Goal: Find specific page/section: Find specific page/section

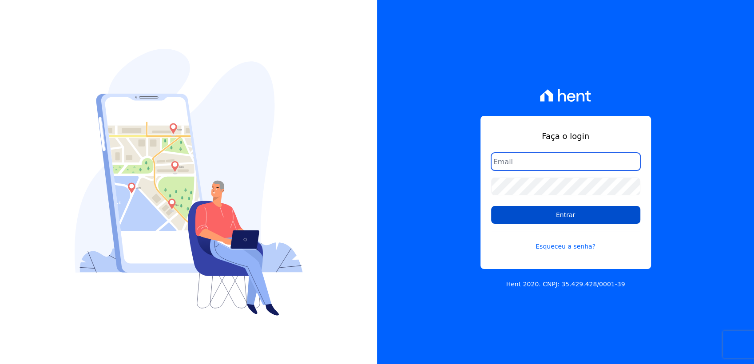
type input "[EMAIL_ADDRESS][DOMAIN_NAME]"
click at [573, 219] on input "Entrar" at bounding box center [565, 215] width 149 height 18
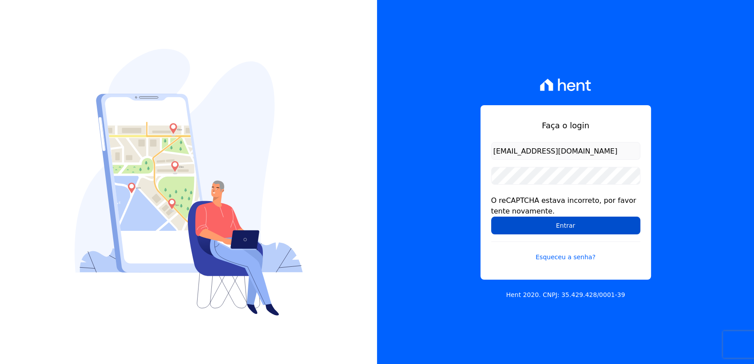
click at [532, 222] on input "Entrar" at bounding box center [565, 226] width 149 height 18
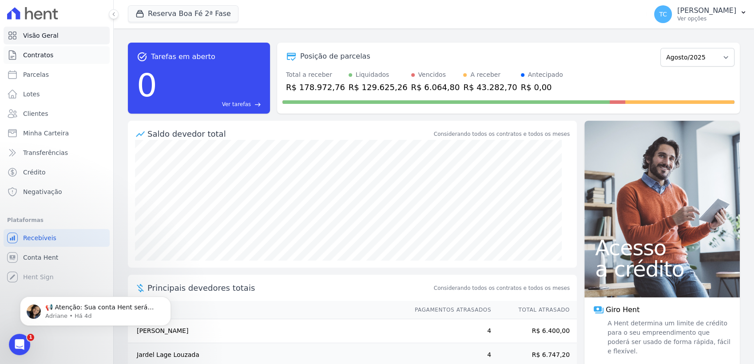
click at [40, 58] on span "Contratos" at bounding box center [38, 55] width 30 height 9
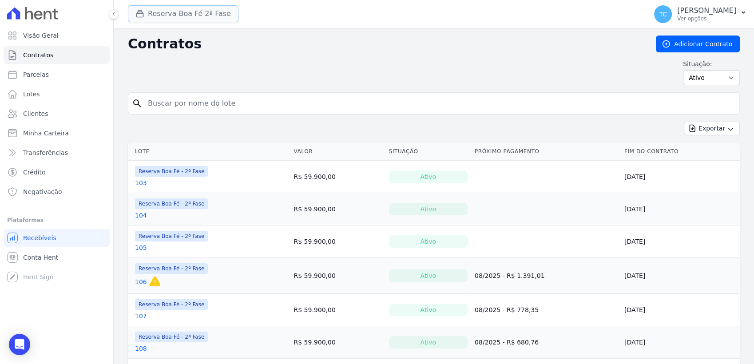
click at [204, 15] on button "Reserva Boa Fé 2ª Fase" at bounding box center [183, 13] width 111 height 17
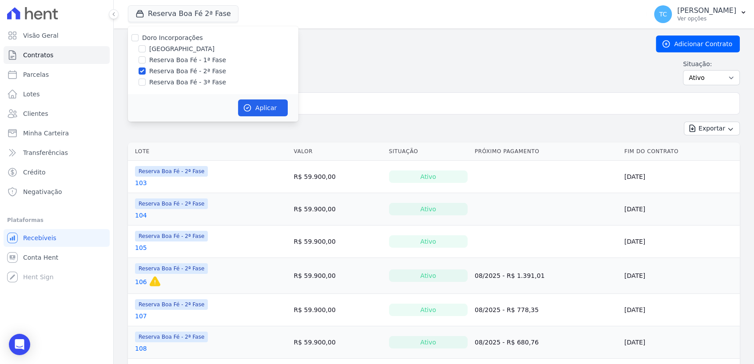
click at [152, 36] on label "Doro Incorporações" at bounding box center [172, 37] width 61 height 7
click at [139, 36] on input "Doro Incorporações" at bounding box center [134, 37] width 7 height 7
checkbox input "true"
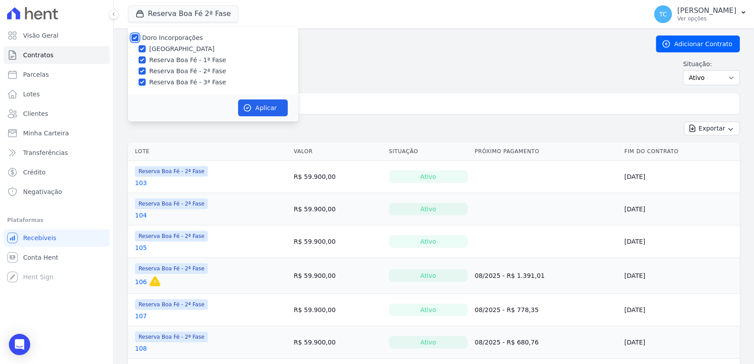
checkbox input "true"
click at [268, 104] on button "Aplicar" at bounding box center [263, 107] width 50 height 17
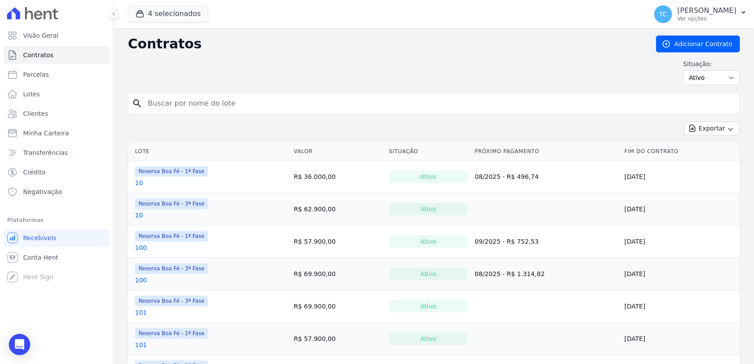
click at [303, 102] on input "search" at bounding box center [439, 104] width 593 height 18
type input "I4"
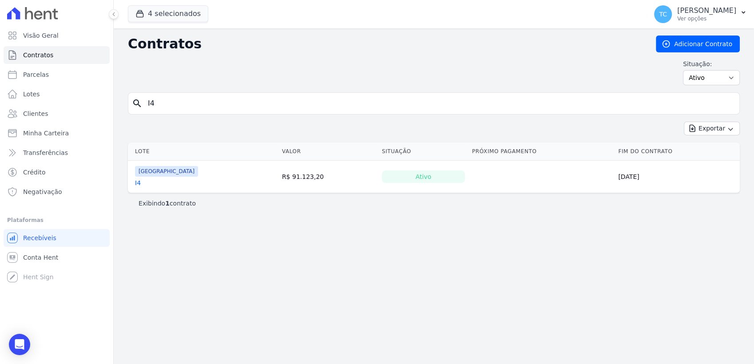
click at [139, 179] on link "I4" at bounding box center [138, 182] width 6 height 9
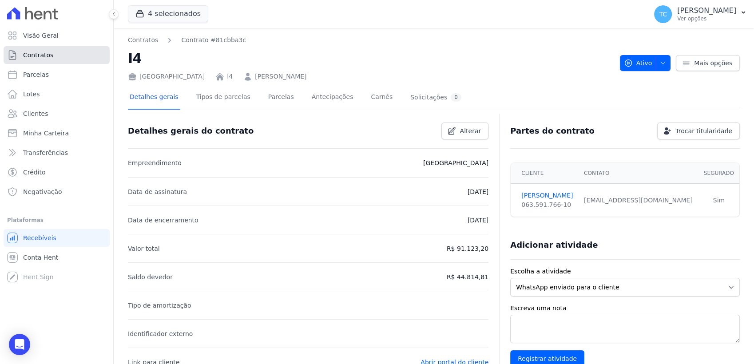
click at [48, 55] on span "Contratos" at bounding box center [38, 55] width 30 height 9
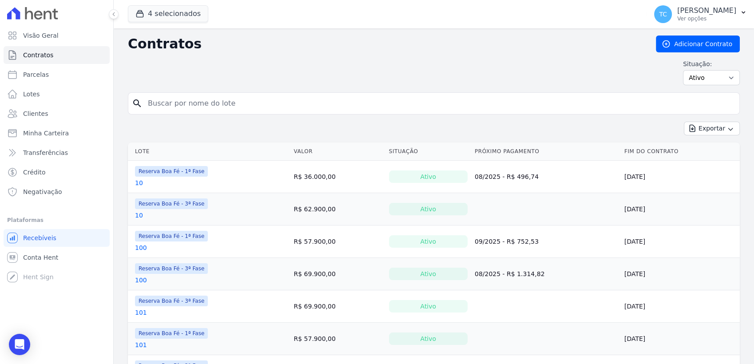
click at [467, 103] on input "search" at bounding box center [439, 104] width 593 height 18
click at [290, 99] on input "search" at bounding box center [439, 104] width 593 height 18
type input "C2"
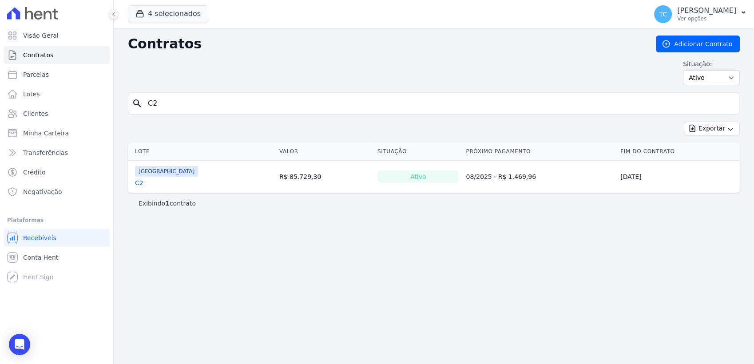
click at [138, 180] on link "C2" at bounding box center [139, 182] width 8 height 9
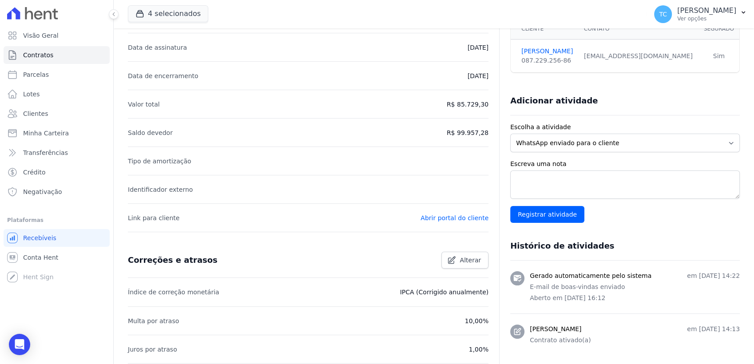
scroll to position [148, 0]
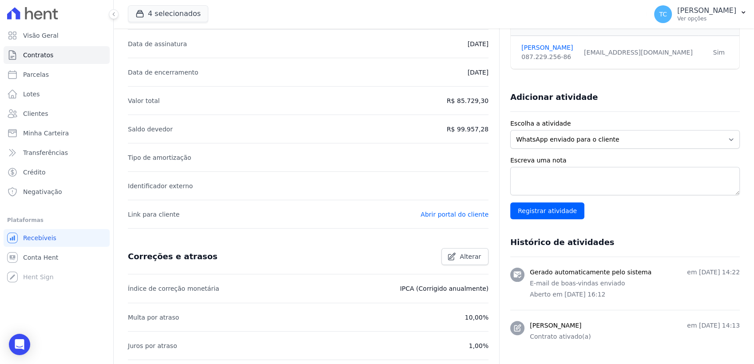
drag, startPoint x: 458, startPoint y: 101, endPoint x: 484, endPoint y: 100, distance: 25.8
click at [484, 100] on div "Detalhes gerais do contrato Alterar Empreendimento [GEOGRAPHIC_DATA] Data de as…" at bounding box center [434, 248] width 612 height 561
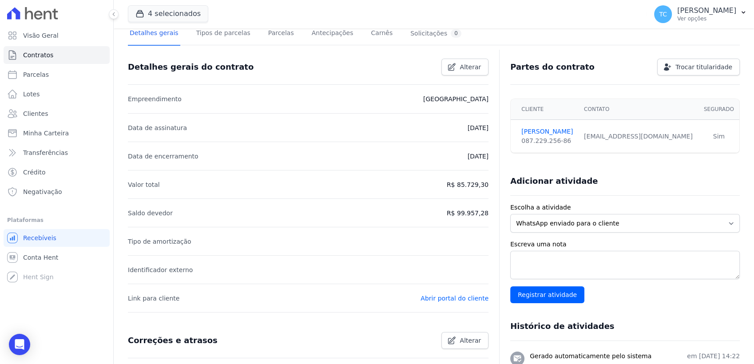
scroll to position [0, 0]
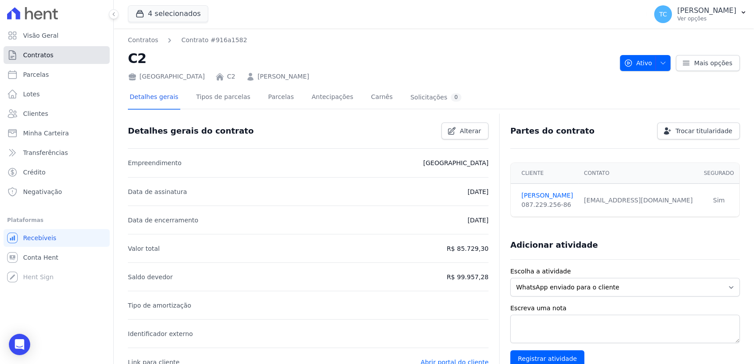
click at [46, 47] on link "Contratos" at bounding box center [57, 55] width 106 height 18
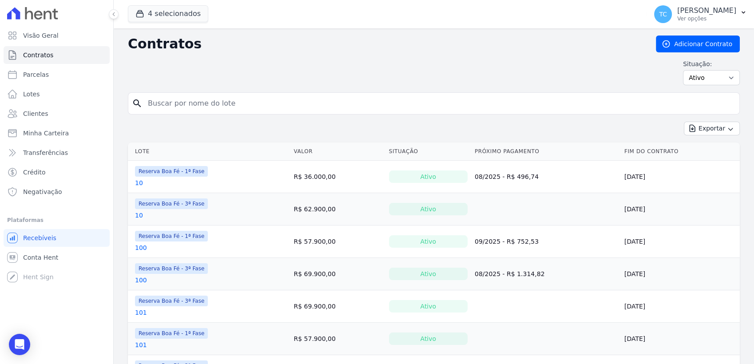
click at [293, 106] on input "search" at bounding box center [439, 104] width 593 height 18
type input "E7"
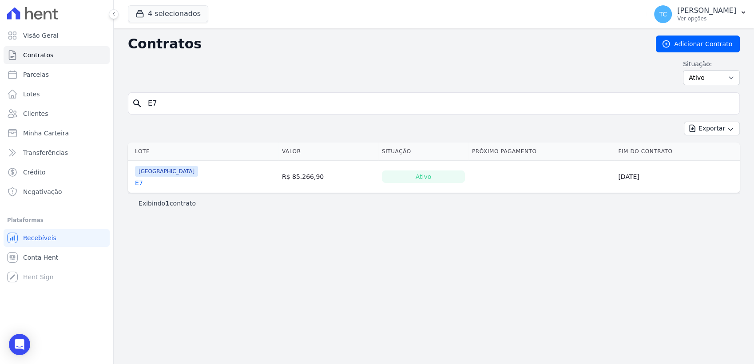
click at [137, 183] on link "E7" at bounding box center [139, 182] width 8 height 9
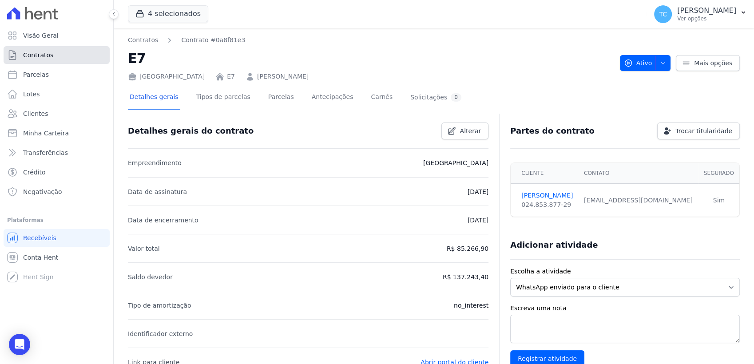
click at [39, 63] on link "Contratos" at bounding box center [57, 55] width 106 height 18
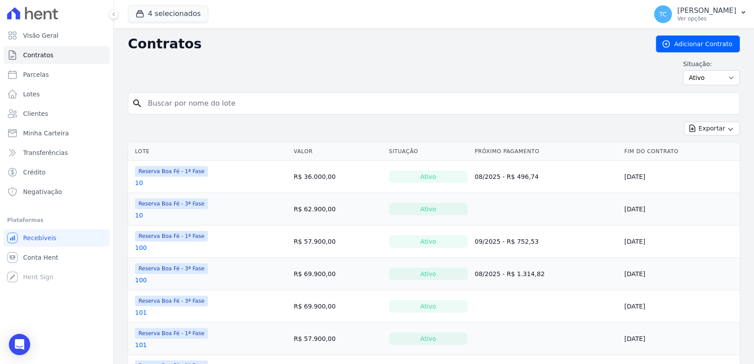
click at [187, 100] on input "search" at bounding box center [439, 104] width 593 height 18
click at [170, 102] on input "search" at bounding box center [439, 104] width 593 height 18
type input "B18"
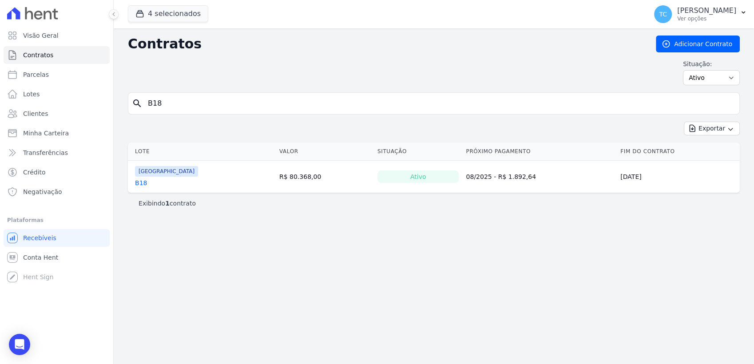
click at [139, 184] on link "B18" at bounding box center [141, 182] width 12 height 9
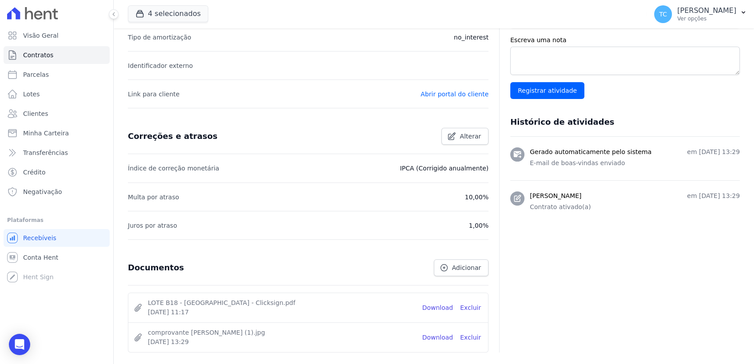
scroll to position [296, 0]
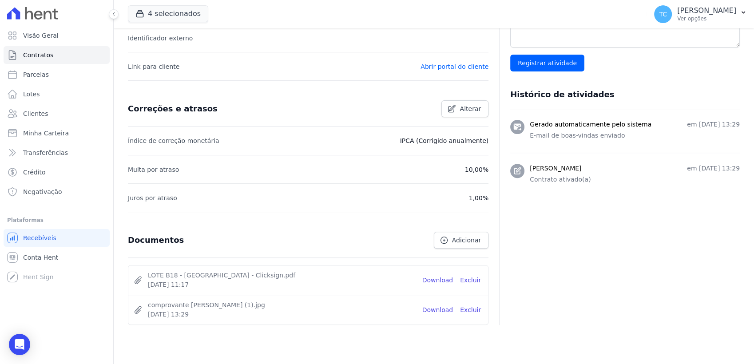
drag, startPoint x: 405, startPoint y: 138, endPoint x: 483, endPoint y: 144, distance: 77.9
click at [483, 144] on p "IPCA (Corrigido anualmente)" at bounding box center [444, 140] width 89 height 11
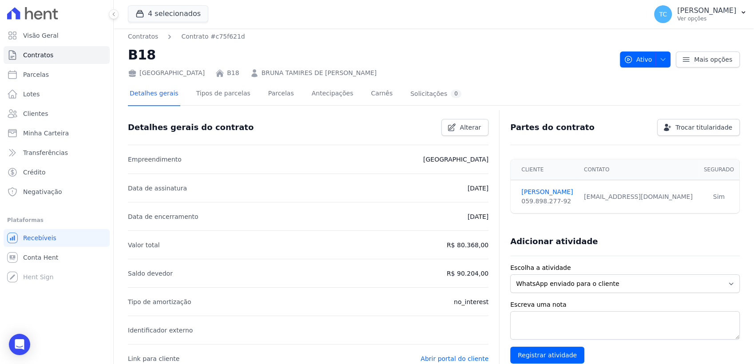
scroll to position [0, 0]
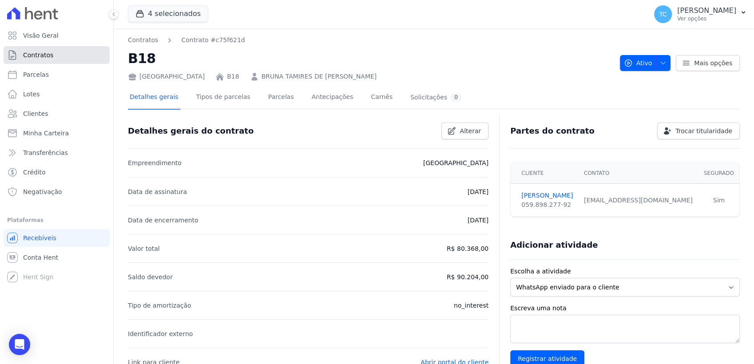
click at [50, 55] on span "Contratos" at bounding box center [38, 55] width 30 height 9
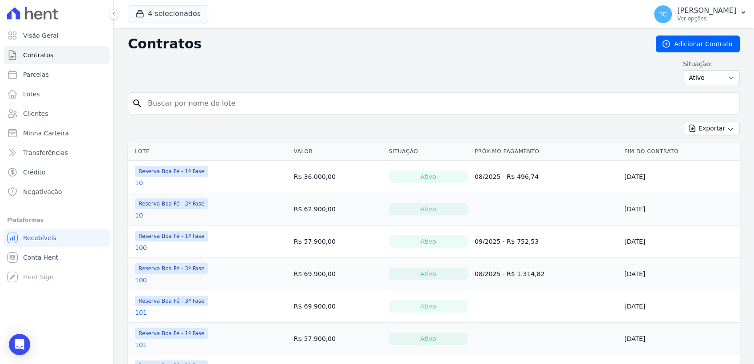
click at [225, 104] on input "search" at bounding box center [439, 104] width 593 height 18
type input "C1"
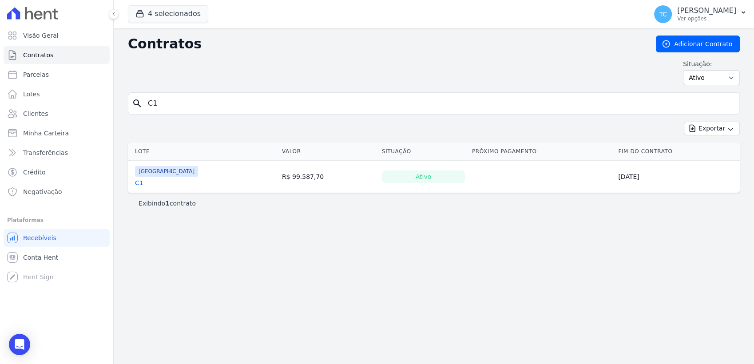
click at [140, 180] on link "C1" at bounding box center [139, 182] width 8 height 9
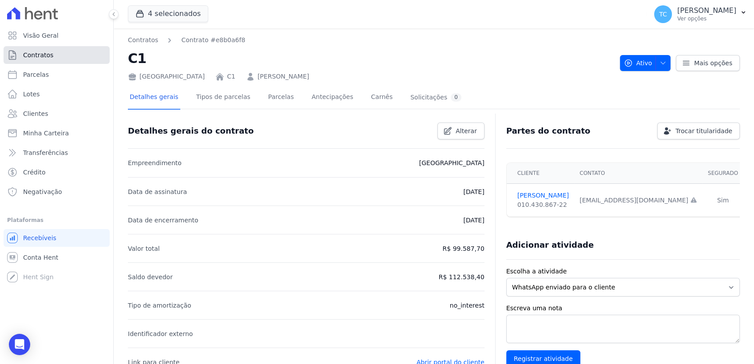
click at [36, 58] on span "Contratos" at bounding box center [38, 55] width 30 height 9
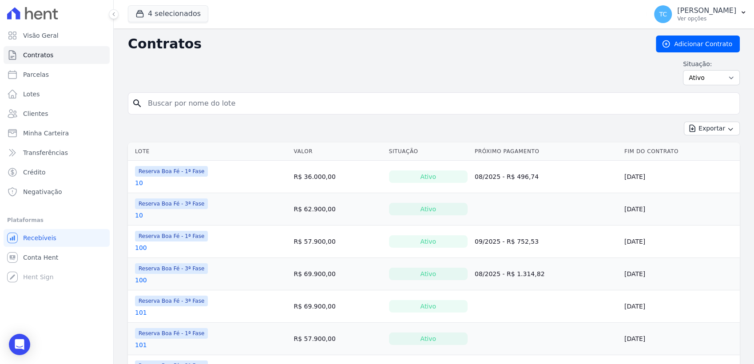
click at [199, 106] on input "search" at bounding box center [439, 104] width 593 height 18
type input "G23"
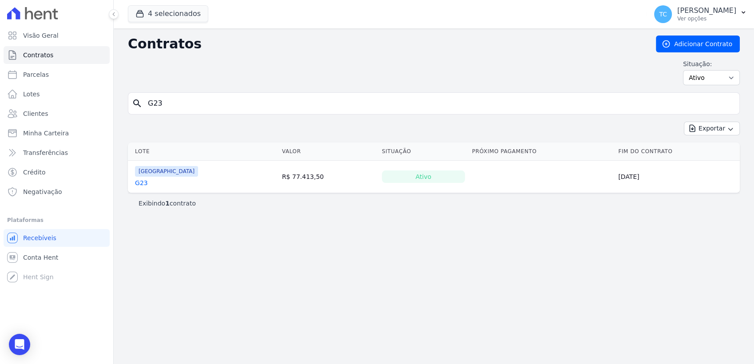
click at [143, 184] on link "G23" at bounding box center [141, 182] width 13 height 9
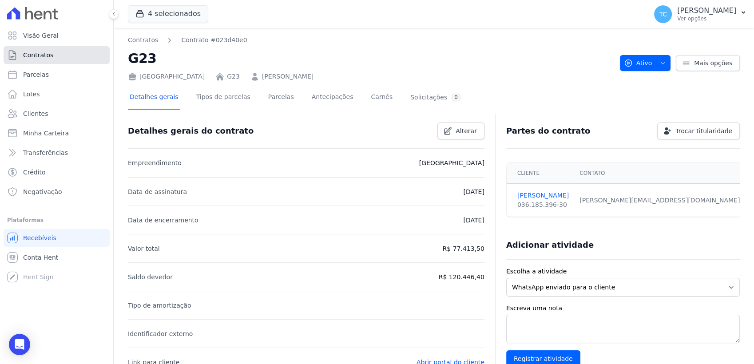
click at [78, 53] on link "Contratos" at bounding box center [57, 55] width 106 height 18
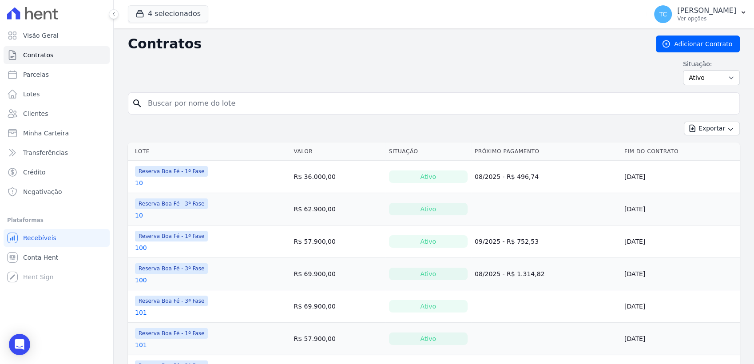
click at [180, 109] on input "search" at bounding box center [439, 104] width 593 height 18
type input "E1"
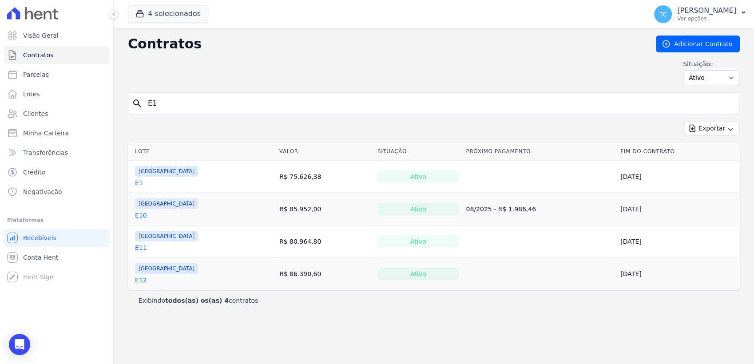
click at [139, 184] on link "E1" at bounding box center [139, 182] width 8 height 9
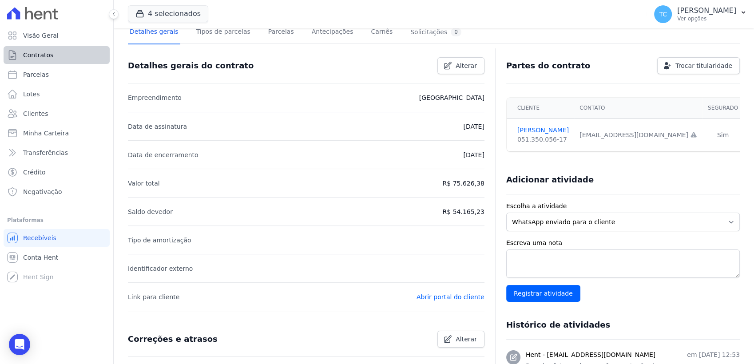
scroll to position [49, 0]
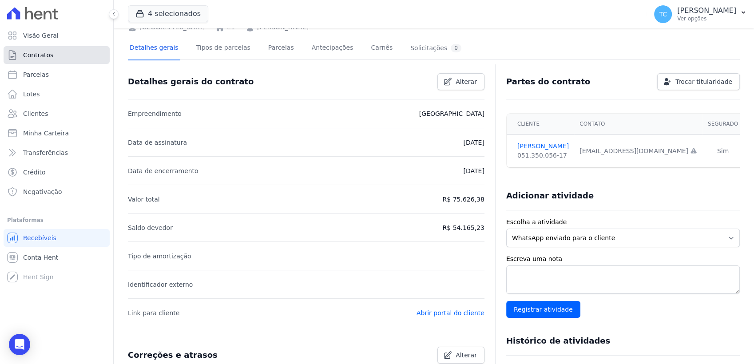
click at [32, 52] on span "Contratos" at bounding box center [38, 55] width 30 height 9
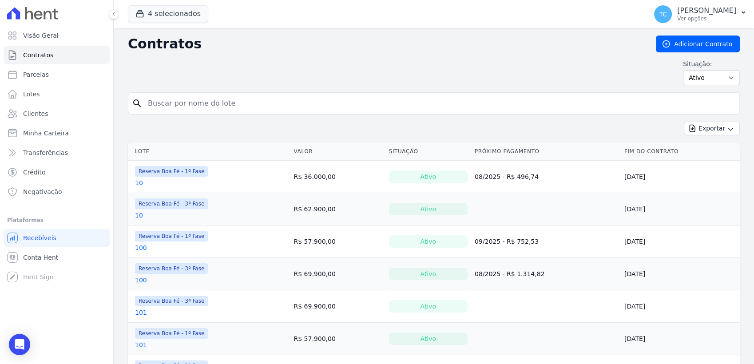
click at [171, 108] on input "search" at bounding box center [439, 104] width 593 height 18
type input "H21"
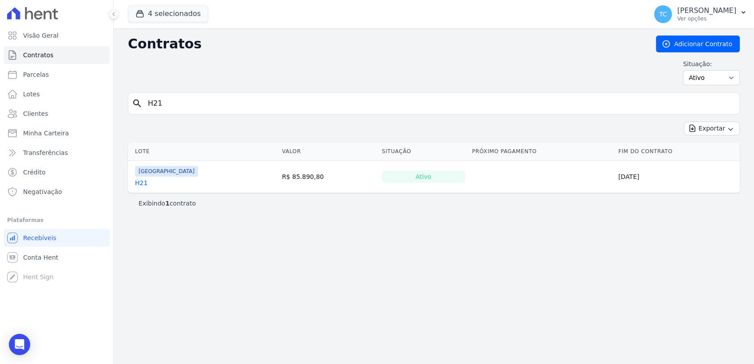
click at [137, 183] on link "H21" at bounding box center [141, 182] width 12 height 9
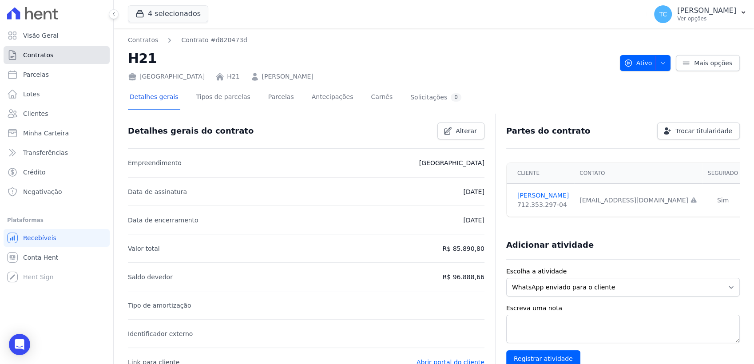
click at [29, 51] on span "Contratos" at bounding box center [38, 55] width 30 height 9
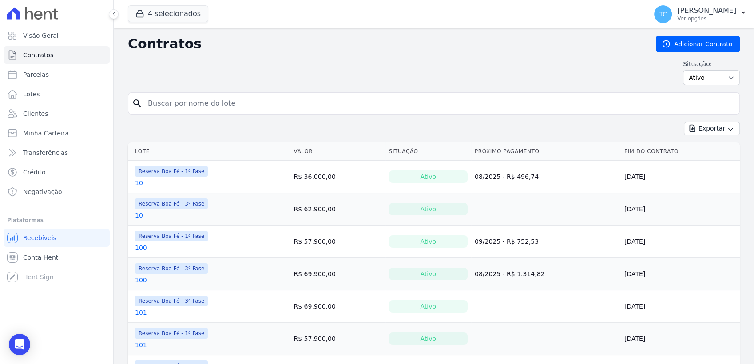
click at [165, 99] on input "search" at bounding box center [439, 104] width 593 height 18
type input "D3"
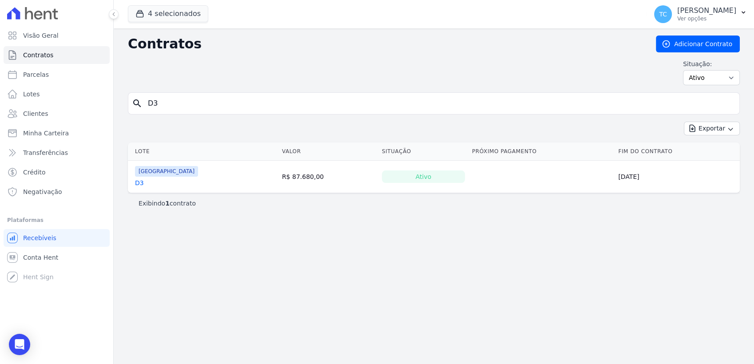
click at [139, 185] on link "D3" at bounding box center [139, 182] width 9 height 9
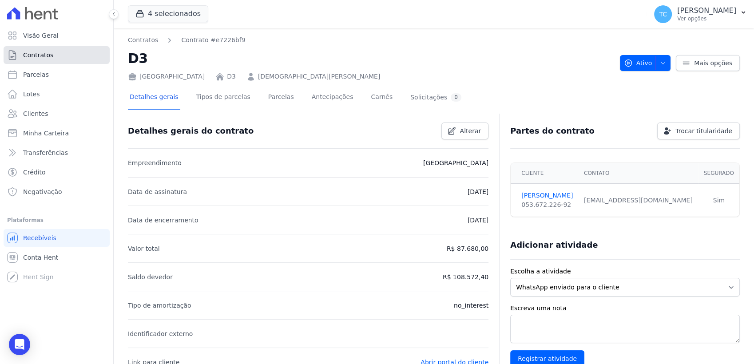
click at [89, 50] on link "Contratos" at bounding box center [57, 55] width 106 height 18
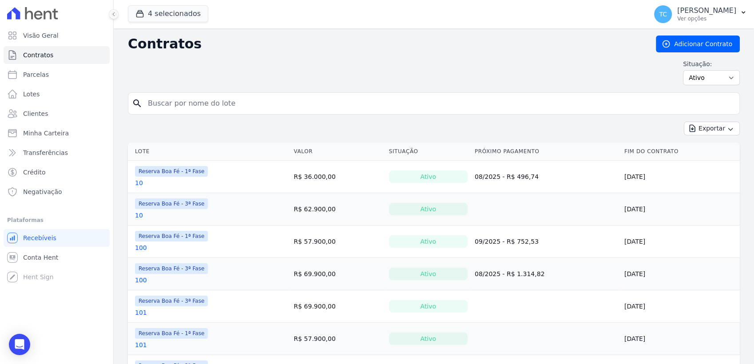
click at [164, 101] on input "search" at bounding box center [439, 104] width 593 height 18
type input "E4"
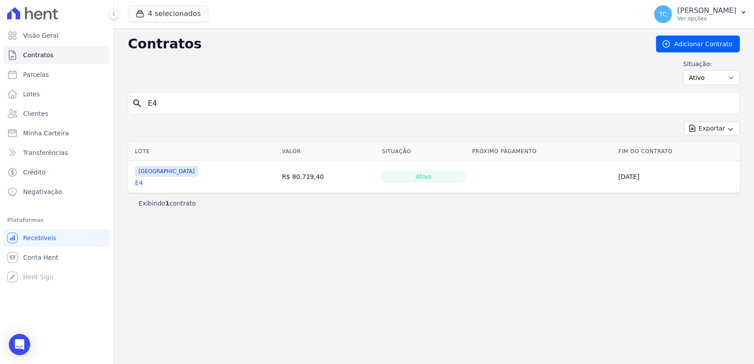
click at [139, 183] on link "E4" at bounding box center [139, 182] width 8 height 9
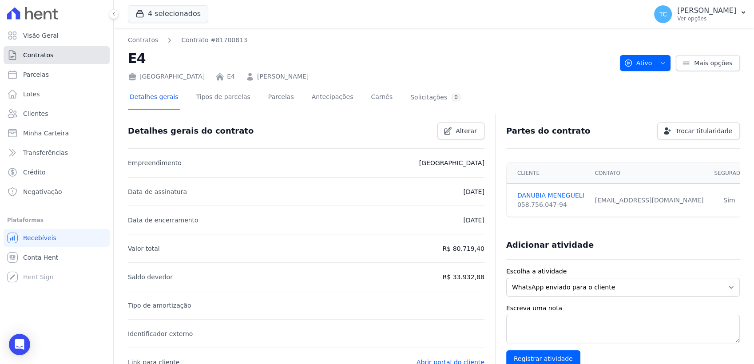
click at [43, 51] on span "Contratos" at bounding box center [38, 55] width 30 height 9
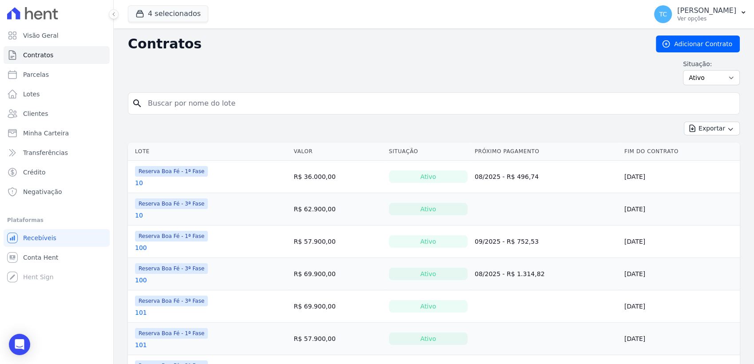
click at [169, 106] on input "search" at bounding box center [439, 104] width 593 height 18
type input "H24"
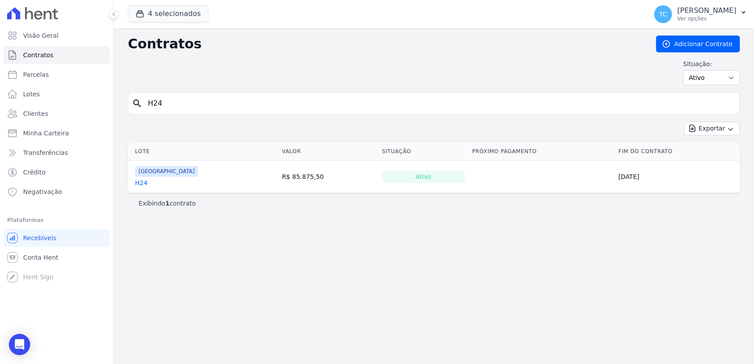
click at [140, 183] on link "H24" at bounding box center [141, 182] width 12 height 9
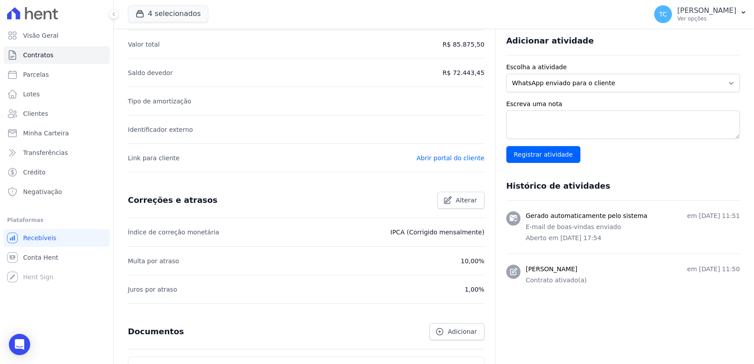
scroll to position [73, 0]
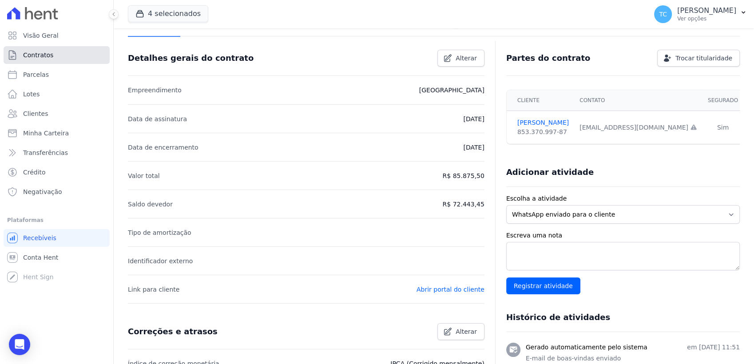
click at [28, 58] on span "Contratos" at bounding box center [38, 55] width 30 height 9
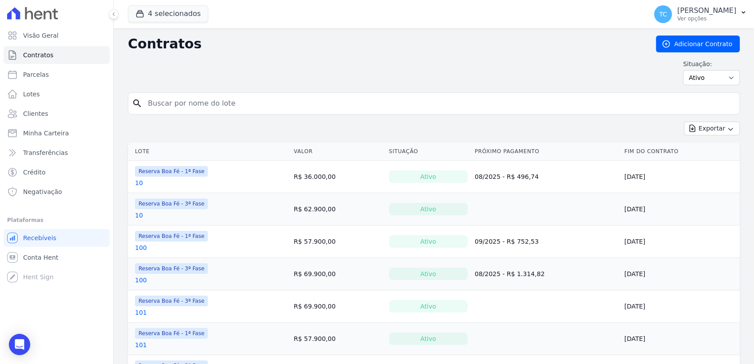
click at [178, 106] on input "search" at bounding box center [439, 104] width 593 height 18
type input "F5"
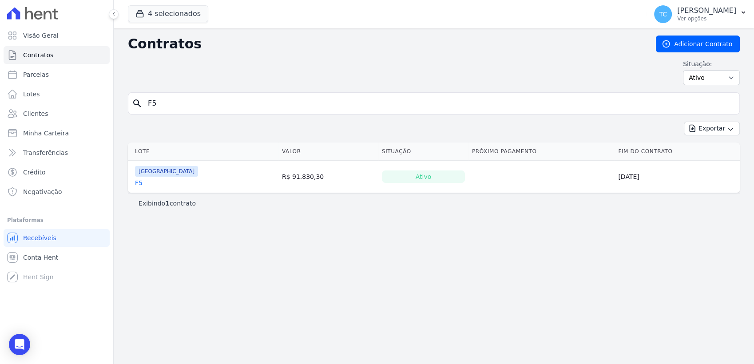
click at [138, 182] on link "F5" at bounding box center [139, 182] width 8 height 9
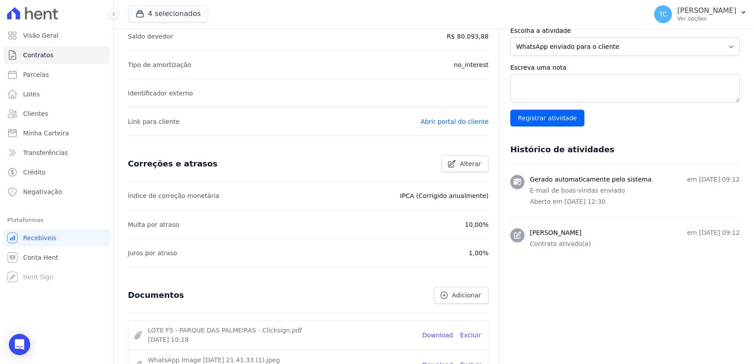
scroll to position [246, 0]
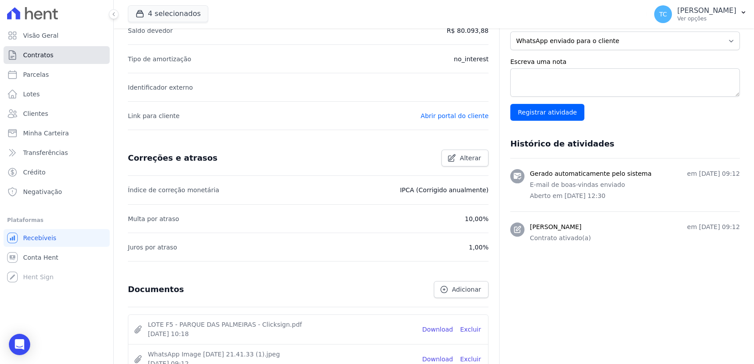
click at [44, 51] on span "Contratos" at bounding box center [38, 55] width 30 height 9
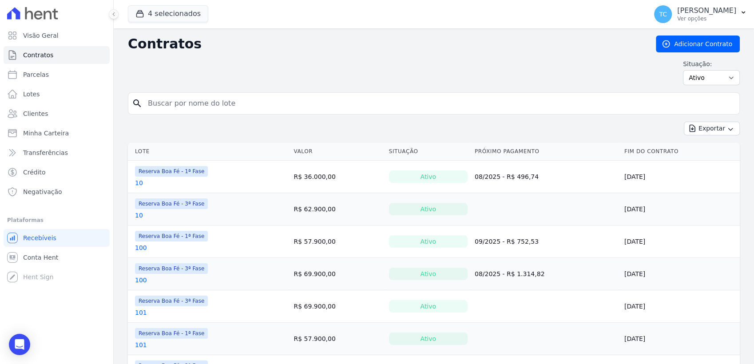
click at [195, 97] on input "search" at bounding box center [439, 104] width 593 height 18
type input "B14"
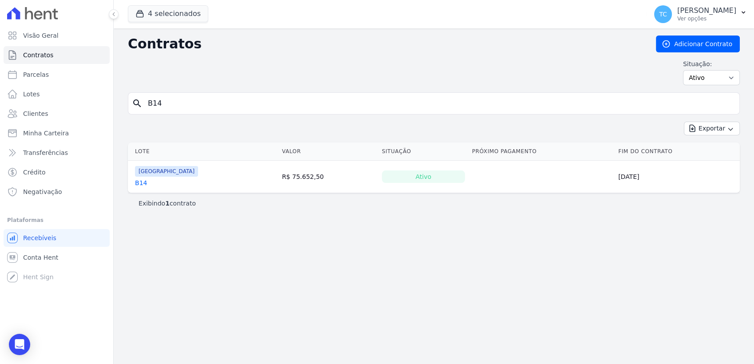
click at [141, 180] on link "B14" at bounding box center [141, 182] width 12 height 9
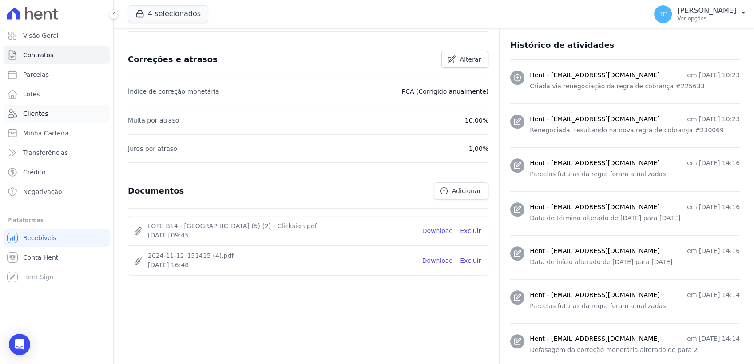
scroll to position [99, 0]
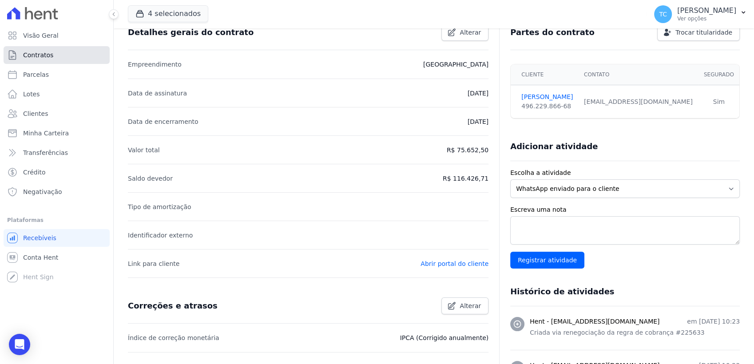
click at [36, 56] on span "Contratos" at bounding box center [38, 55] width 30 height 9
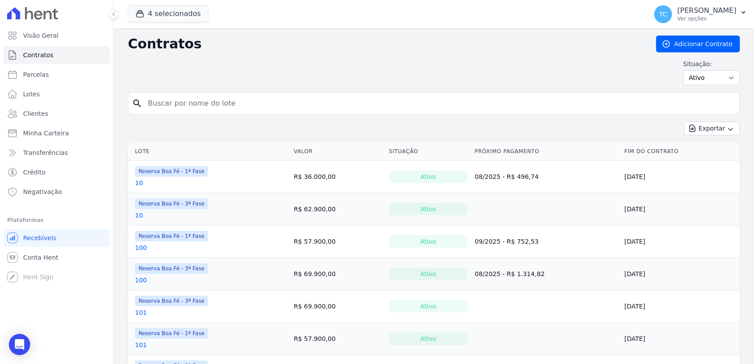
click at [167, 103] on input "search" at bounding box center [439, 104] width 593 height 18
type input "G25"
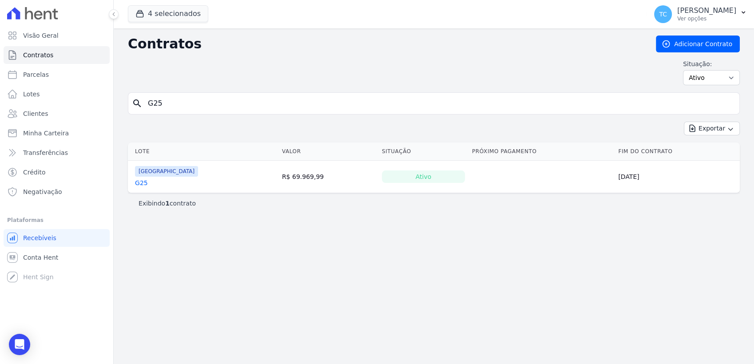
click at [143, 180] on link "G25" at bounding box center [141, 182] width 13 height 9
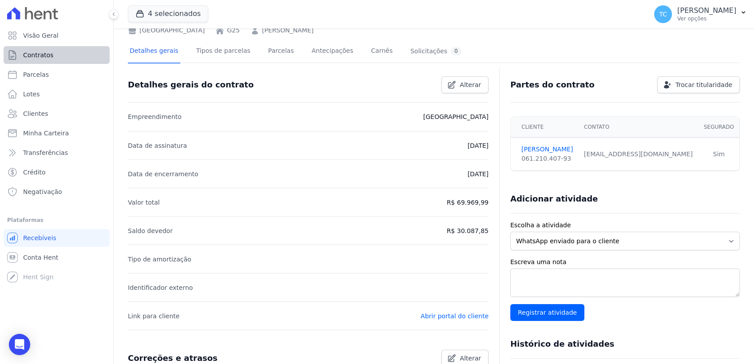
scroll to position [24, 0]
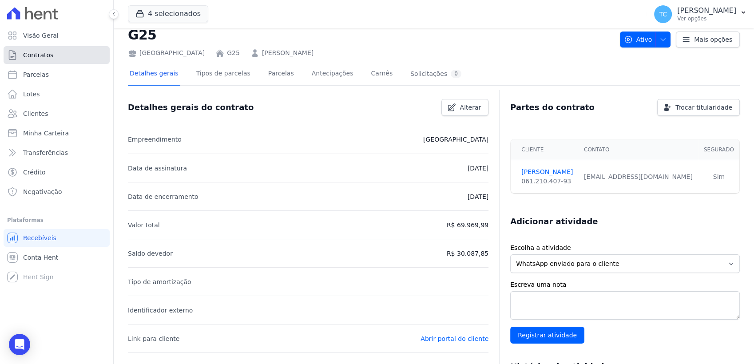
click at [65, 49] on link "Contratos" at bounding box center [57, 55] width 106 height 18
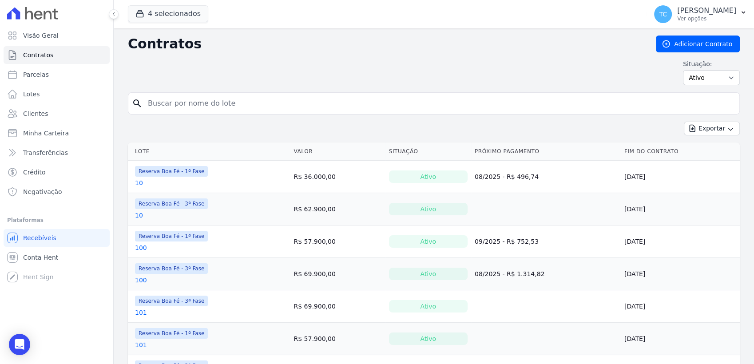
click at [178, 99] on input "search" at bounding box center [439, 104] width 593 height 18
type input "C7"
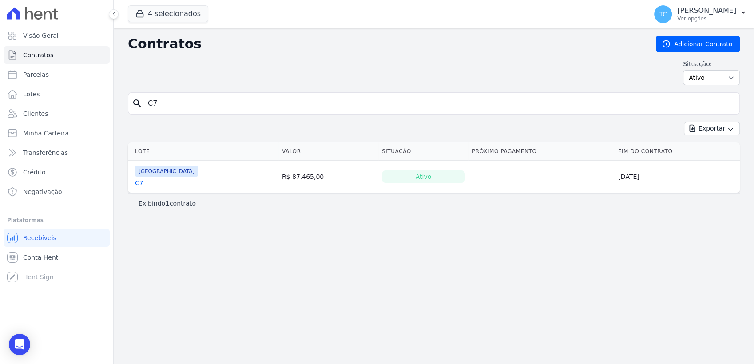
click at [138, 182] on link "C7" at bounding box center [139, 182] width 8 height 9
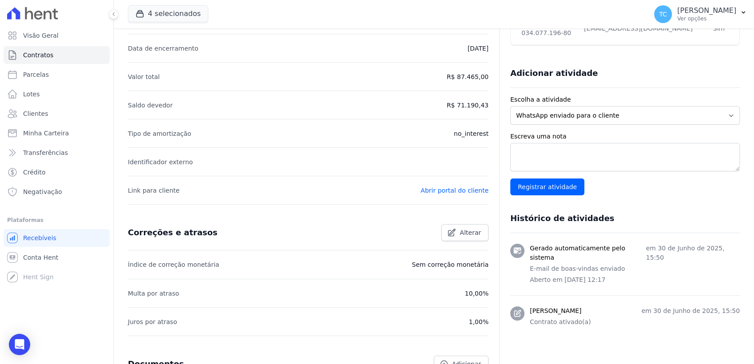
scroll to position [246, 0]
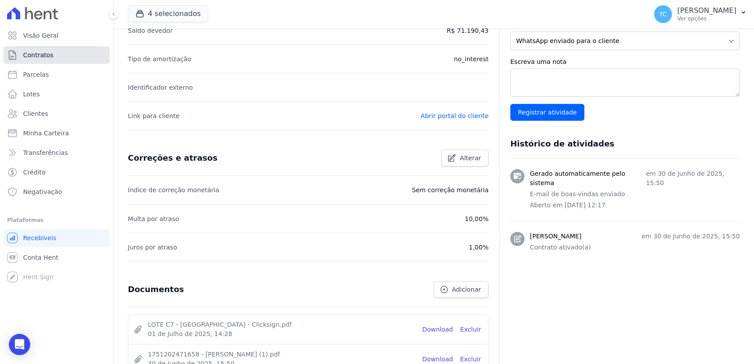
click at [44, 62] on link "Contratos" at bounding box center [57, 55] width 106 height 18
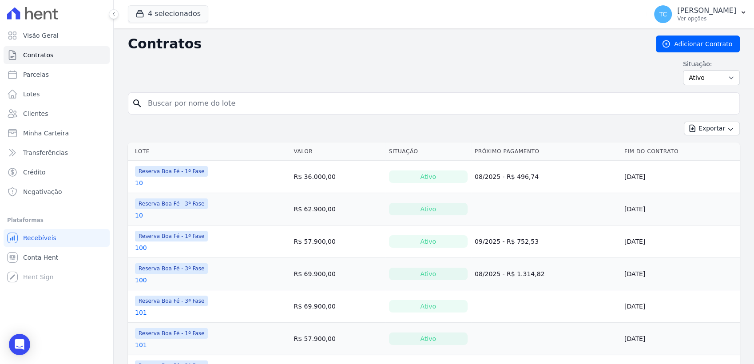
click at [169, 105] on input "search" at bounding box center [439, 104] width 593 height 18
type input "H1"
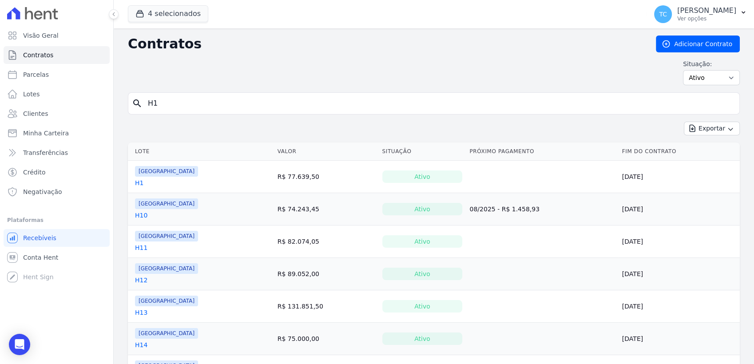
click at [139, 180] on link "H1" at bounding box center [139, 182] width 8 height 9
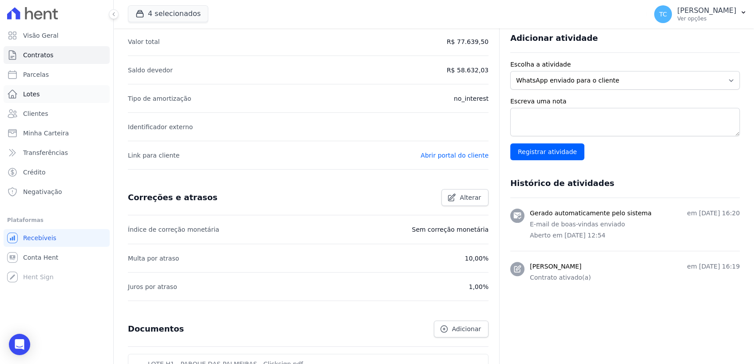
scroll to position [197, 0]
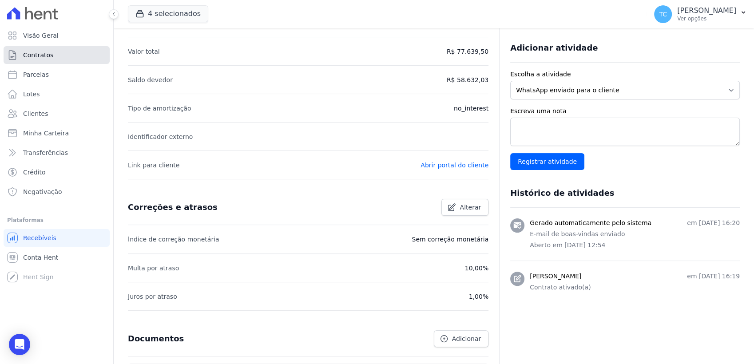
click at [44, 53] on span "Contratos" at bounding box center [38, 55] width 30 height 9
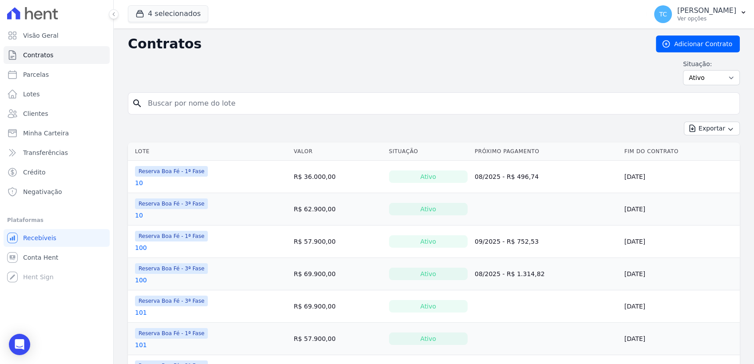
click at [177, 102] on input "search" at bounding box center [439, 104] width 593 height 18
type input "H15"
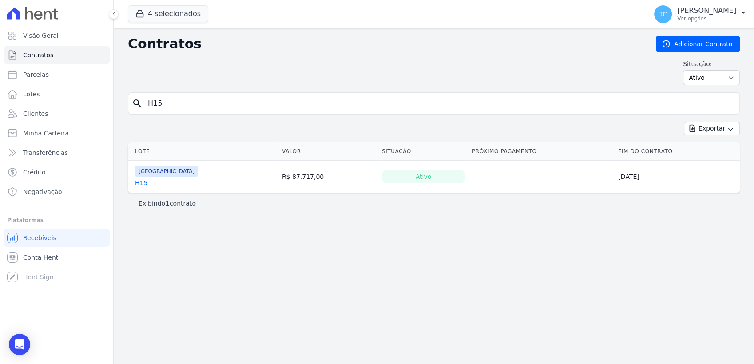
click at [136, 184] on link "H15" at bounding box center [141, 182] width 12 height 9
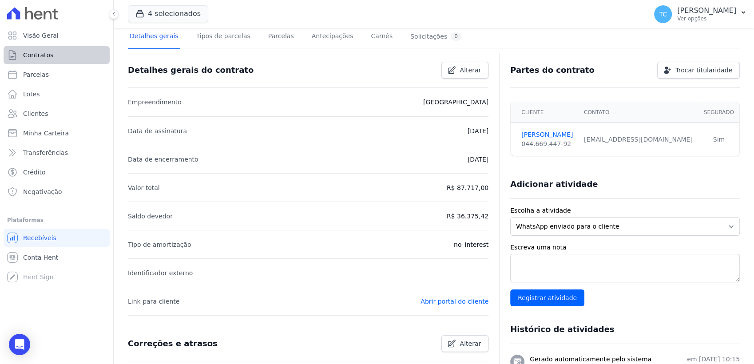
scroll to position [49, 0]
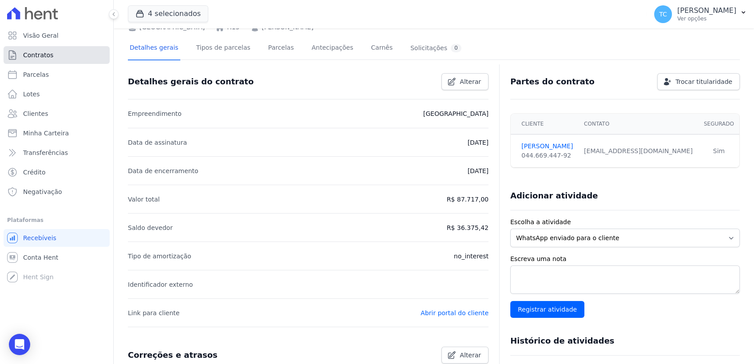
click at [67, 62] on link "Contratos" at bounding box center [57, 55] width 106 height 18
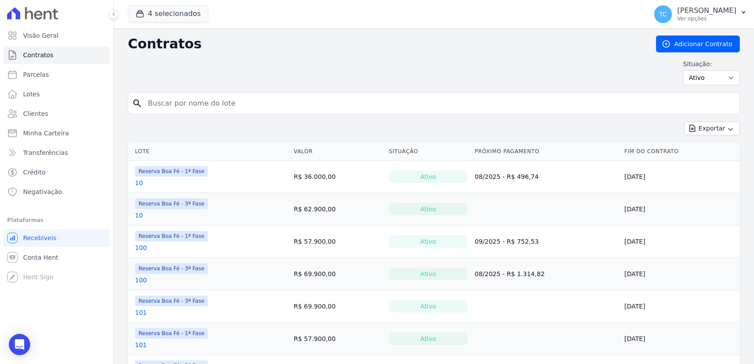
click at [168, 103] on input "search" at bounding box center [439, 104] width 593 height 18
type input "i1"
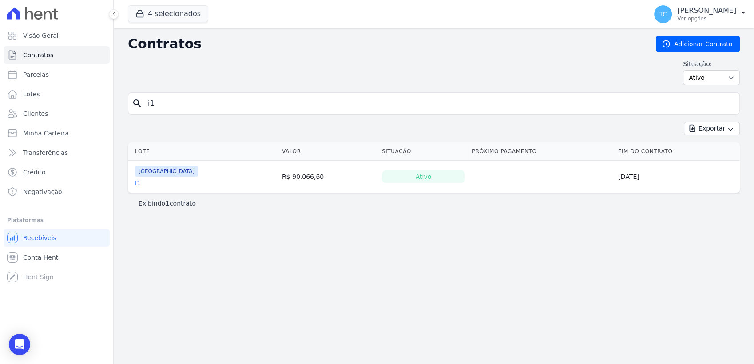
click at [137, 181] on link "I1" at bounding box center [138, 182] width 6 height 9
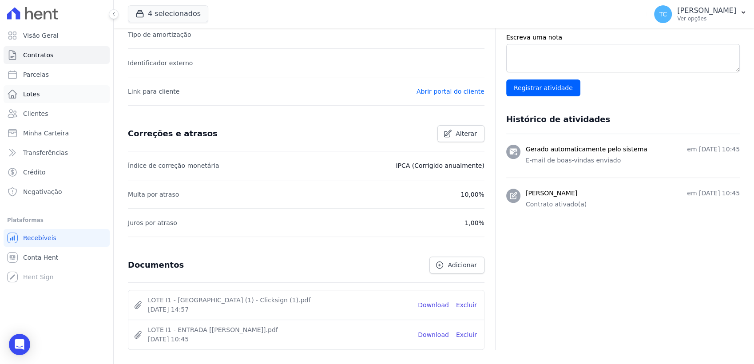
scroll to position [270, 0]
click at [48, 57] on span "Contratos" at bounding box center [38, 55] width 30 height 9
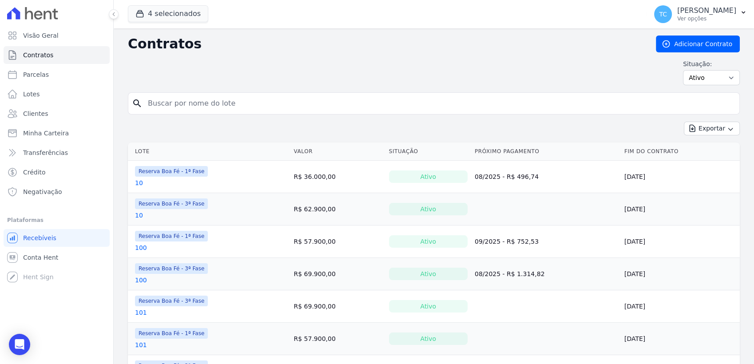
click at [191, 102] on input "search" at bounding box center [439, 104] width 593 height 18
type input "a18"
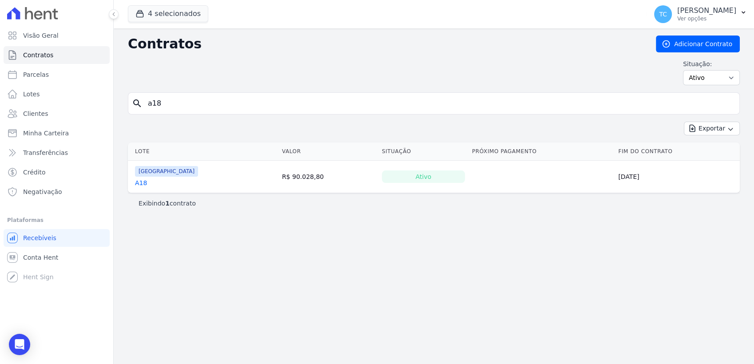
click at [140, 181] on link "A18" at bounding box center [141, 182] width 12 height 9
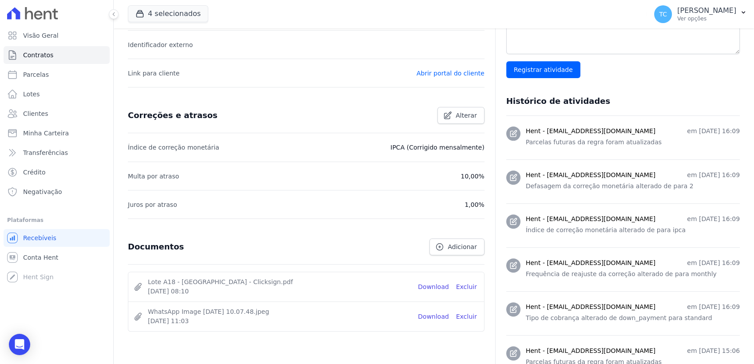
scroll to position [296, 0]
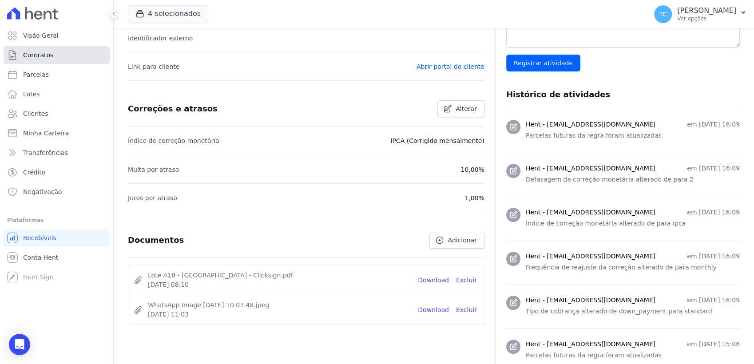
click at [50, 59] on span "Contratos" at bounding box center [38, 55] width 30 height 9
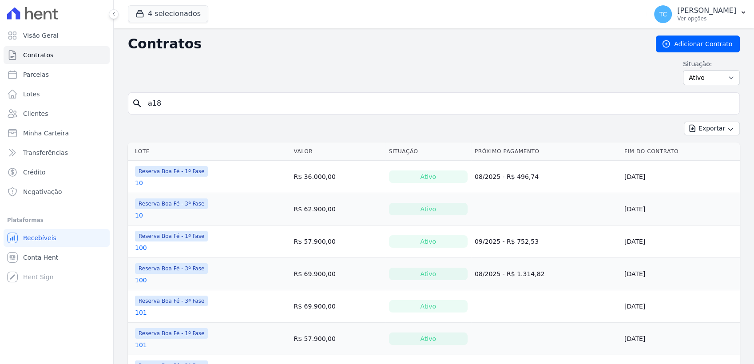
click at [184, 106] on input "a18" at bounding box center [439, 104] width 593 height 18
click at [184, 105] on input "search" at bounding box center [439, 104] width 593 height 18
type input "b9"
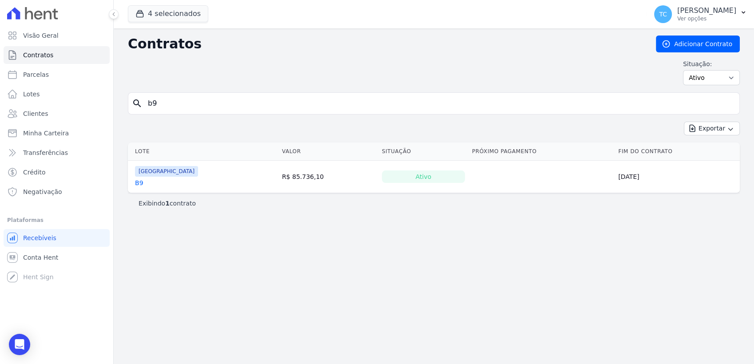
click at [140, 181] on link "B9" at bounding box center [139, 182] width 8 height 9
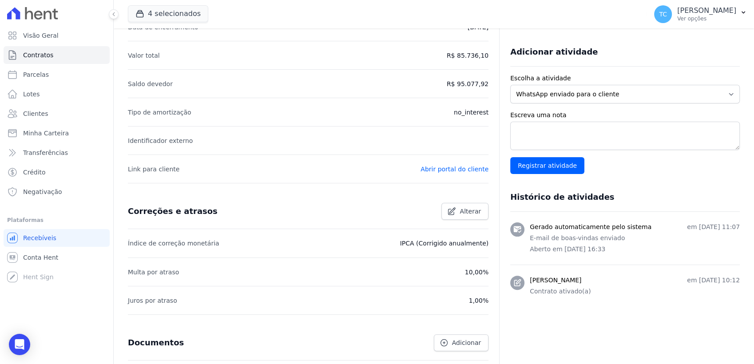
scroll to position [197, 0]
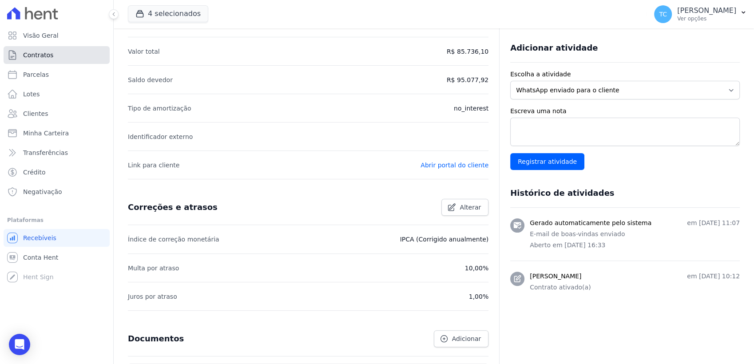
click at [32, 55] on span "Contratos" at bounding box center [38, 55] width 30 height 9
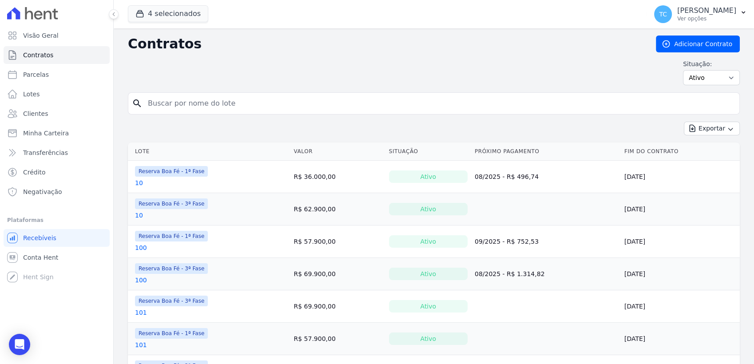
click at [222, 102] on input "search" at bounding box center [439, 104] width 593 height 18
type input "d9"
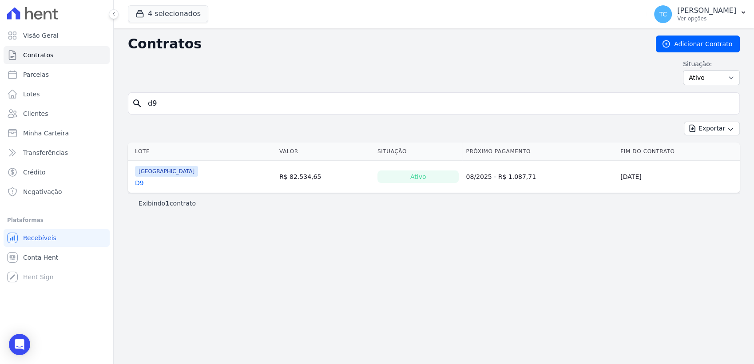
click at [139, 179] on link "D9" at bounding box center [139, 182] width 9 height 9
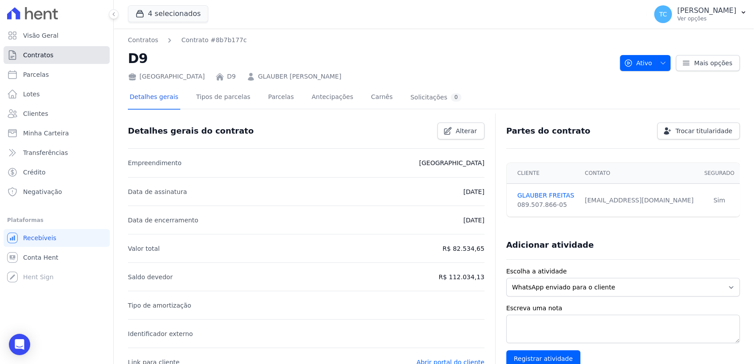
click at [47, 49] on link "Contratos" at bounding box center [57, 55] width 106 height 18
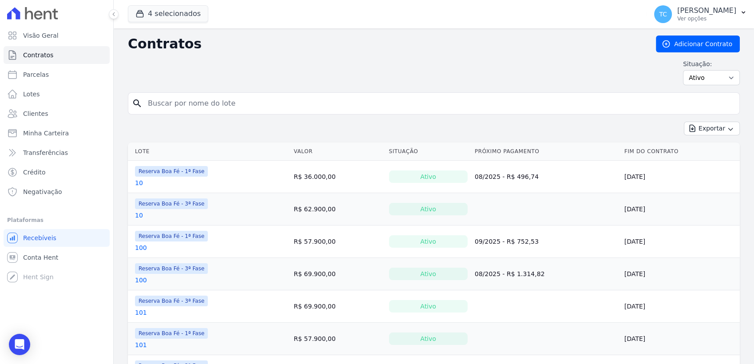
click at [177, 104] on input "search" at bounding box center [439, 104] width 593 height 18
type input "h25"
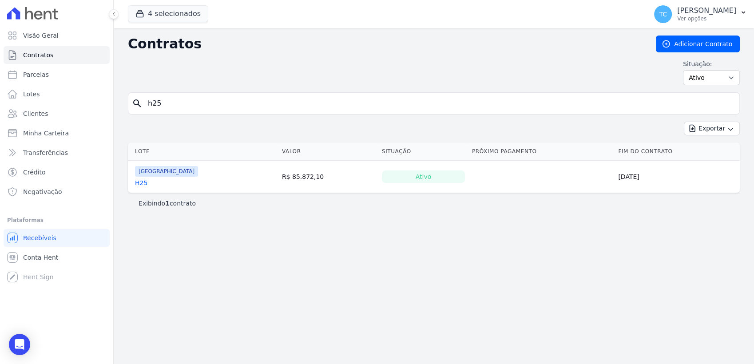
click at [141, 180] on link "H25" at bounding box center [141, 182] width 12 height 9
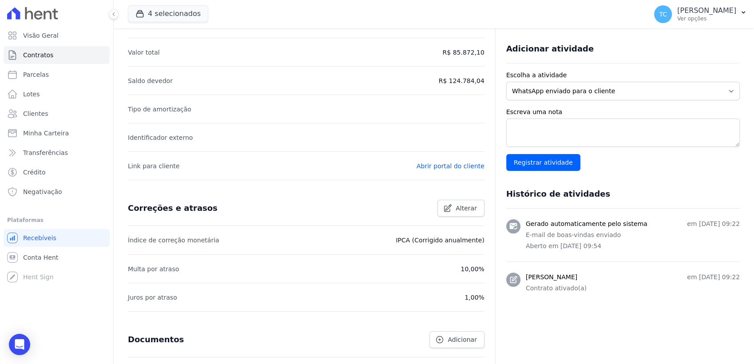
scroll to position [197, 0]
click at [34, 59] on span "Contratos" at bounding box center [38, 55] width 30 height 9
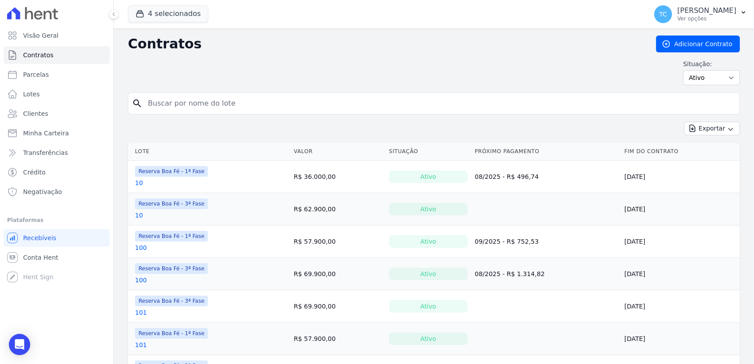
click at [162, 98] on input "search" at bounding box center [439, 104] width 593 height 18
type input "j1"
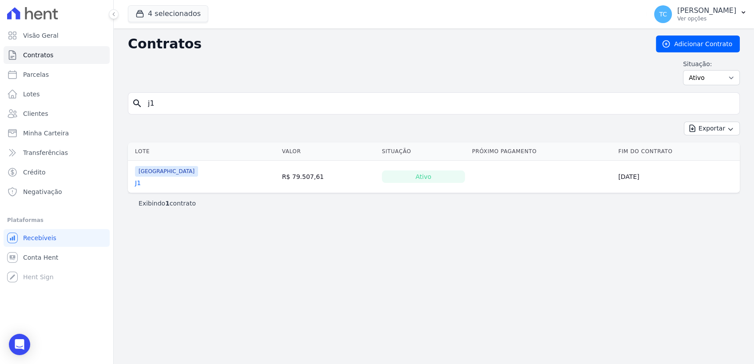
click at [138, 183] on link "J1" at bounding box center [138, 182] width 6 height 9
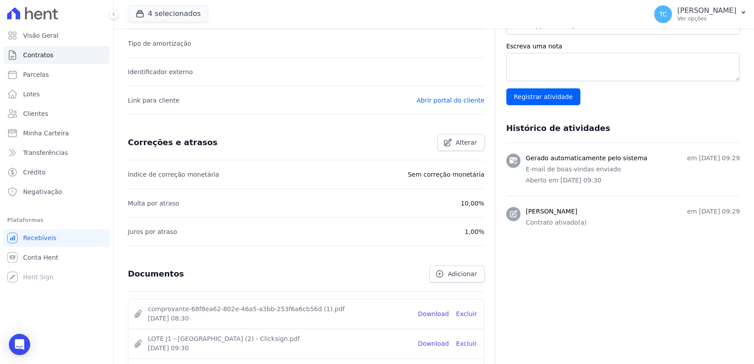
scroll to position [296, 0]
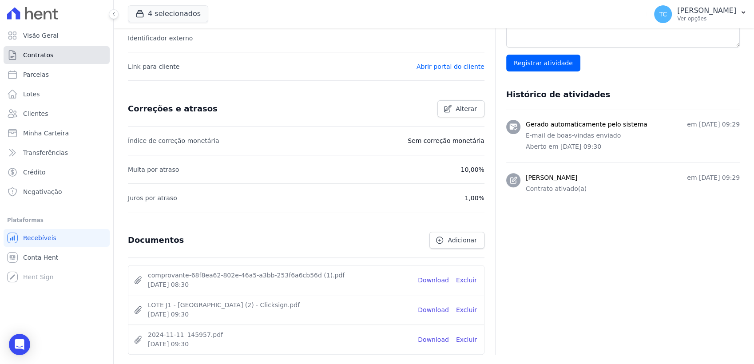
click at [45, 59] on span "Contratos" at bounding box center [38, 55] width 30 height 9
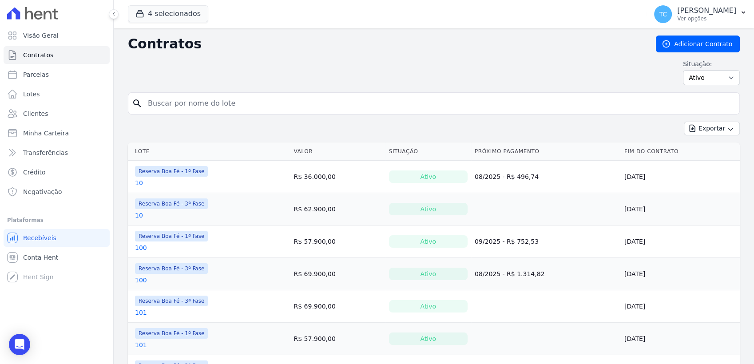
click at [192, 103] on input "search" at bounding box center [439, 104] width 593 height 18
type input "h26"
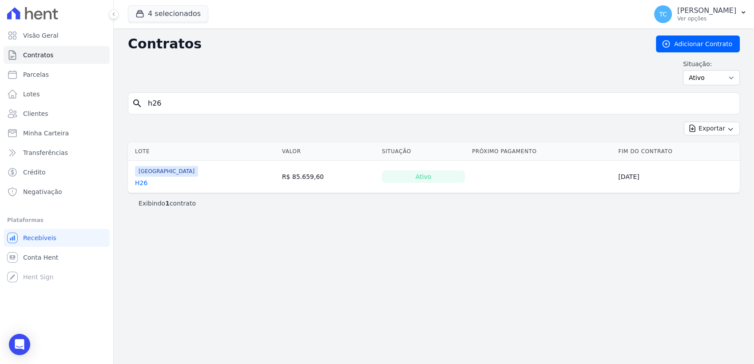
click at [142, 180] on link "H26" at bounding box center [141, 182] width 12 height 9
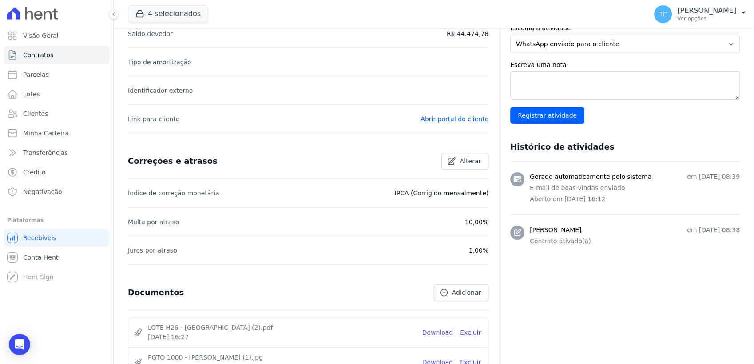
scroll to position [246, 0]
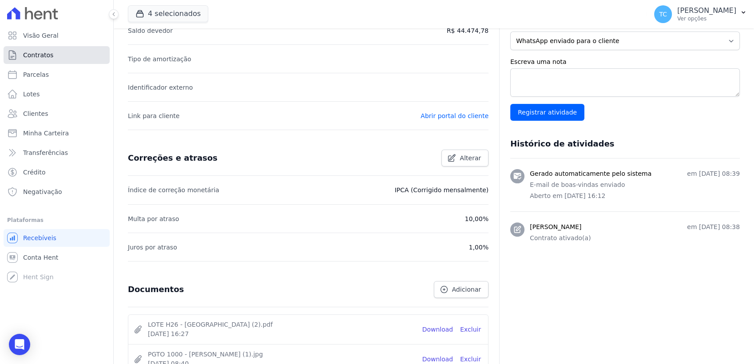
click at [42, 59] on span "Contratos" at bounding box center [38, 55] width 30 height 9
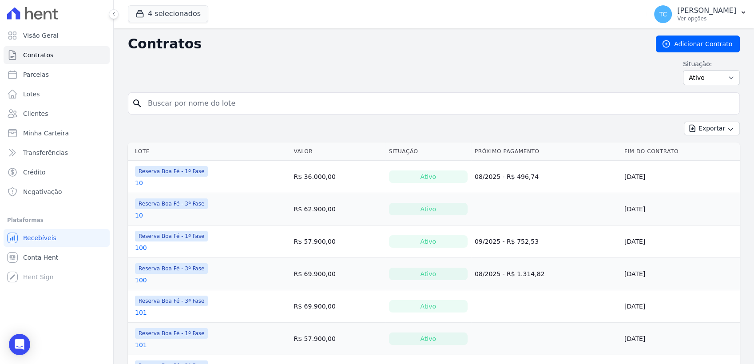
click at [194, 105] on input "search" at bounding box center [439, 104] width 593 height 18
type input "a13"
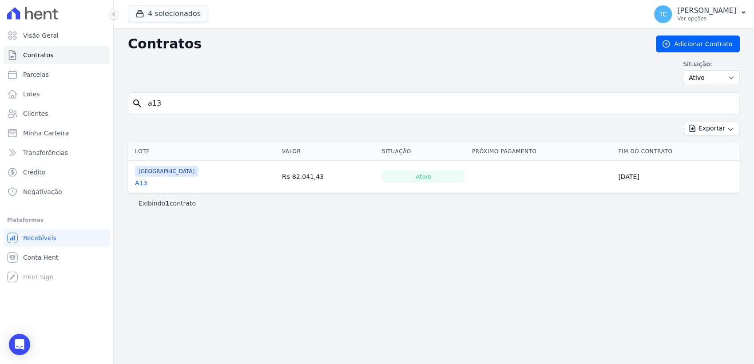
click at [142, 178] on link "A13" at bounding box center [141, 182] width 12 height 9
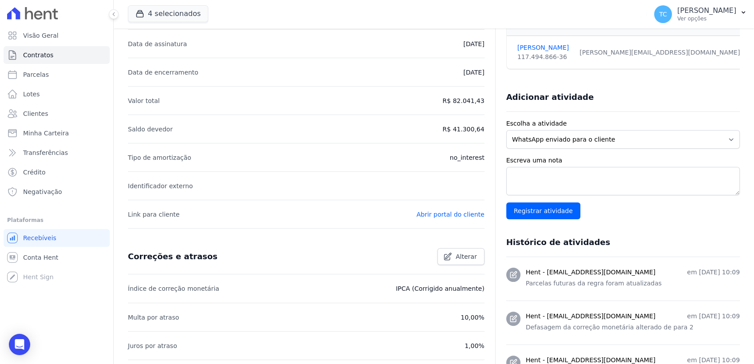
scroll to position [296, 0]
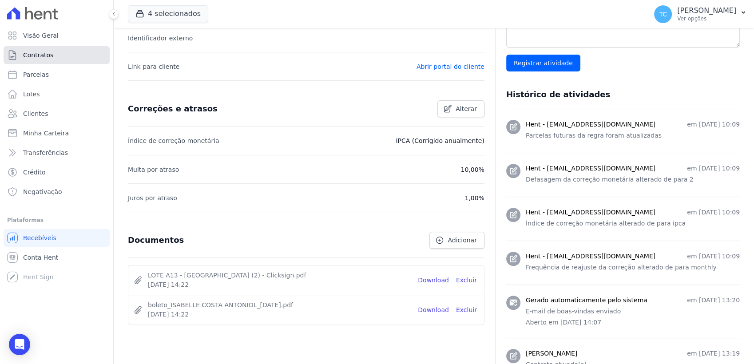
click at [53, 54] on link "Contratos" at bounding box center [57, 55] width 106 height 18
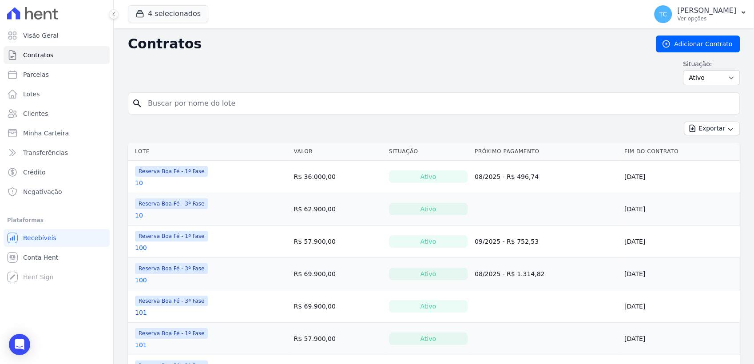
click at [180, 102] on input "search" at bounding box center [439, 104] width 593 height 18
type input "a8"
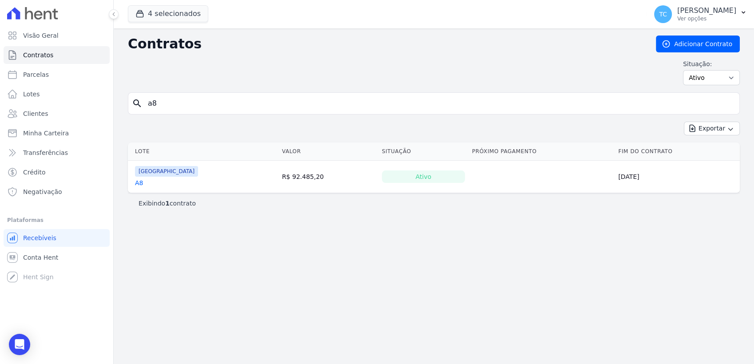
click at [140, 183] on link "A8" at bounding box center [139, 182] width 8 height 9
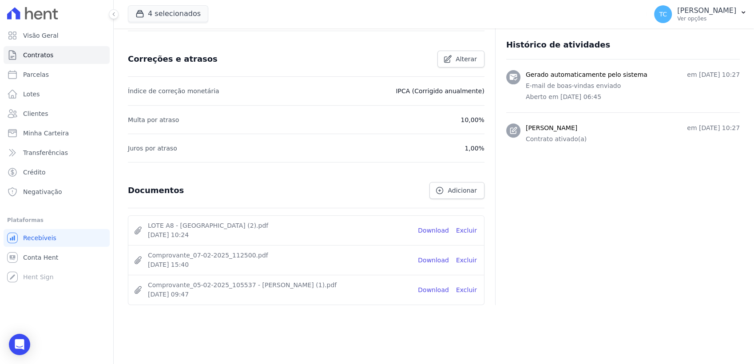
scroll to position [349, 0]
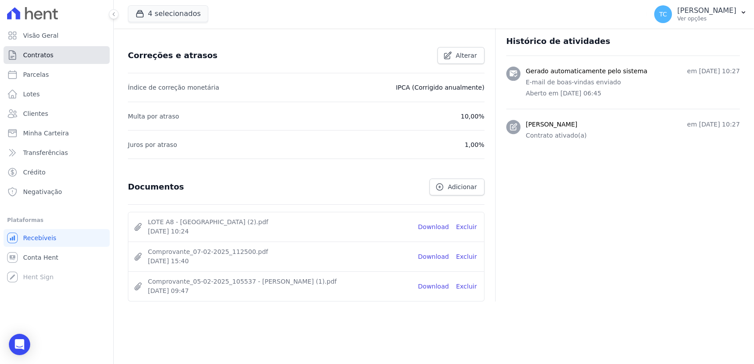
click at [46, 51] on span "Contratos" at bounding box center [38, 55] width 30 height 9
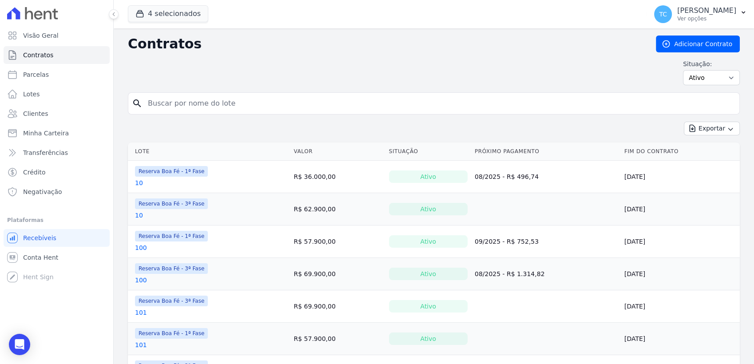
click at [179, 101] on input "search" at bounding box center [439, 104] width 593 height 18
type input "a10"
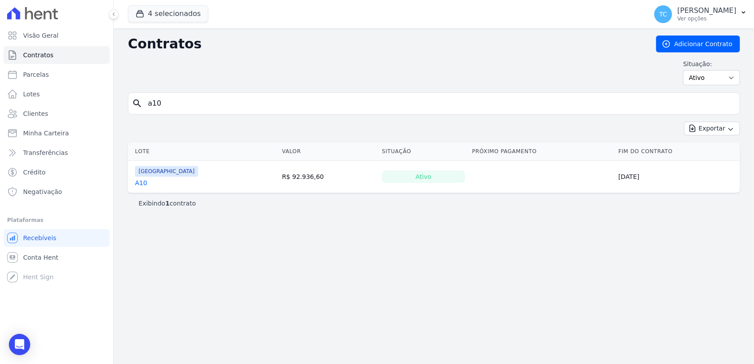
click at [139, 181] on link "A10" at bounding box center [141, 182] width 12 height 9
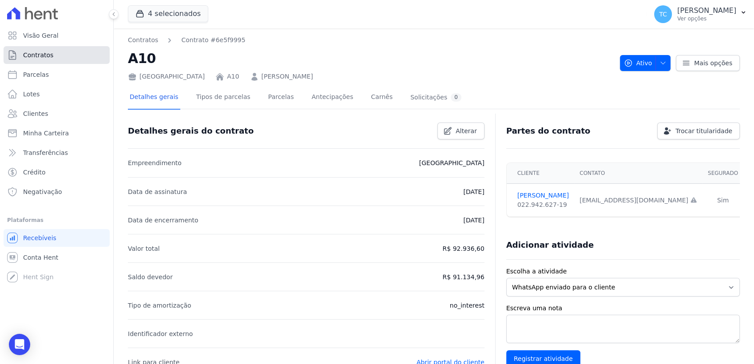
click at [30, 58] on span "Contratos" at bounding box center [38, 55] width 30 height 9
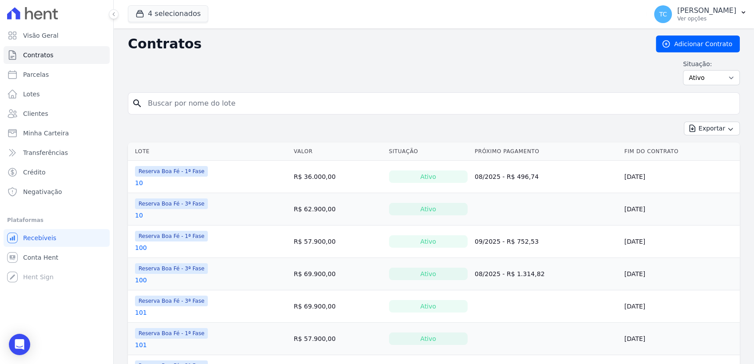
click at [217, 108] on input "search" at bounding box center [439, 104] width 593 height 18
type input "c9"
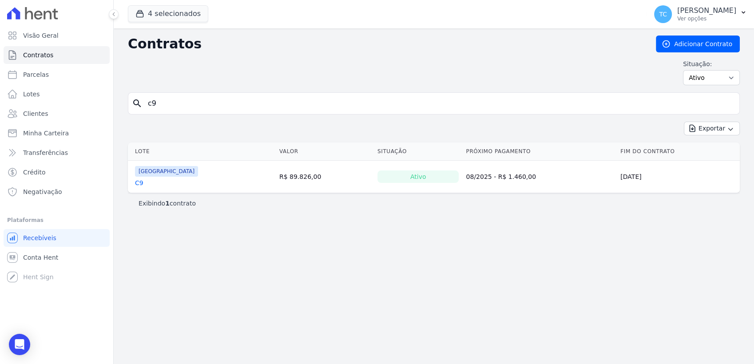
click at [137, 180] on link "C9" at bounding box center [139, 182] width 8 height 9
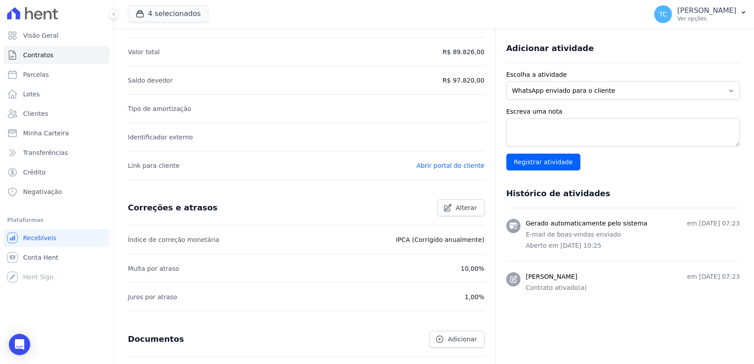
scroll to position [197, 0]
click at [75, 56] on link "Contratos" at bounding box center [57, 55] width 106 height 18
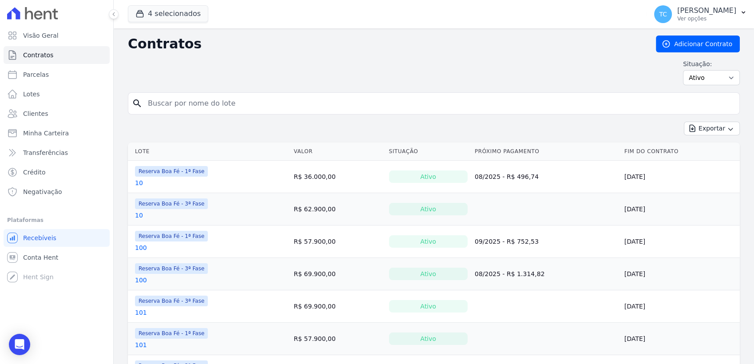
click at [178, 105] on input "search" at bounding box center [439, 104] width 593 height 18
type input "c5"
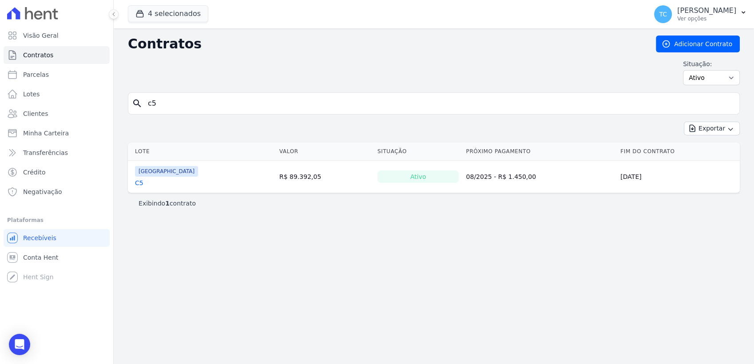
click at [139, 179] on link "C5" at bounding box center [139, 182] width 8 height 9
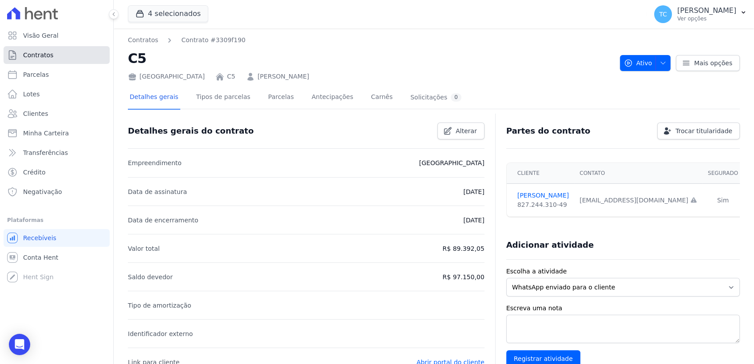
click at [18, 49] on link "Contratos" at bounding box center [57, 55] width 106 height 18
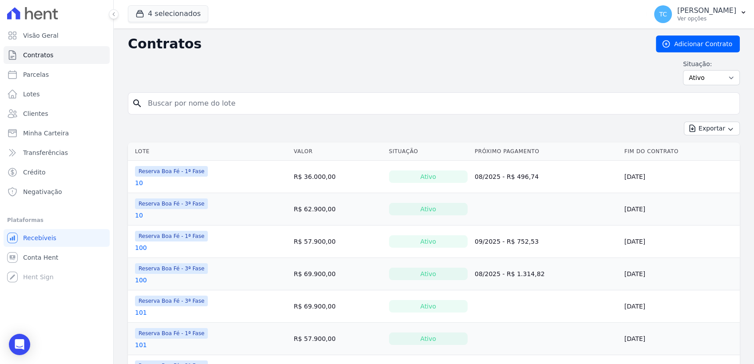
click at [211, 105] on input "search" at bounding box center [439, 104] width 593 height 18
type input "d2"
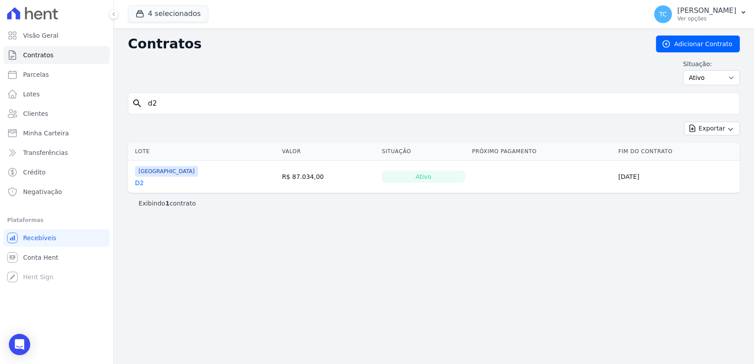
click at [135, 184] on link "D2" at bounding box center [139, 182] width 9 height 9
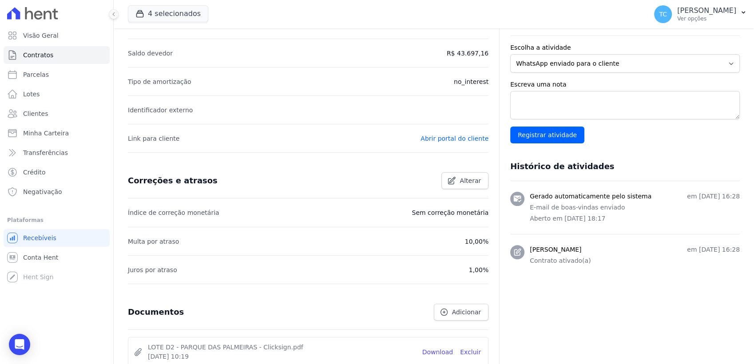
scroll to position [296, 0]
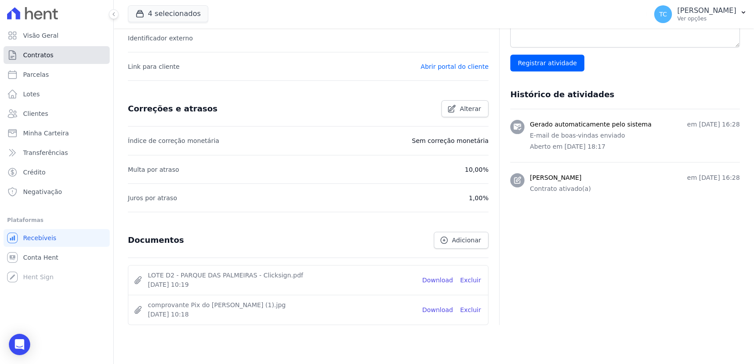
click at [28, 62] on link "Contratos" at bounding box center [57, 55] width 106 height 18
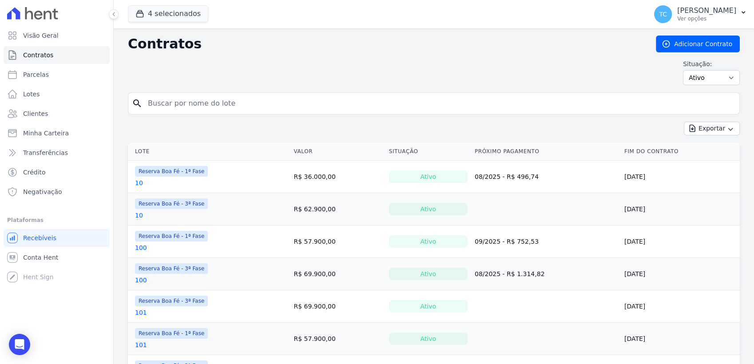
click at [208, 107] on input "search" at bounding box center [439, 104] width 593 height 18
type input "h2"
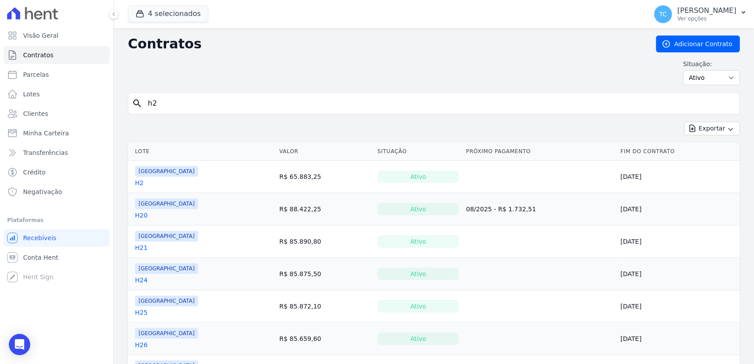
click at [137, 184] on link "H2" at bounding box center [139, 182] width 8 height 9
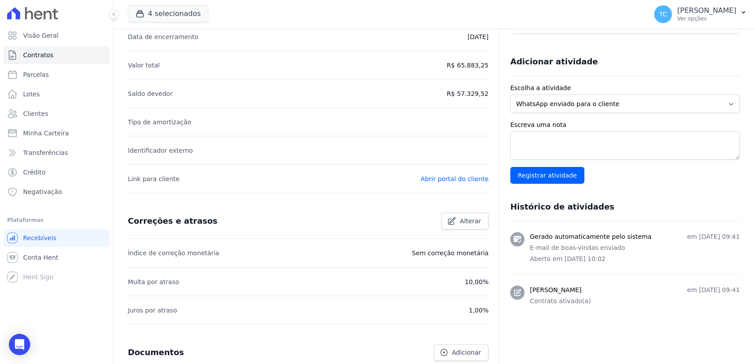
scroll to position [73, 0]
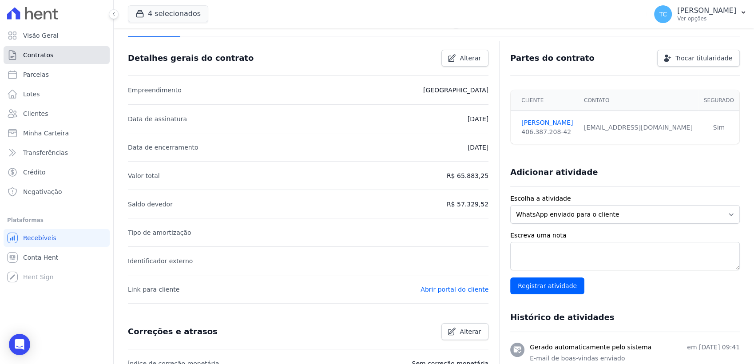
click at [38, 52] on span "Contratos" at bounding box center [38, 55] width 30 height 9
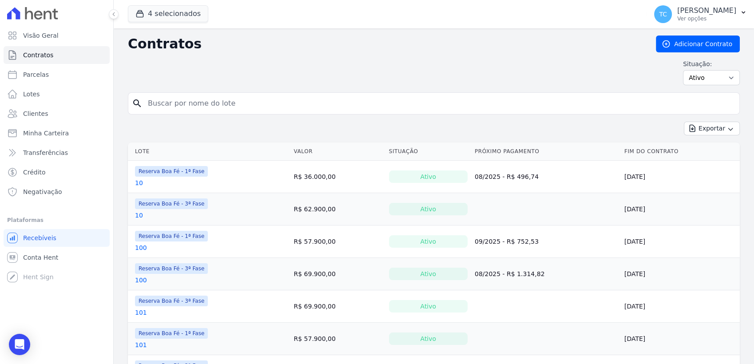
click at [224, 96] on input "search" at bounding box center [439, 104] width 593 height 18
type input "a7"
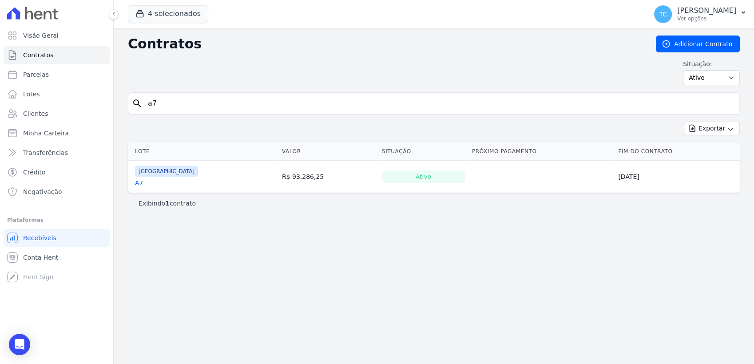
click at [141, 180] on link "A7" at bounding box center [139, 182] width 8 height 9
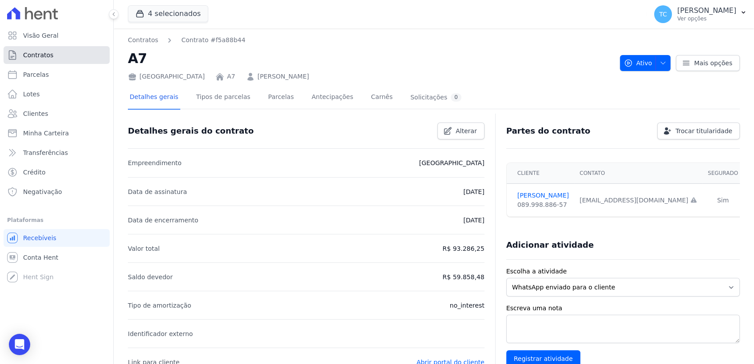
click at [51, 52] on link "Contratos" at bounding box center [57, 55] width 106 height 18
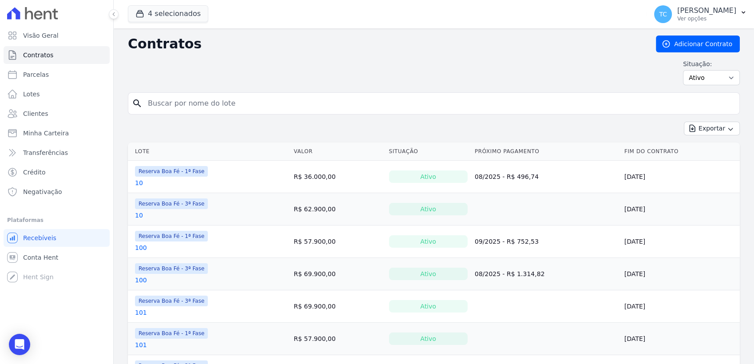
click at [178, 101] on input "search" at bounding box center [439, 104] width 593 height 18
type input "b8"
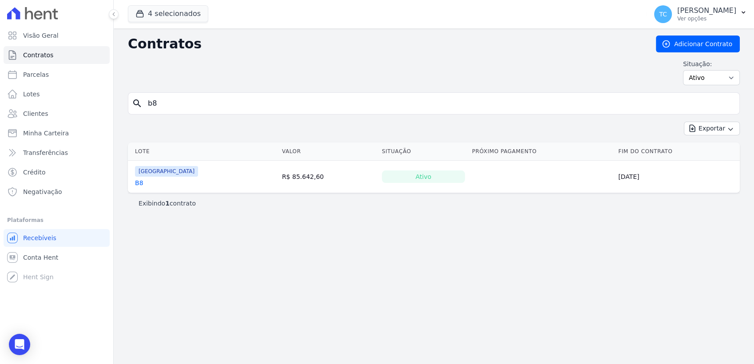
click at [136, 181] on link "B8" at bounding box center [139, 182] width 8 height 9
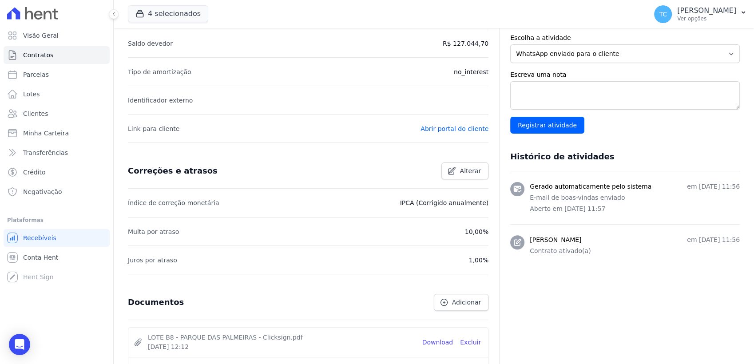
scroll to position [320, 0]
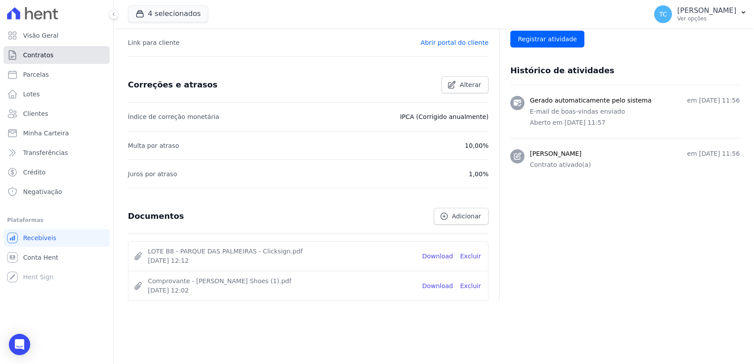
click at [50, 55] on span "Contratos" at bounding box center [38, 55] width 30 height 9
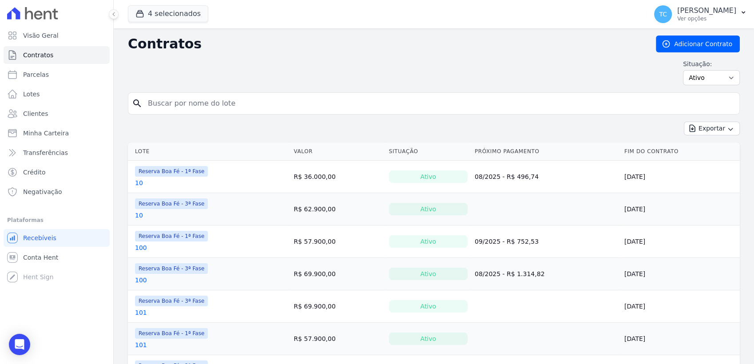
click at [167, 106] on input "search" at bounding box center [439, 104] width 593 height 18
type input "g16"
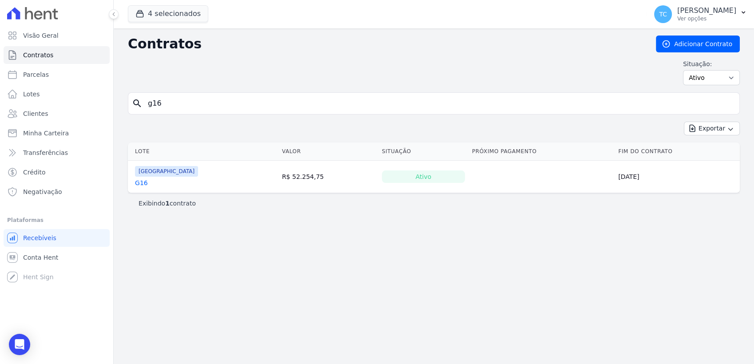
click at [139, 184] on link "G16" at bounding box center [141, 182] width 13 height 9
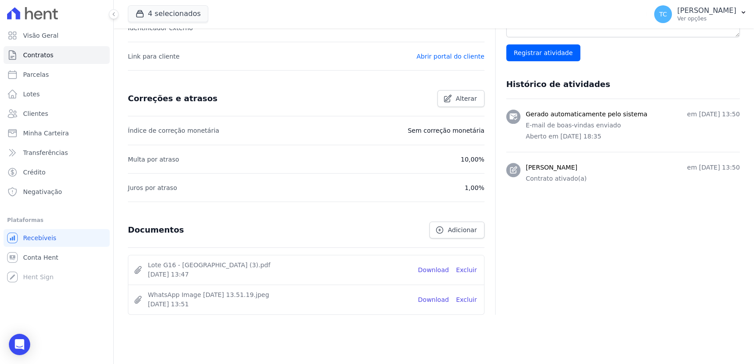
scroll to position [320, 0]
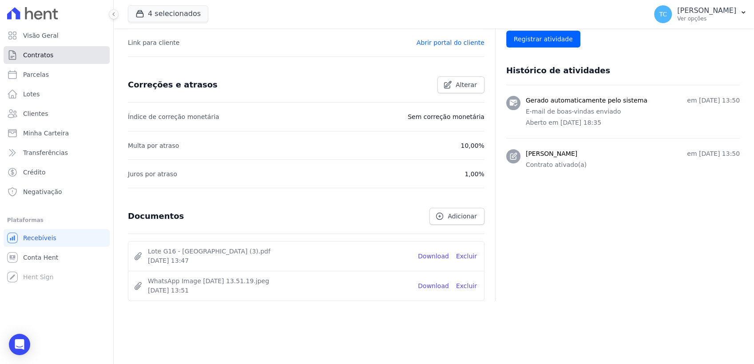
click at [55, 57] on link "Contratos" at bounding box center [57, 55] width 106 height 18
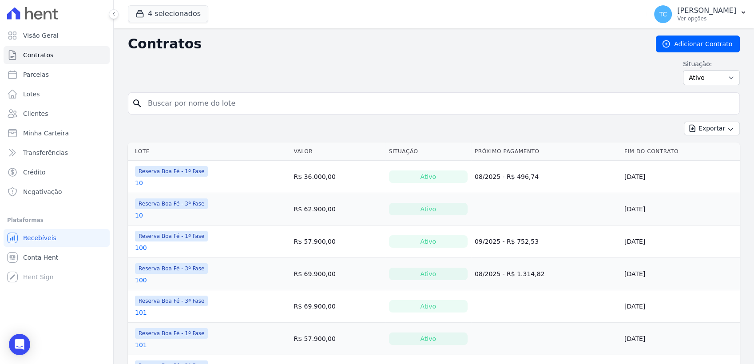
click at [197, 98] on input "search" at bounding box center [439, 104] width 593 height 18
type input "g5"
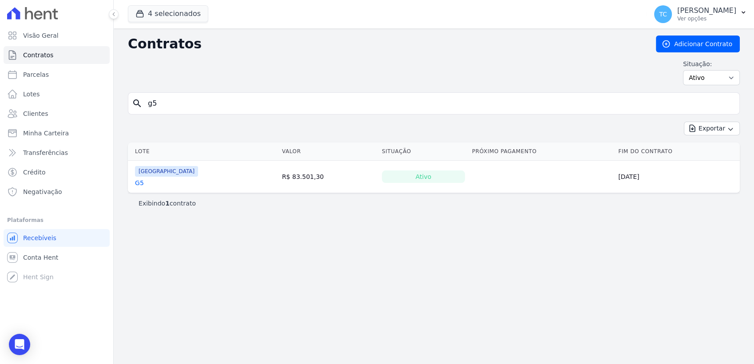
click at [142, 181] on link "G5" at bounding box center [139, 182] width 9 height 9
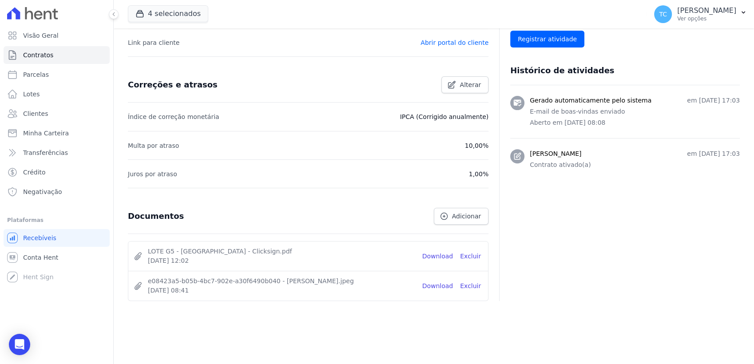
scroll to position [73, 0]
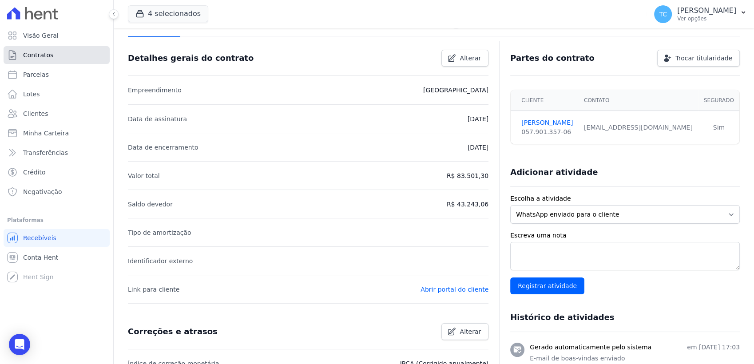
click at [32, 62] on link "Contratos" at bounding box center [57, 55] width 106 height 18
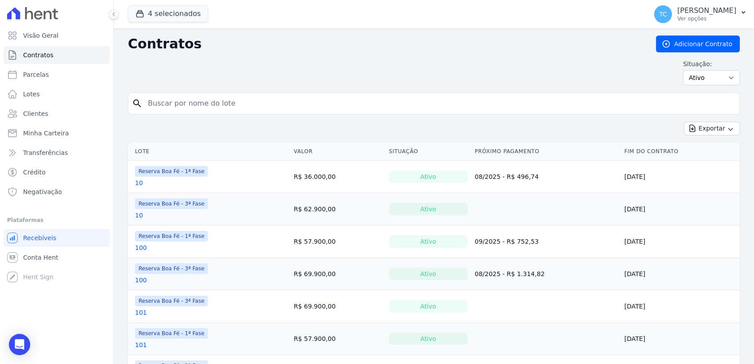
click at [179, 101] on input "search" at bounding box center [439, 104] width 593 height 18
type input "B6"
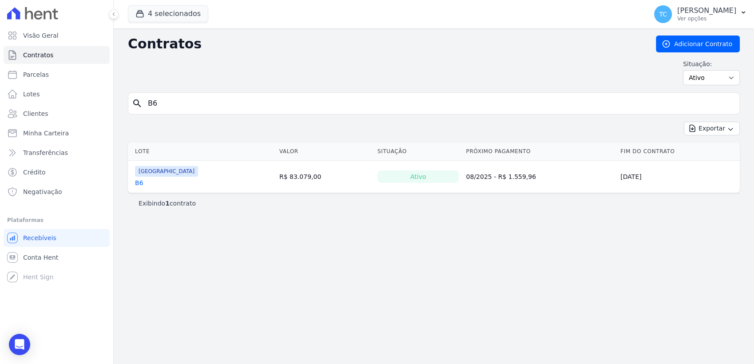
click at [141, 186] on link "B6" at bounding box center [139, 182] width 8 height 9
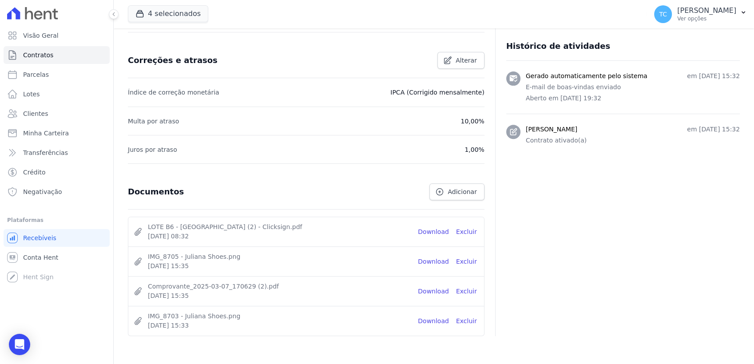
scroll to position [345, 0]
click at [58, 51] on link "Contratos" at bounding box center [57, 55] width 106 height 18
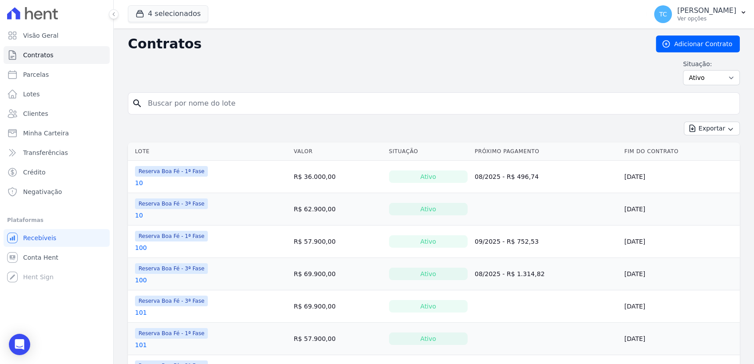
click at [182, 99] on input "search" at bounding box center [439, 104] width 593 height 18
type input "B16"
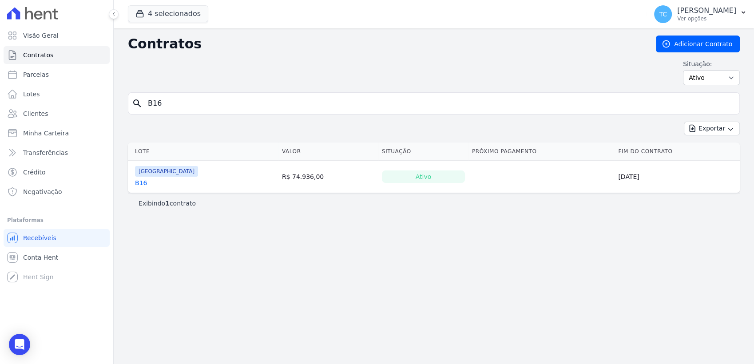
click at [141, 186] on link "B16" at bounding box center [141, 182] width 12 height 9
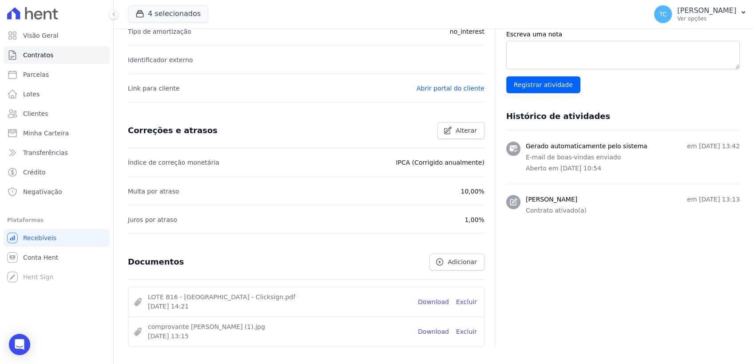
scroll to position [296, 0]
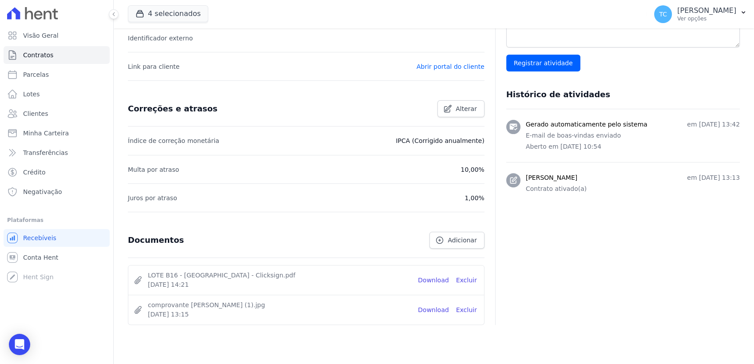
click at [525, 226] on div "Partes do contrato Trocar titularidade Cliente Contato Segurado [PERSON_NAME] 6…" at bounding box center [617, 71] width 245 height 507
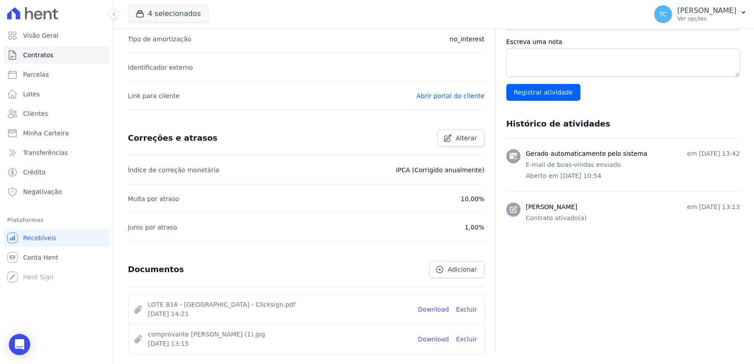
scroll to position [270, 0]
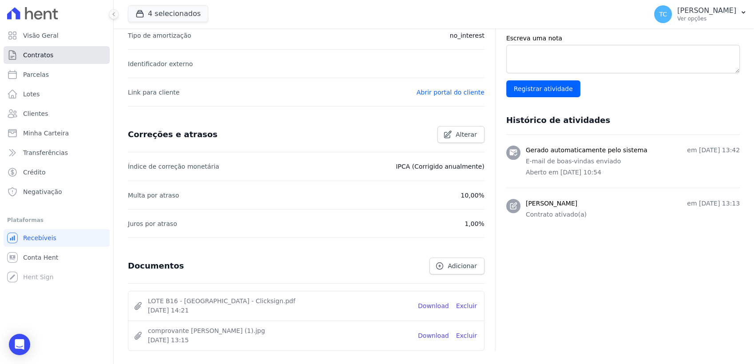
click at [38, 57] on span "Contratos" at bounding box center [38, 55] width 30 height 9
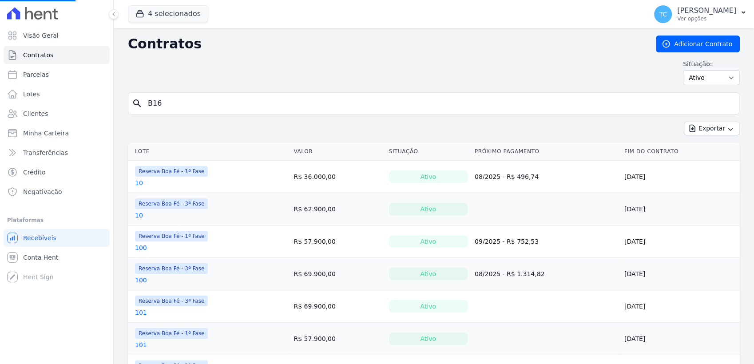
click at [178, 101] on input "B16" at bounding box center [439, 104] width 593 height 18
click at [178, 101] on input "search" at bounding box center [439, 104] width 593 height 18
type input "G4"
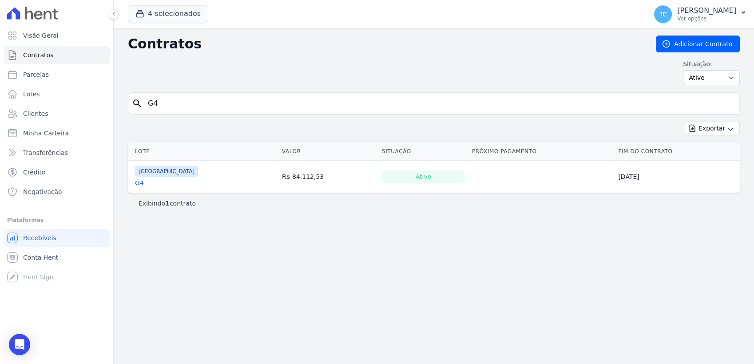
click at [138, 179] on link "G4" at bounding box center [139, 182] width 9 height 9
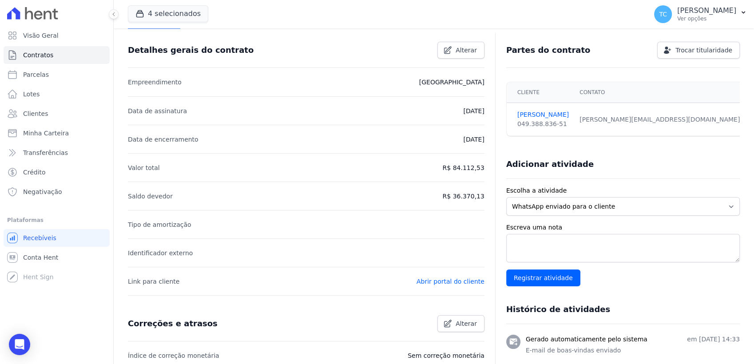
scroll to position [99, 0]
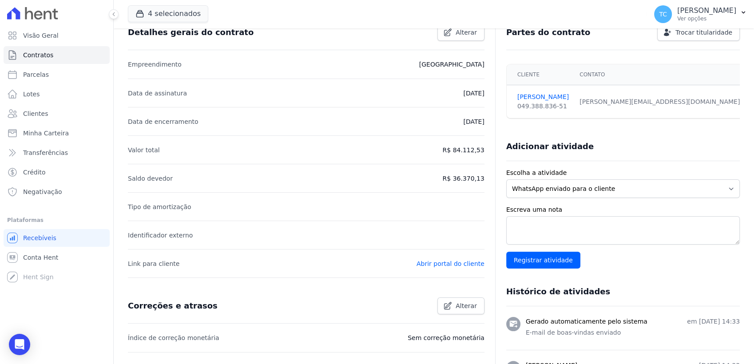
click at [593, 22] on div "4 selecionados Doro Incorporações [GEOGRAPHIC_DATA] Reserva Boa Fé - 1ª Fase Re…" at bounding box center [385, 14] width 515 height 29
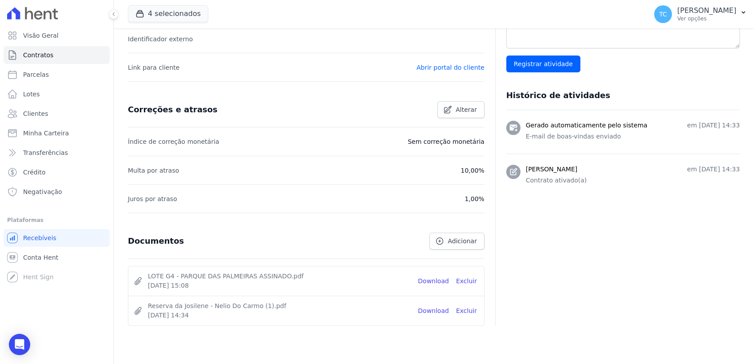
scroll to position [296, 0]
click at [53, 54] on link "Contratos" at bounding box center [57, 55] width 106 height 18
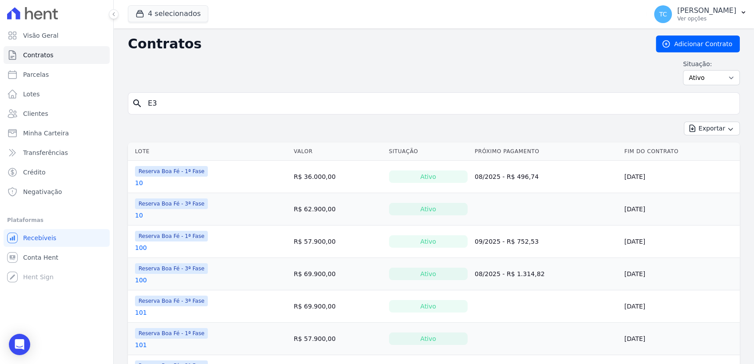
type input "E3"
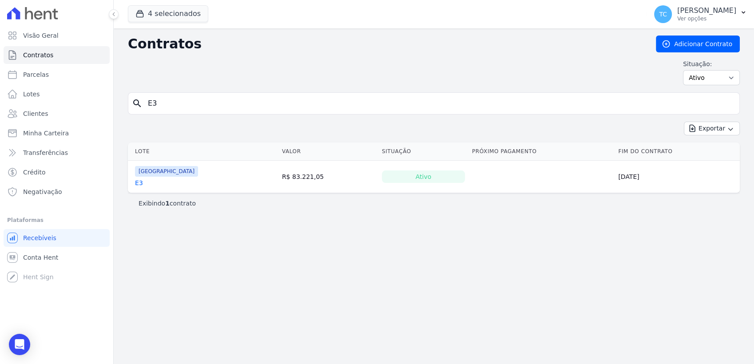
click at [141, 185] on link "E3" at bounding box center [139, 182] width 8 height 9
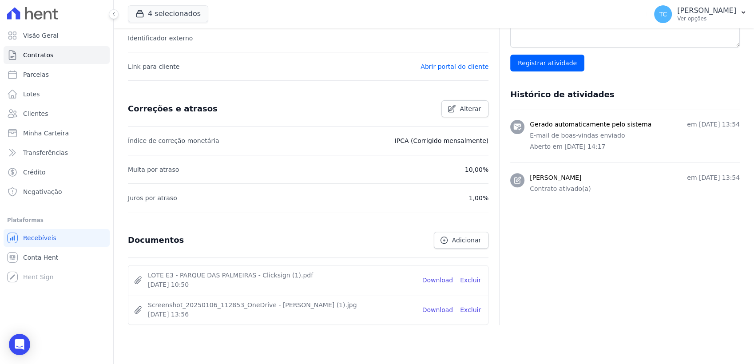
scroll to position [320, 0]
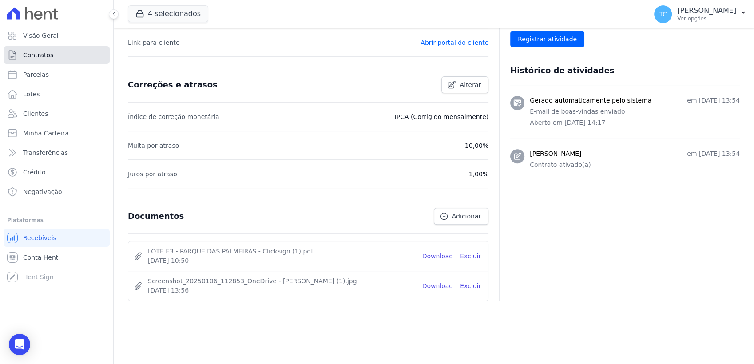
click at [32, 59] on link "Contratos" at bounding box center [57, 55] width 106 height 18
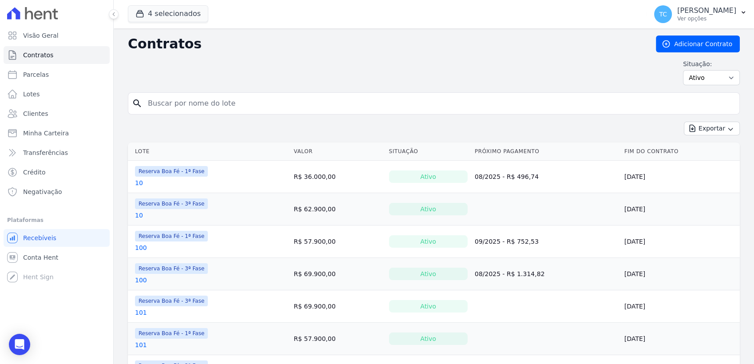
click at [179, 103] on input "search" at bounding box center [439, 104] width 593 height 18
type input "I2"
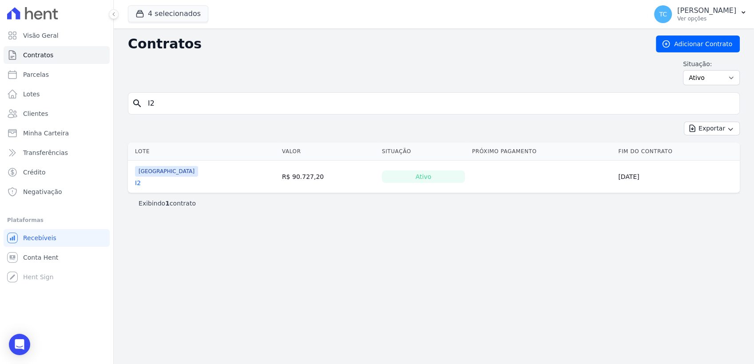
click at [139, 183] on link "I2" at bounding box center [138, 182] width 6 height 9
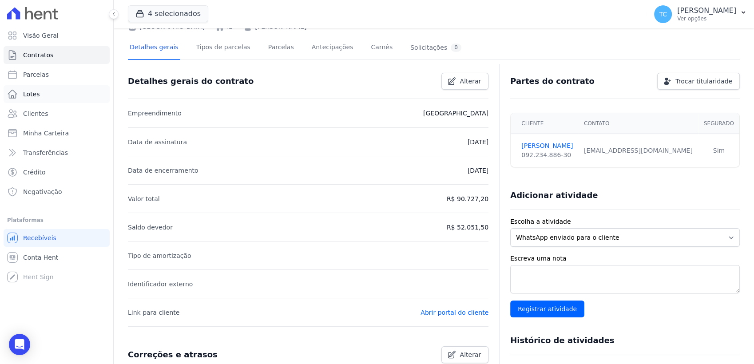
scroll to position [49, 0]
click at [66, 55] on link "Contratos" at bounding box center [57, 55] width 106 height 18
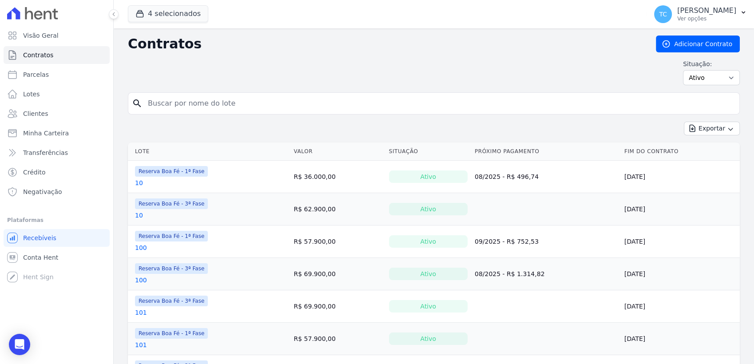
click at [181, 101] on input "search" at bounding box center [439, 104] width 593 height 18
type input "G21"
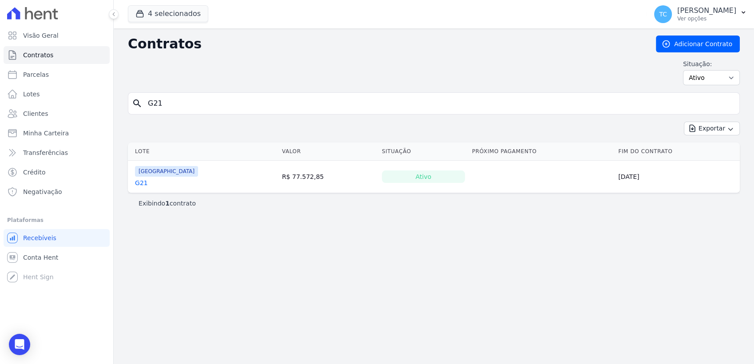
click at [143, 179] on link "G21" at bounding box center [141, 182] width 13 height 9
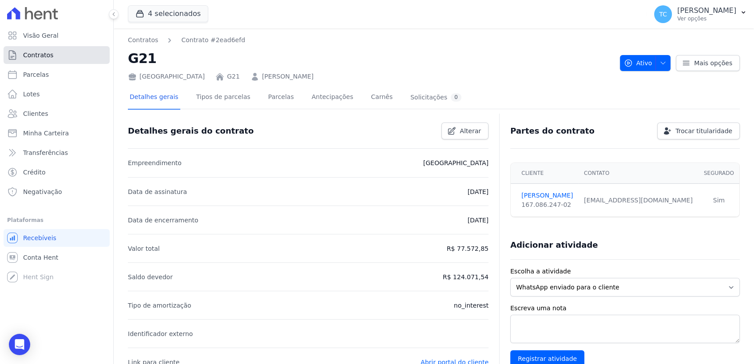
click at [79, 51] on link "Contratos" at bounding box center [57, 55] width 106 height 18
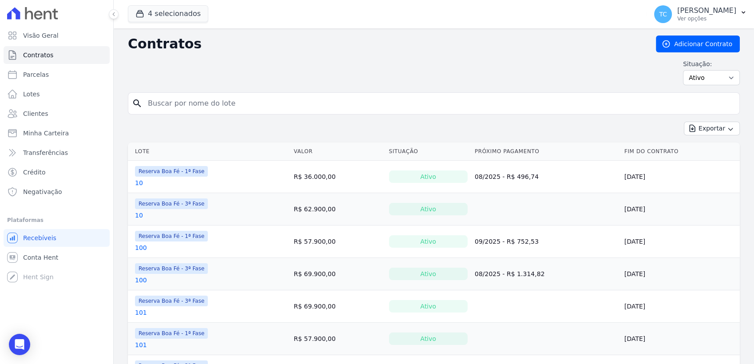
click at [199, 101] on input "search" at bounding box center [439, 104] width 593 height 18
type input "G9"
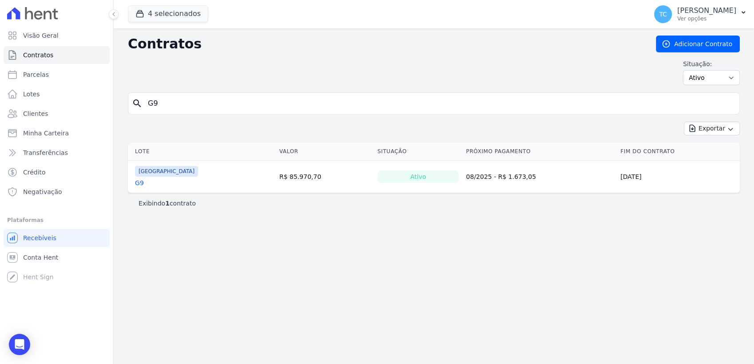
click at [137, 185] on link "G9" at bounding box center [139, 182] width 9 height 9
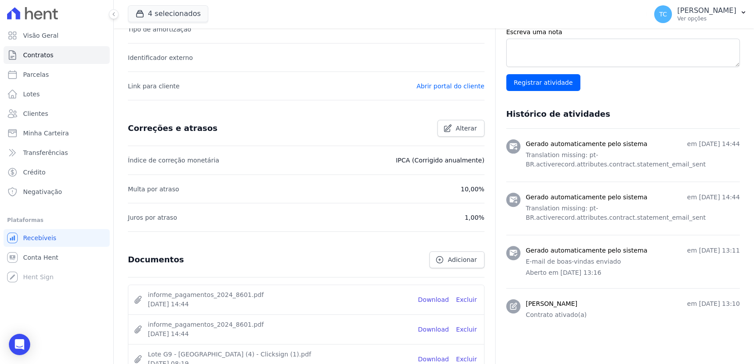
scroll to position [379, 0]
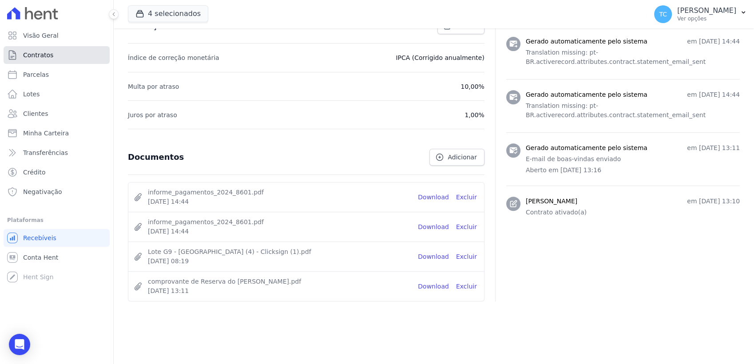
click at [32, 55] on span "Contratos" at bounding box center [38, 55] width 30 height 9
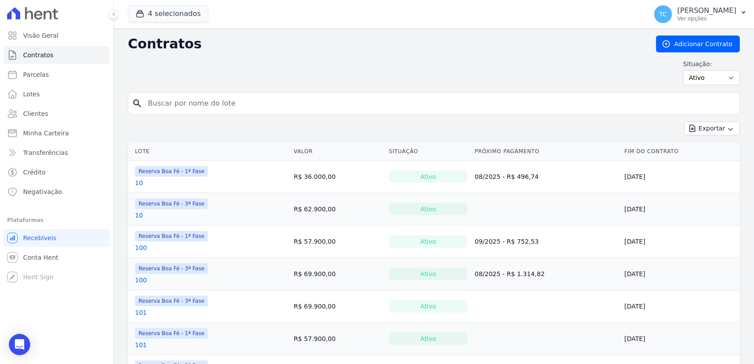
click at [180, 98] on input "search" at bounding box center [439, 104] width 593 height 18
type input "H4"
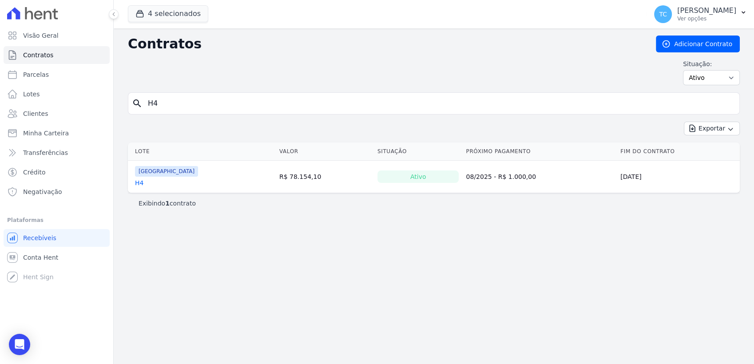
click at [139, 180] on link "H4" at bounding box center [139, 182] width 8 height 9
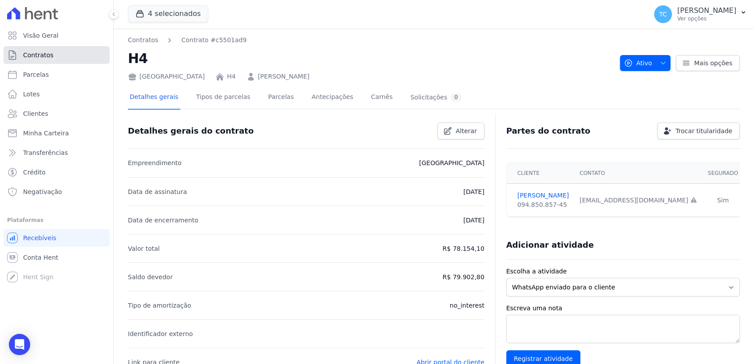
click at [54, 48] on link "Contratos" at bounding box center [57, 55] width 106 height 18
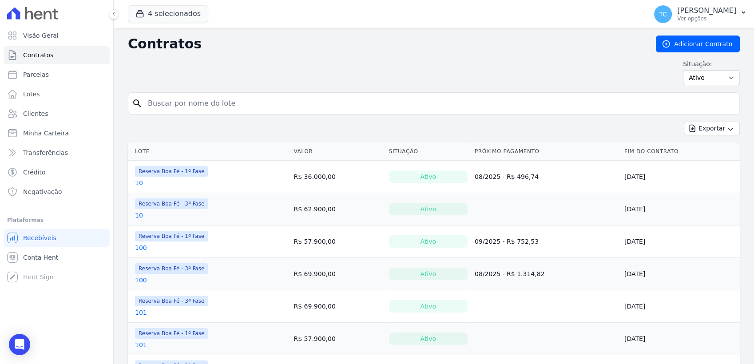
click at [166, 106] on input "search" at bounding box center [439, 104] width 593 height 18
type input "E12"
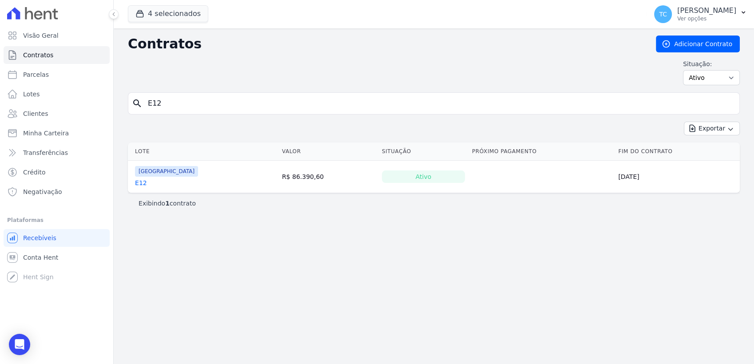
click at [142, 184] on link "E12" at bounding box center [141, 182] width 12 height 9
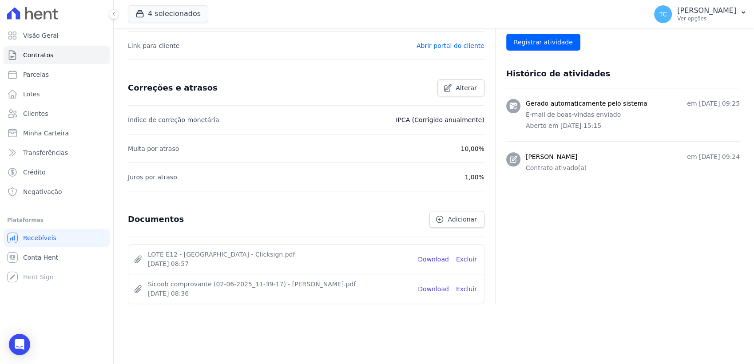
scroll to position [320, 0]
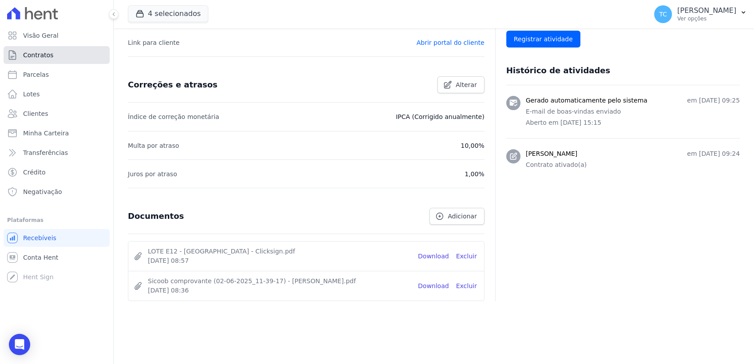
click at [46, 52] on span "Contratos" at bounding box center [38, 55] width 30 height 9
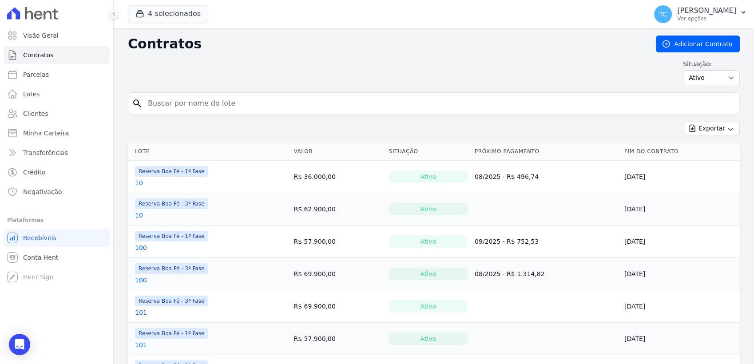
click at [167, 102] on input "search" at bounding box center [439, 104] width 593 height 18
type input "E6"
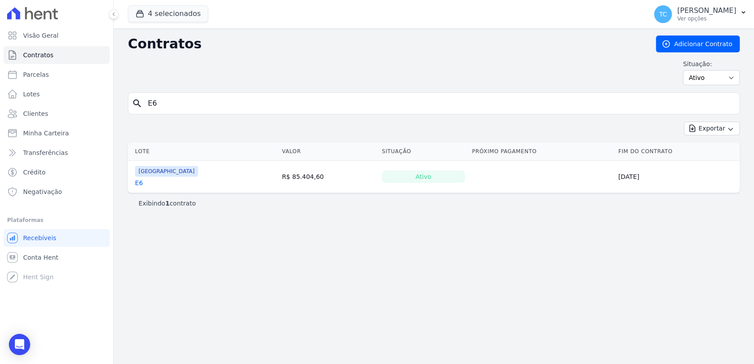
click at [138, 183] on link "E6" at bounding box center [139, 182] width 8 height 9
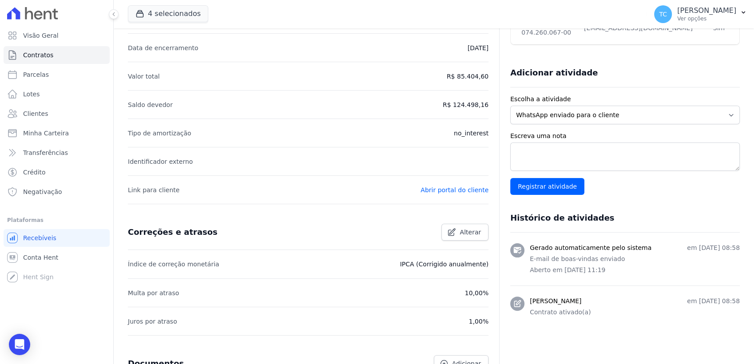
scroll to position [148, 0]
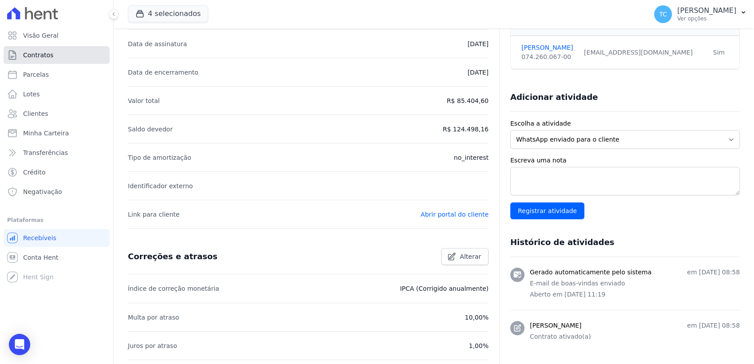
click at [48, 56] on span "Contratos" at bounding box center [38, 55] width 30 height 9
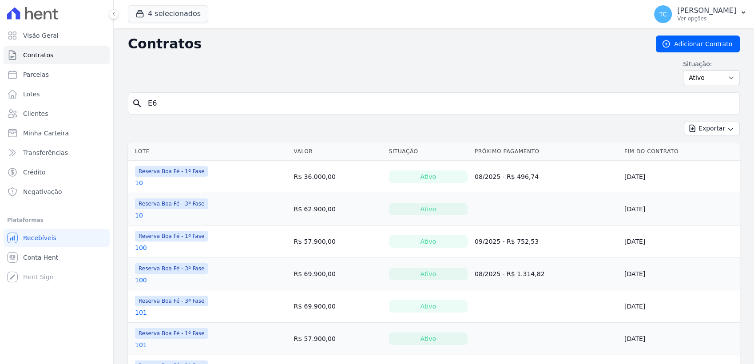
click at [182, 100] on input "E6" at bounding box center [439, 104] width 593 height 18
click at [181, 102] on input "search" at bounding box center [439, 104] width 593 height 18
type input "F4"
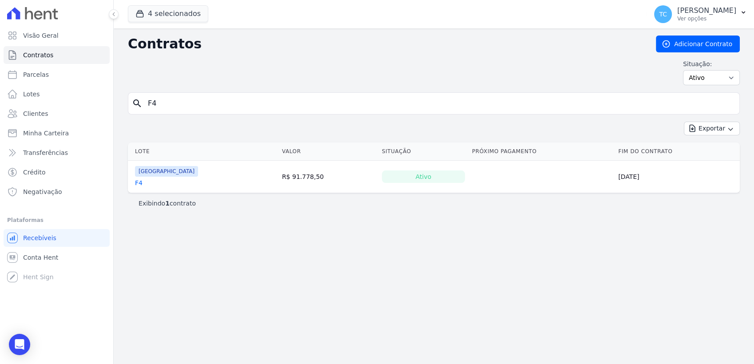
click at [139, 181] on link "F4" at bounding box center [139, 182] width 8 height 9
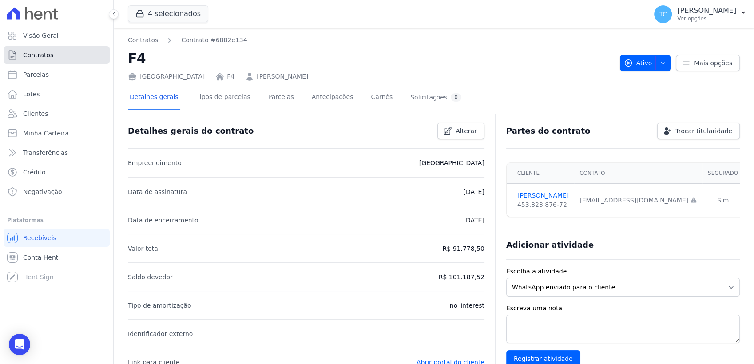
click at [75, 59] on link "Contratos" at bounding box center [57, 55] width 106 height 18
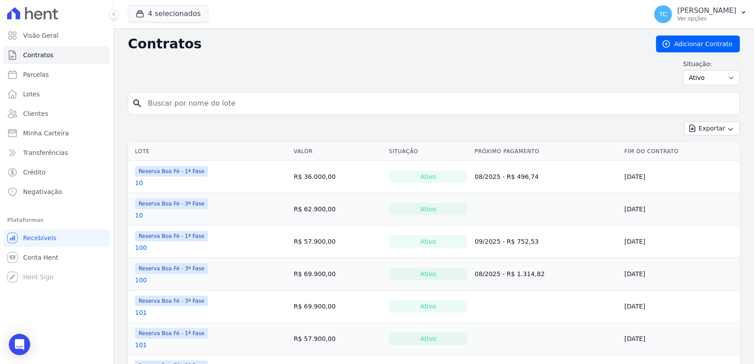
click at [182, 100] on input "search" at bounding box center [439, 104] width 593 height 18
type input "C3"
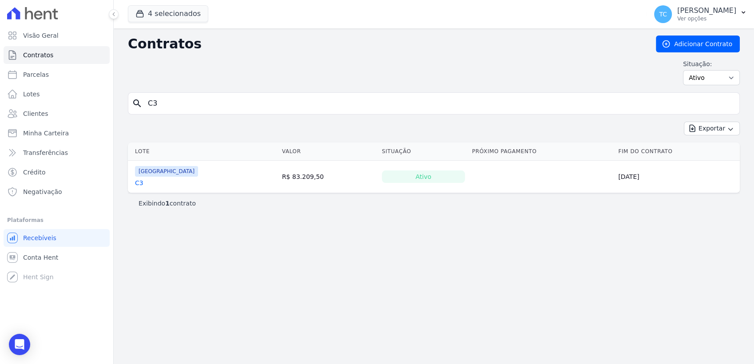
click at [139, 181] on link "C3" at bounding box center [139, 182] width 8 height 9
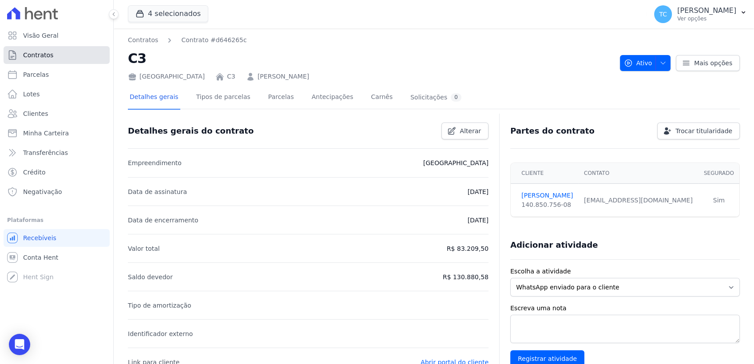
click at [42, 59] on link "Contratos" at bounding box center [57, 55] width 106 height 18
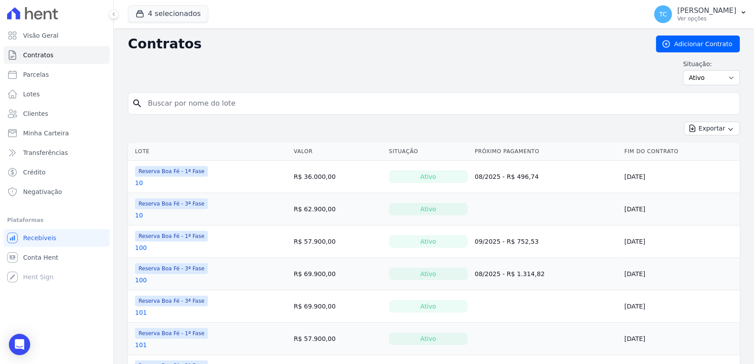
click at [177, 100] on input "search" at bounding box center [439, 104] width 593 height 18
type input "B4"
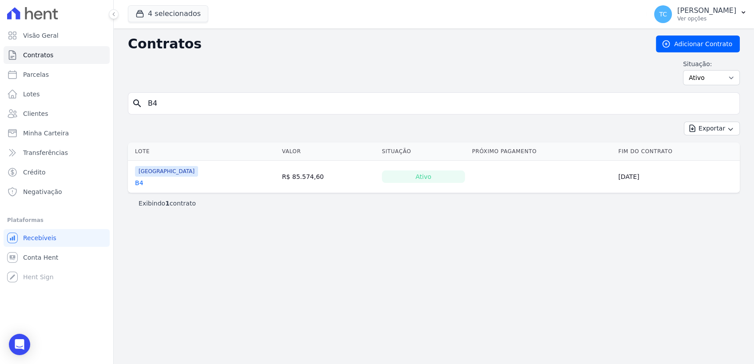
click at [136, 181] on link "B4" at bounding box center [139, 182] width 8 height 9
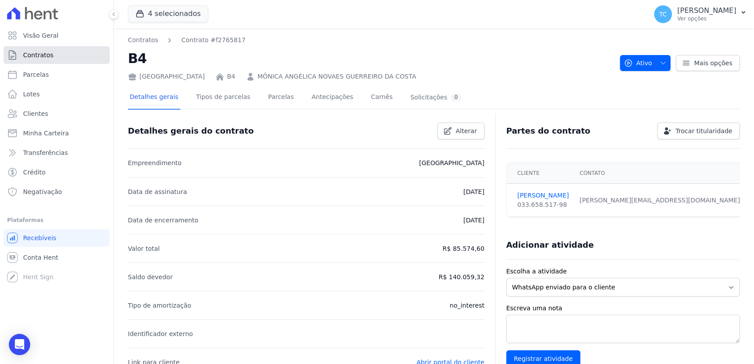
click at [44, 57] on span "Contratos" at bounding box center [38, 55] width 30 height 9
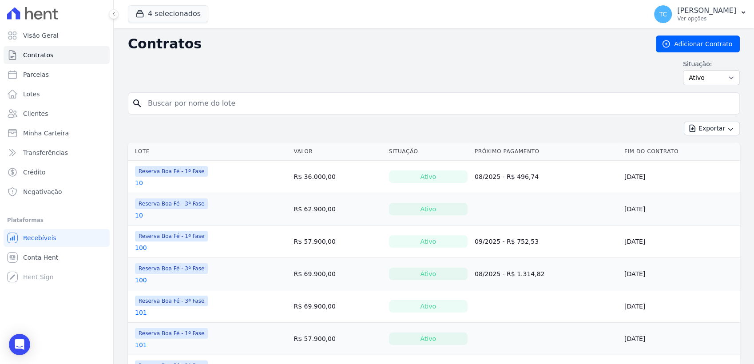
click at [201, 103] on input "search" at bounding box center [439, 104] width 593 height 18
type input "B3"
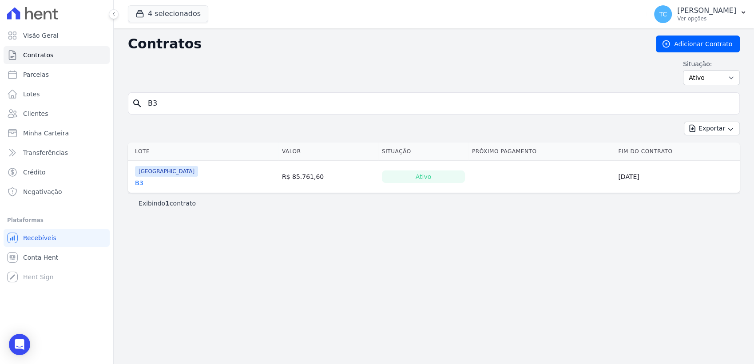
click at [136, 180] on link "B3" at bounding box center [139, 182] width 8 height 9
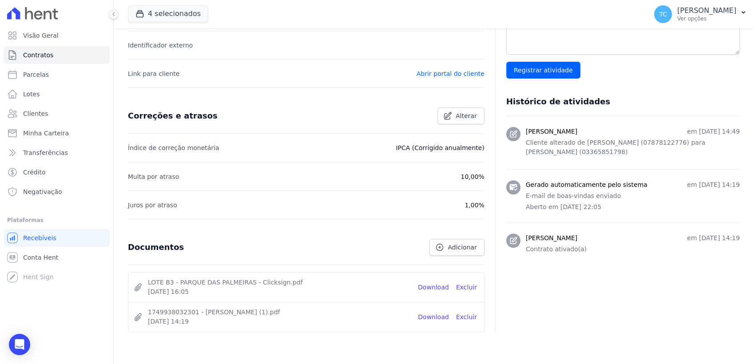
scroll to position [296, 0]
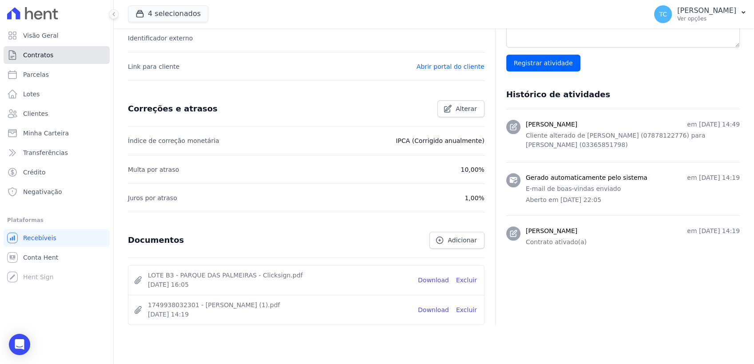
click at [50, 51] on span "Contratos" at bounding box center [38, 55] width 30 height 9
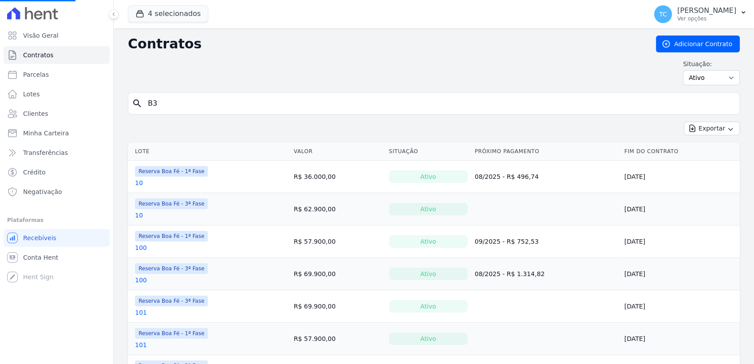
click at [189, 98] on input "B3" at bounding box center [439, 104] width 593 height 18
click at [189, 97] on input "search" at bounding box center [439, 104] width 593 height 18
click at [189, 98] on input "search" at bounding box center [439, 104] width 593 height 18
type input "H8"
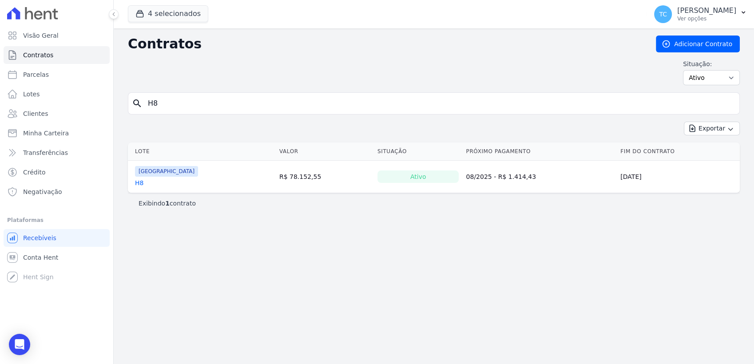
click at [137, 184] on link "H8" at bounding box center [139, 182] width 8 height 9
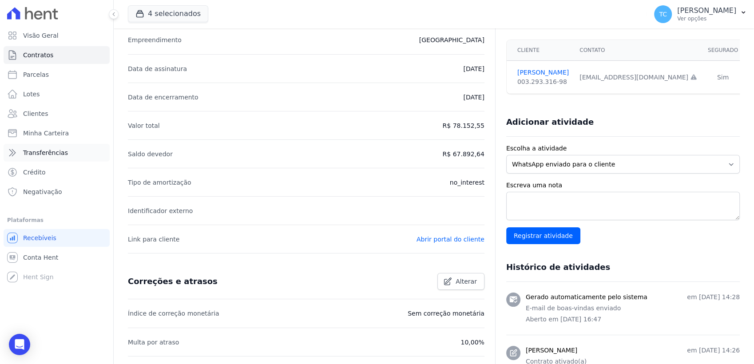
scroll to position [122, 0]
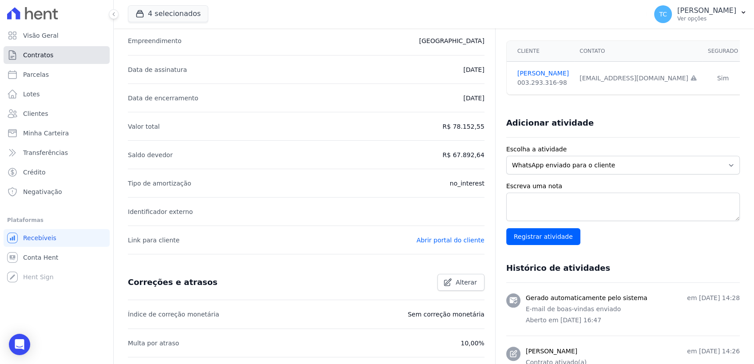
click at [56, 49] on link "Contratos" at bounding box center [57, 55] width 106 height 18
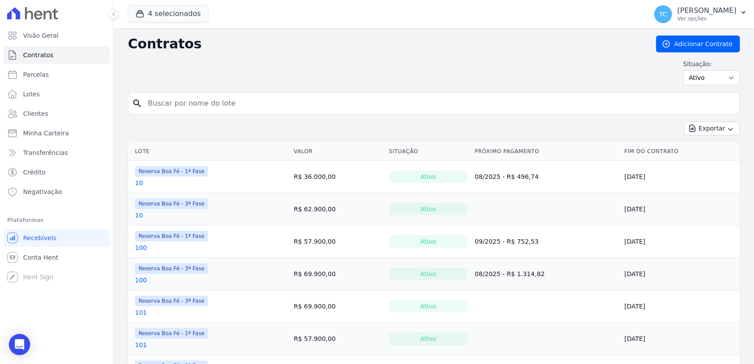
click at [186, 106] on input "search" at bounding box center [439, 104] width 593 height 18
click at [221, 95] on input "H" at bounding box center [439, 104] width 593 height 18
click at [218, 97] on input "H" at bounding box center [439, 104] width 593 height 18
type input "H27"
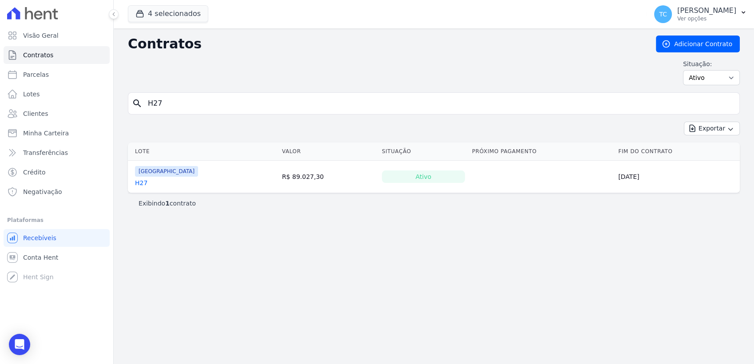
click at [138, 183] on link "H27" at bounding box center [141, 182] width 12 height 9
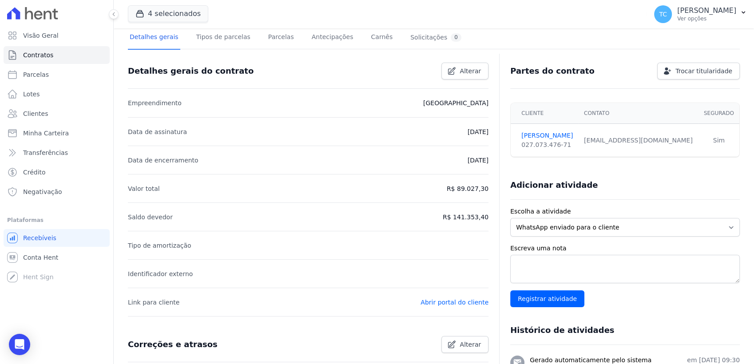
scroll to position [24, 0]
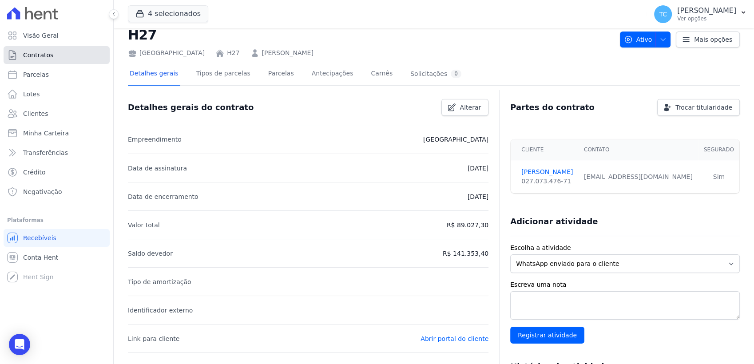
click at [60, 56] on link "Contratos" at bounding box center [57, 55] width 106 height 18
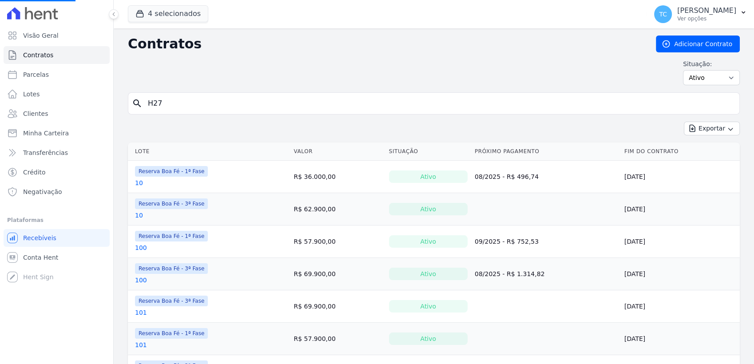
click at [168, 100] on input "H27" at bounding box center [439, 104] width 593 height 18
click at [234, 67] on div "Situação: Ativo Todos Pausado Distratado Rascunho Expirado Encerrado" at bounding box center [434, 72] width 612 height 26
click at [173, 98] on input "H27" at bounding box center [439, 104] width 593 height 18
type input "H"
type input "G"
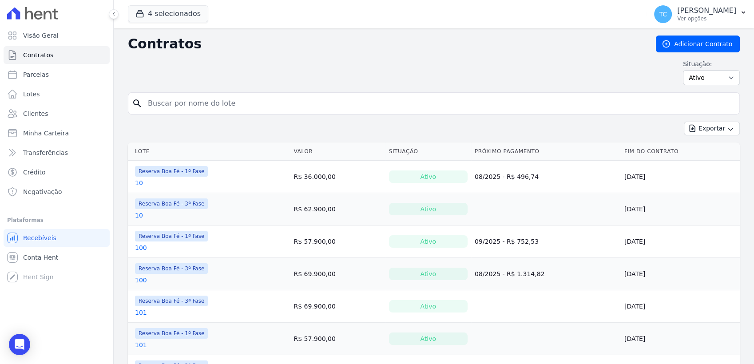
click at [175, 99] on input "search" at bounding box center [439, 104] width 593 height 18
type input "G12"
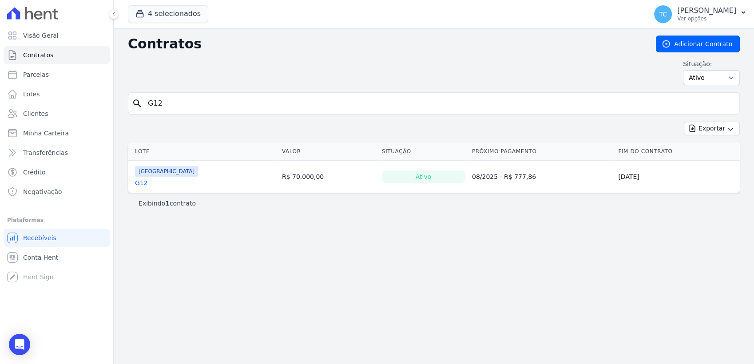
click at [139, 183] on link "G12" at bounding box center [141, 182] width 13 height 9
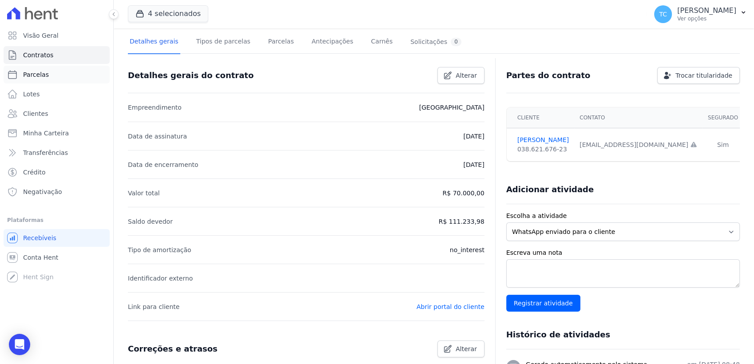
scroll to position [49, 0]
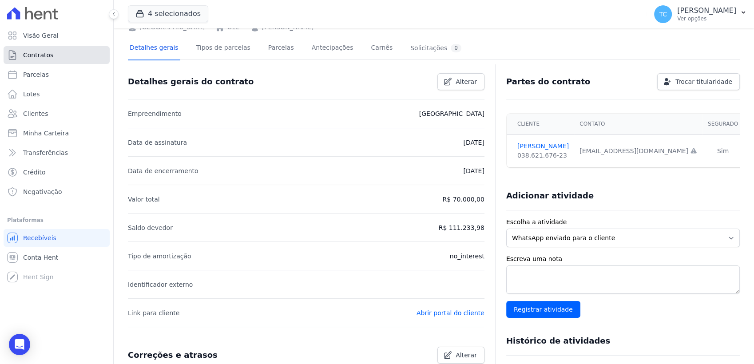
click at [75, 55] on link "Contratos" at bounding box center [57, 55] width 106 height 18
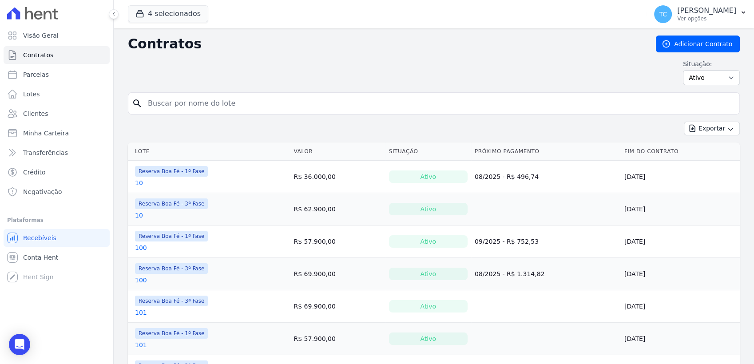
click at [188, 96] on input "search" at bounding box center [439, 104] width 593 height 18
type input "H11"
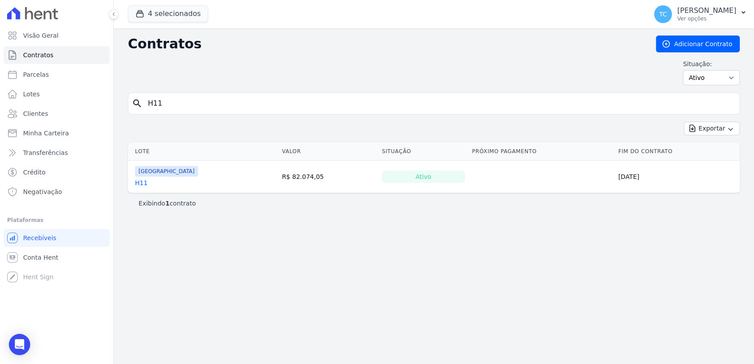
click at [139, 181] on link "H11" at bounding box center [141, 182] width 12 height 9
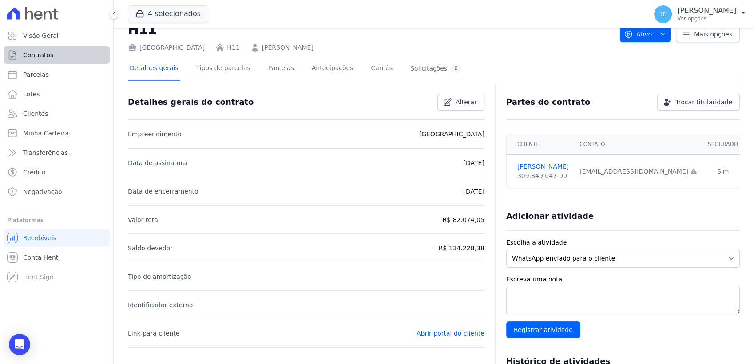
scroll to position [24, 0]
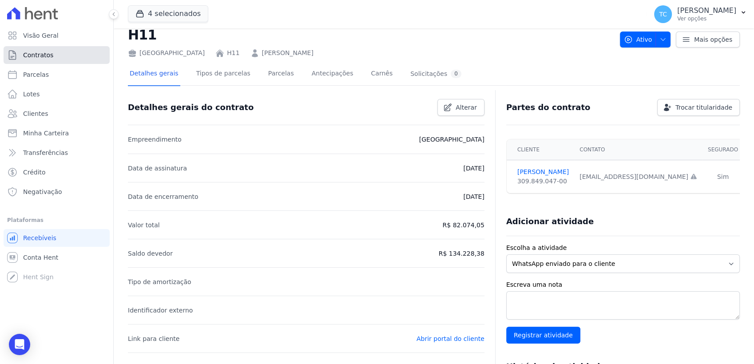
click at [51, 52] on link "Contratos" at bounding box center [57, 55] width 106 height 18
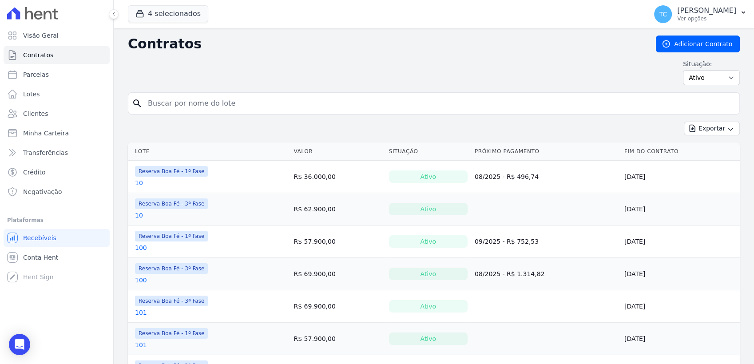
click at [172, 106] on input "search" at bounding box center [439, 104] width 593 height 18
type input "H12"
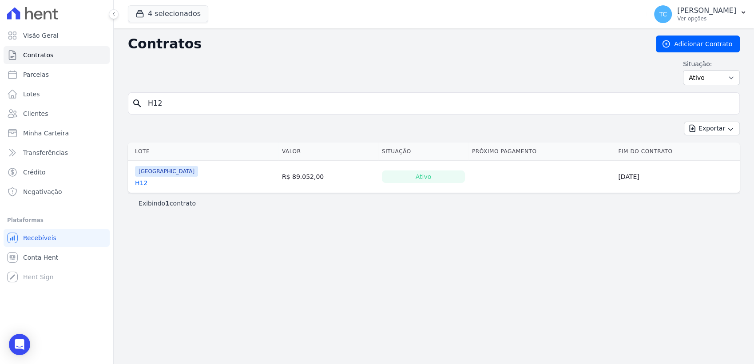
click at [141, 181] on link "H12" at bounding box center [141, 182] width 12 height 9
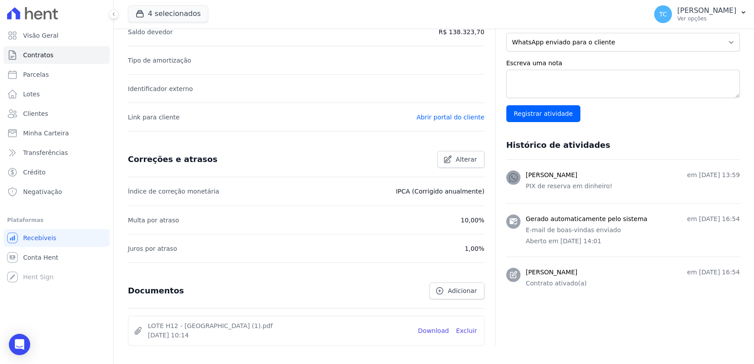
scroll to position [246, 0]
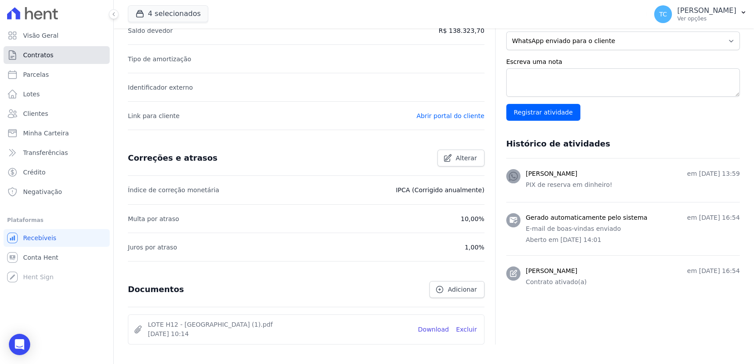
click at [48, 59] on link "Contratos" at bounding box center [57, 55] width 106 height 18
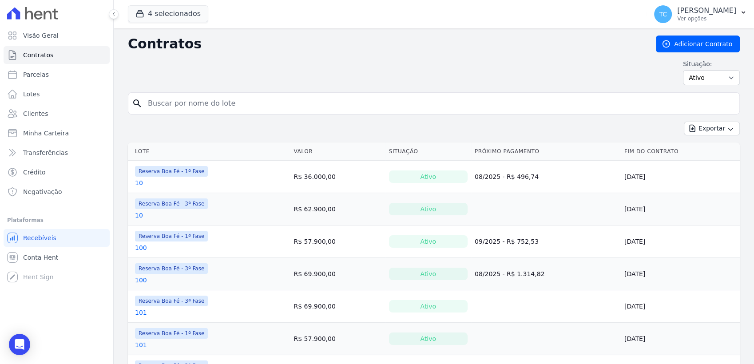
click at [195, 98] on input "search" at bounding box center [439, 104] width 593 height 18
type input "H13"
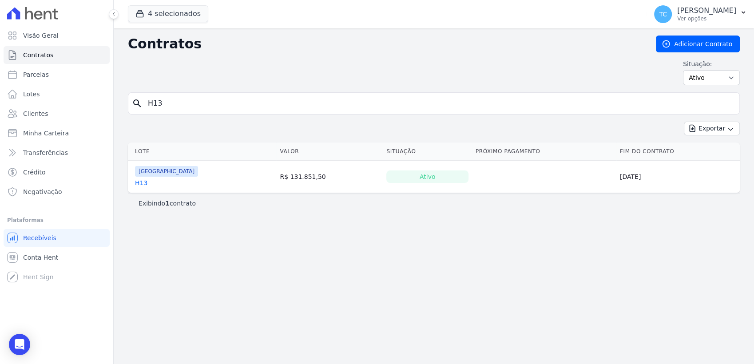
click at [136, 183] on link "H13" at bounding box center [141, 182] width 12 height 9
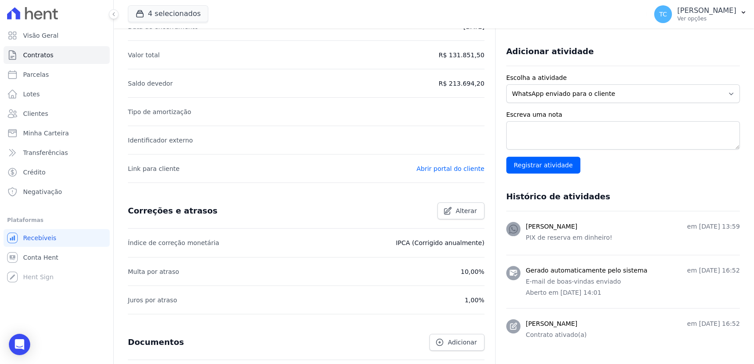
scroll to position [191, 0]
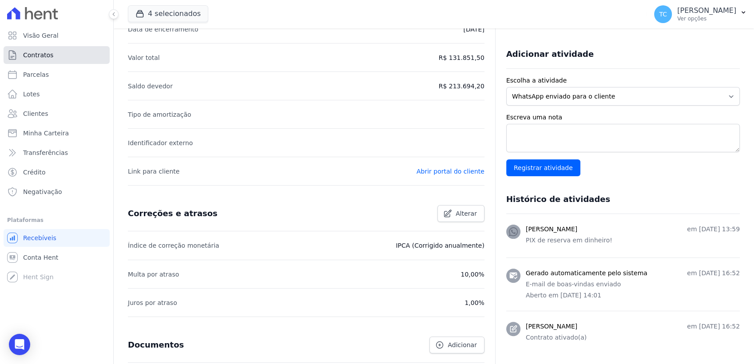
click at [44, 55] on span "Contratos" at bounding box center [38, 55] width 30 height 9
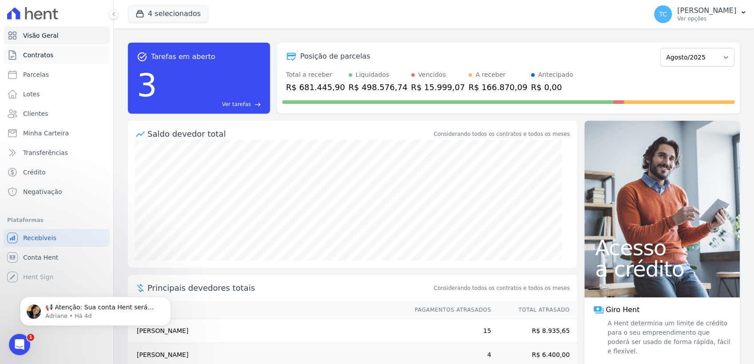
click at [47, 51] on span "Contratos" at bounding box center [38, 55] width 30 height 9
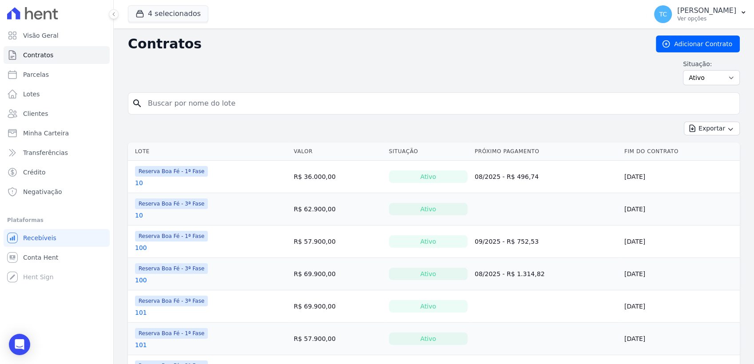
click at [213, 105] on input "search" at bounding box center [439, 104] width 593 height 18
type input "h13"
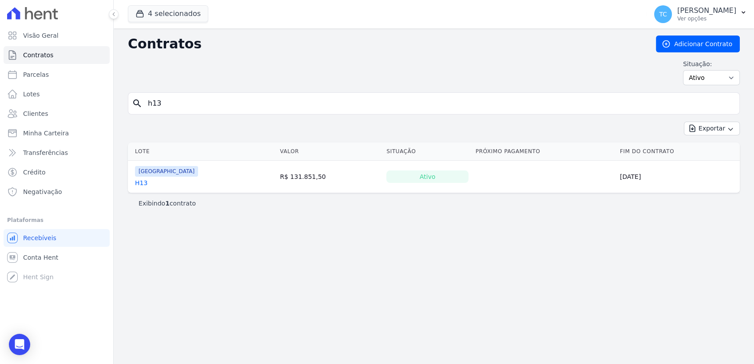
click at [138, 180] on link "H13" at bounding box center [141, 182] width 12 height 9
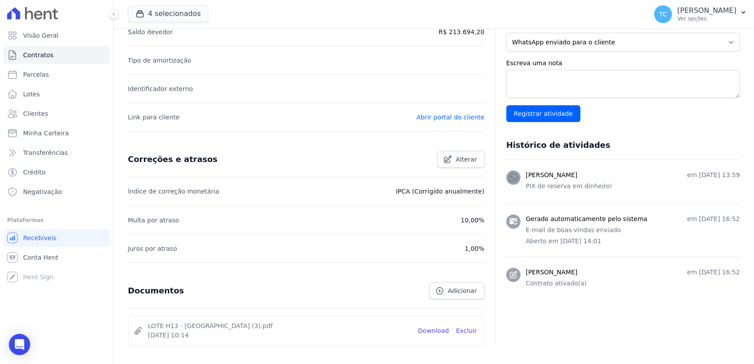
scroll to position [246, 0]
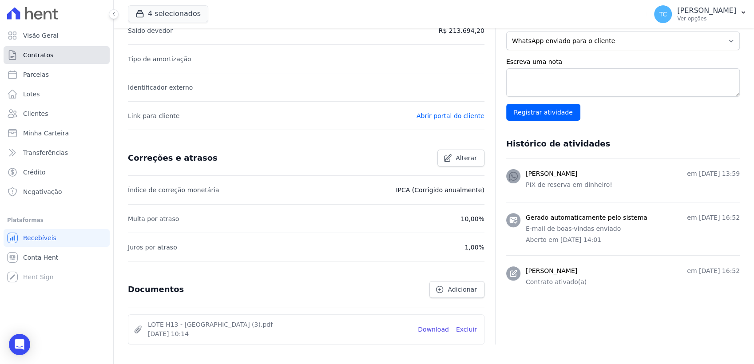
click at [48, 46] on link "Contratos" at bounding box center [57, 55] width 106 height 18
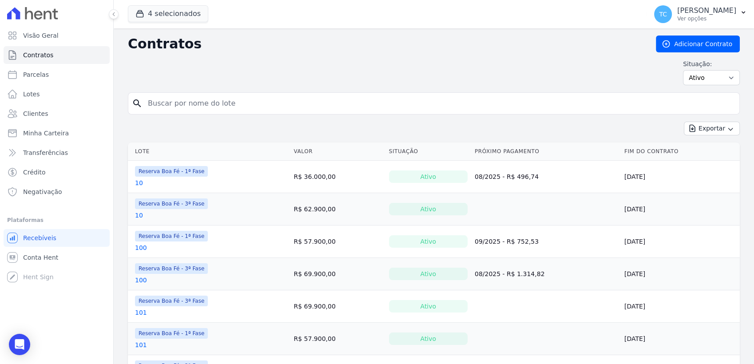
click at [176, 100] on input "search" at bounding box center [439, 104] width 593 height 18
type input "h18"
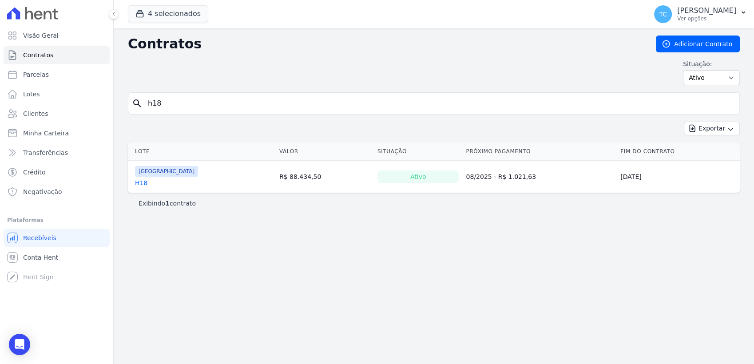
click at [142, 181] on link "H18" at bounding box center [141, 182] width 12 height 9
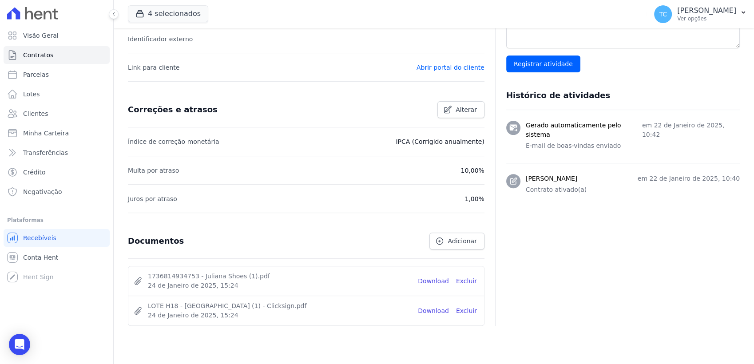
scroll to position [296, 0]
click at [40, 58] on span "Contratos" at bounding box center [38, 55] width 30 height 9
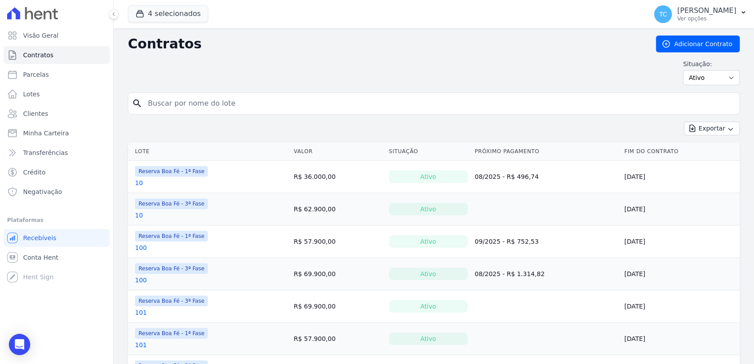
click at [194, 99] on input "search" at bounding box center [439, 104] width 593 height 18
type input "I6"
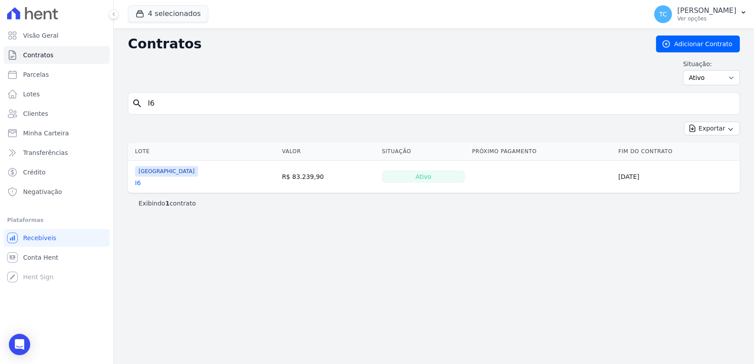
click at [139, 181] on link "I6" at bounding box center [138, 182] width 6 height 9
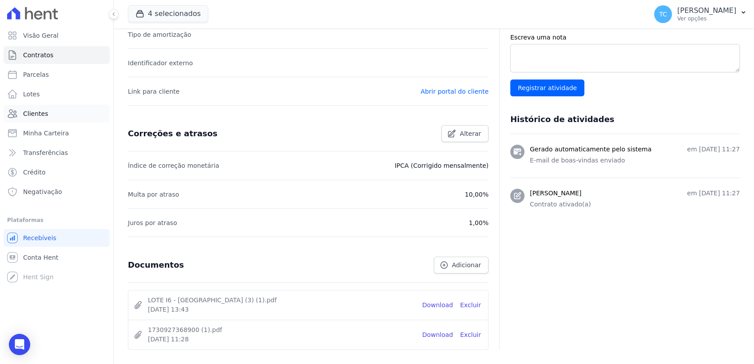
scroll to position [270, 0]
click at [74, 61] on link "Contratos" at bounding box center [57, 55] width 106 height 18
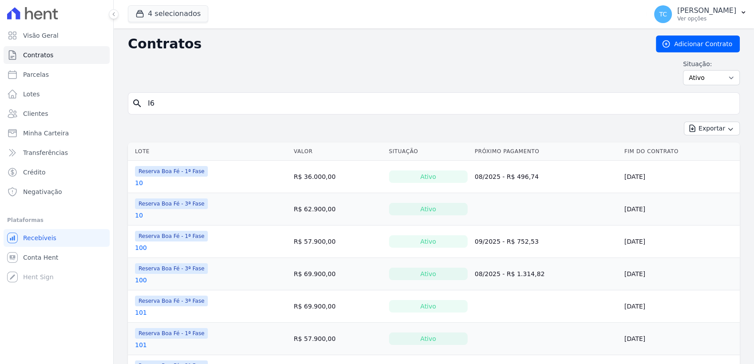
click at [188, 105] on input "I6" at bounding box center [439, 104] width 593 height 18
click at [176, 102] on input "search" at bounding box center [439, 104] width 593 height 18
type input "E2"
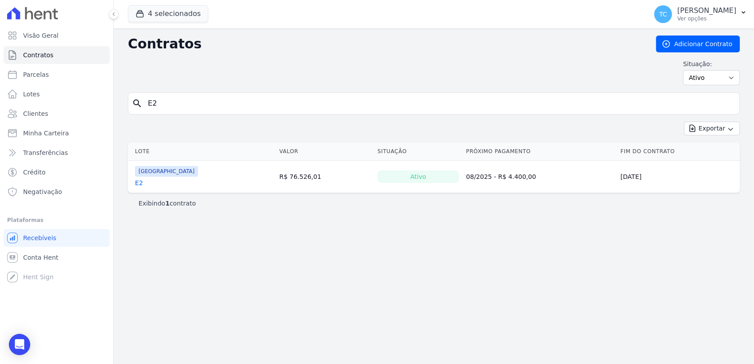
click at [137, 185] on link "E2" at bounding box center [139, 182] width 8 height 9
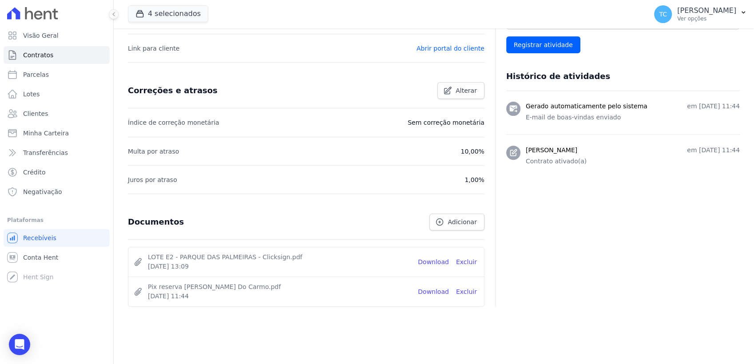
scroll to position [320, 0]
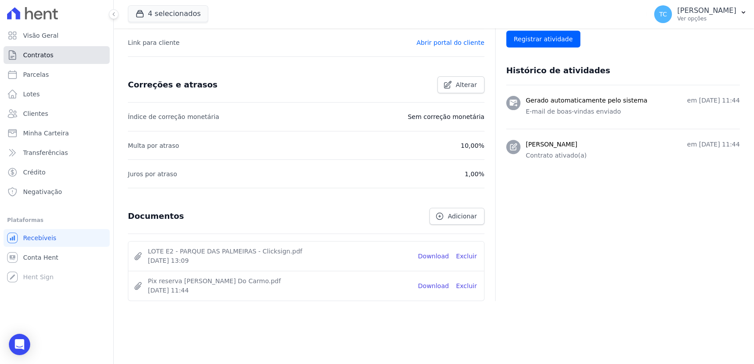
click at [52, 55] on link "Contratos" at bounding box center [57, 55] width 106 height 18
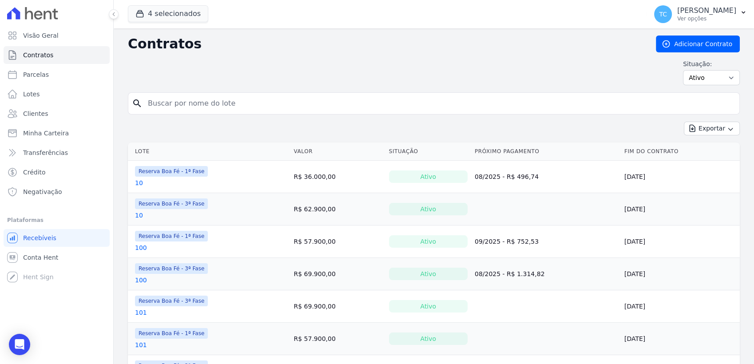
click at [181, 105] on input "search" at bounding box center [439, 104] width 593 height 18
type input "D11"
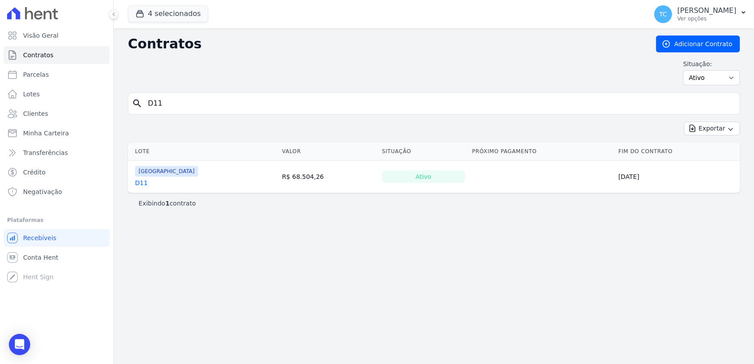
click at [140, 183] on link "D11" at bounding box center [141, 182] width 13 height 9
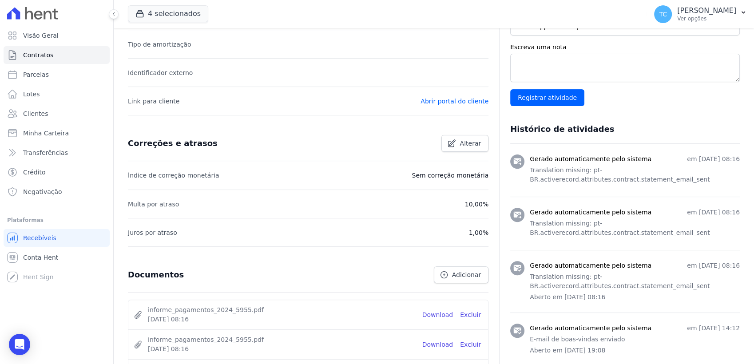
scroll to position [260, 0]
click at [45, 57] on span "Contratos" at bounding box center [38, 55] width 30 height 9
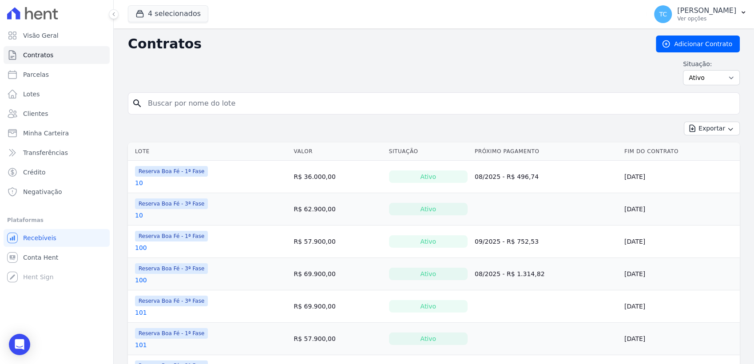
click at [199, 102] on input "search" at bounding box center [439, 104] width 593 height 18
type input "H17"
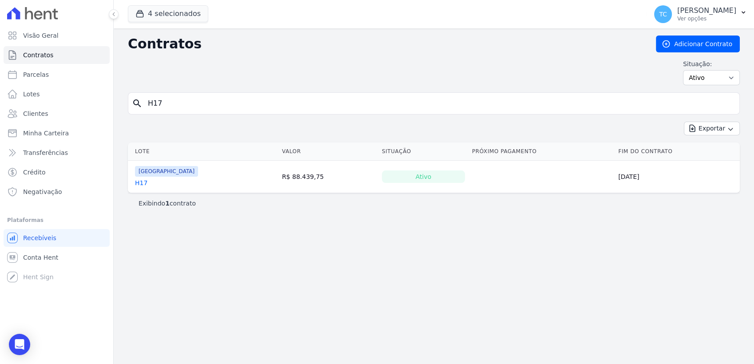
click at [139, 182] on link "H17" at bounding box center [141, 182] width 12 height 9
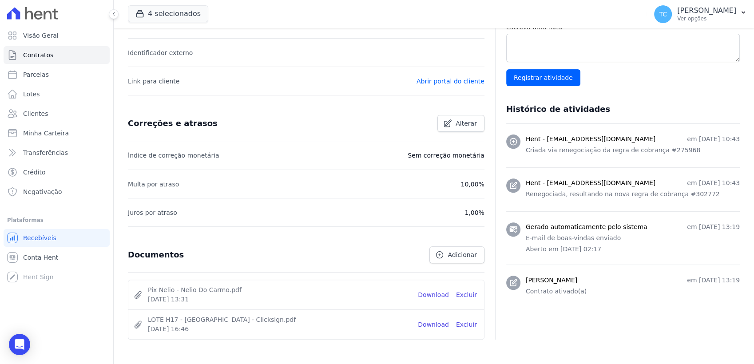
scroll to position [296, 0]
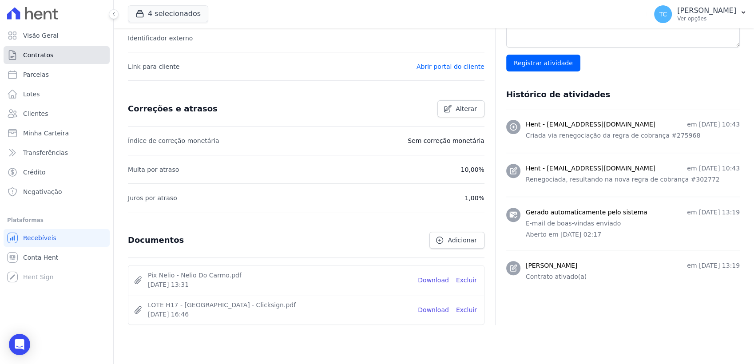
click at [50, 55] on span "Contratos" at bounding box center [38, 55] width 30 height 9
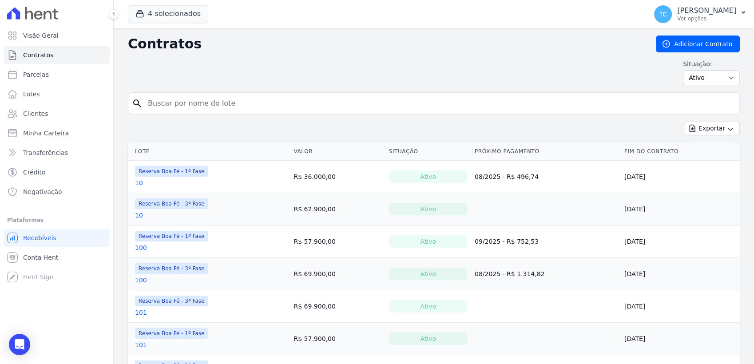
click at [178, 100] on input "search" at bounding box center [439, 104] width 593 height 18
type input "H28"
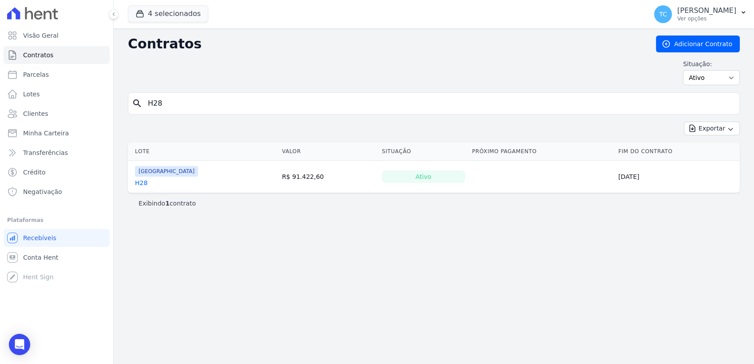
click at [141, 185] on link "H28" at bounding box center [141, 182] width 12 height 9
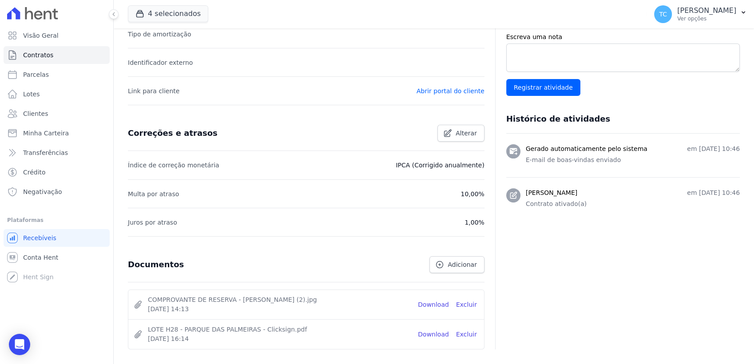
scroll to position [270, 0]
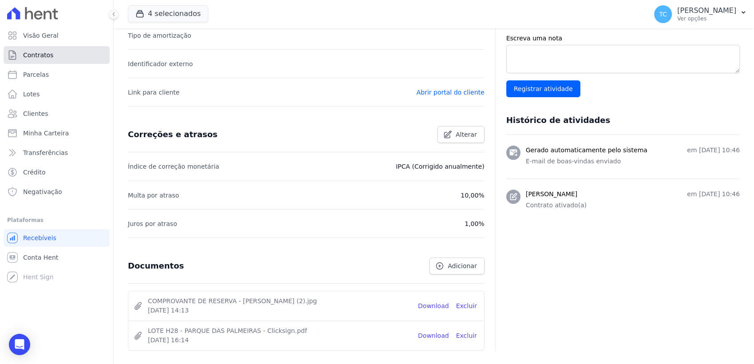
click at [56, 55] on link "Contratos" at bounding box center [57, 55] width 106 height 18
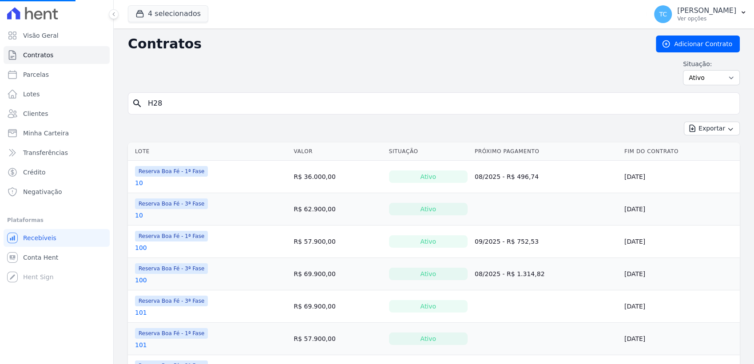
click at [191, 106] on input "H28" at bounding box center [439, 104] width 593 height 18
click at [191, 106] on input "search" at bounding box center [439, 104] width 593 height 18
type input "C6"
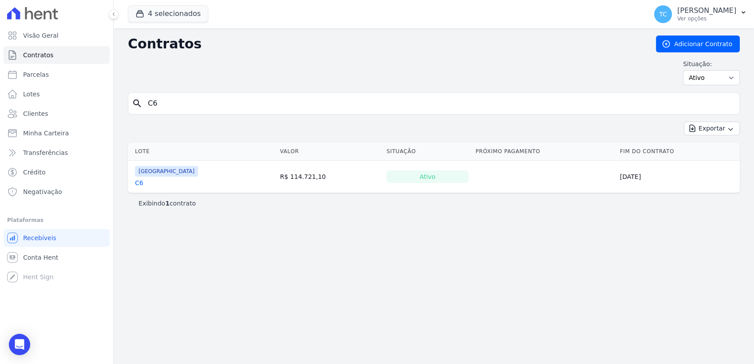
click at [141, 181] on link "C6" at bounding box center [139, 182] width 8 height 9
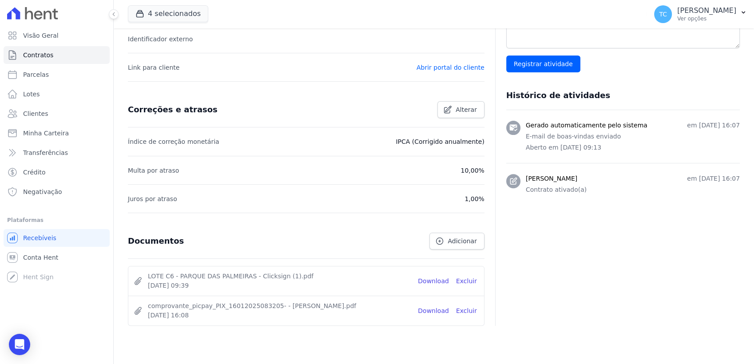
scroll to position [296, 0]
click at [85, 55] on link "Contratos" at bounding box center [57, 55] width 106 height 18
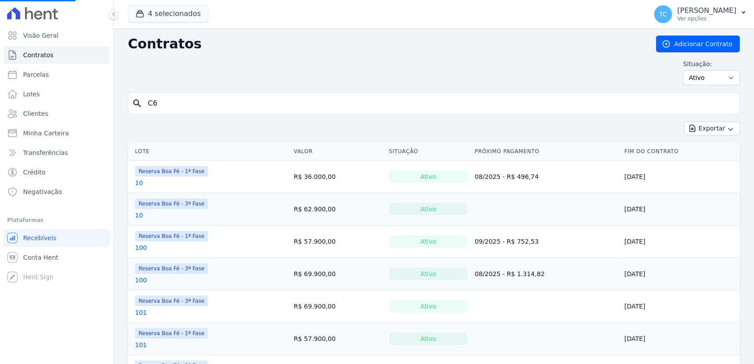
click at [211, 99] on input "C6" at bounding box center [439, 104] width 593 height 18
click at [211, 99] on input "search" at bounding box center [439, 104] width 593 height 18
type input "G13"
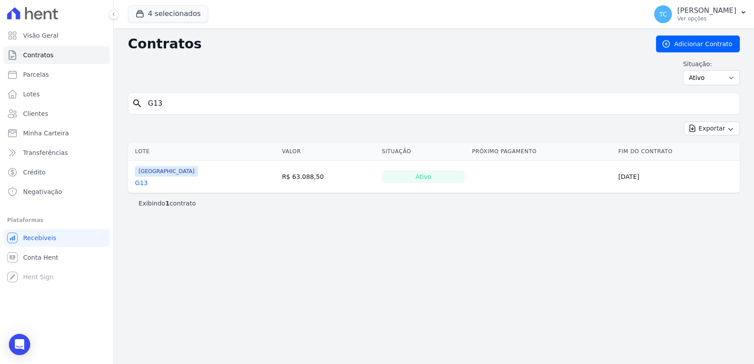
click at [142, 181] on link "G13" at bounding box center [141, 182] width 13 height 9
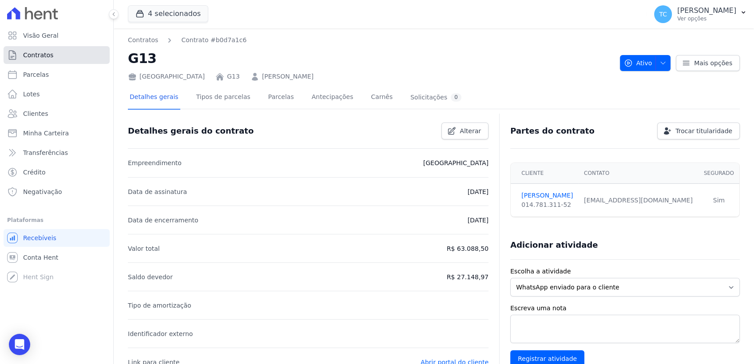
click at [80, 63] on link "Contratos" at bounding box center [57, 55] width 106 height 18
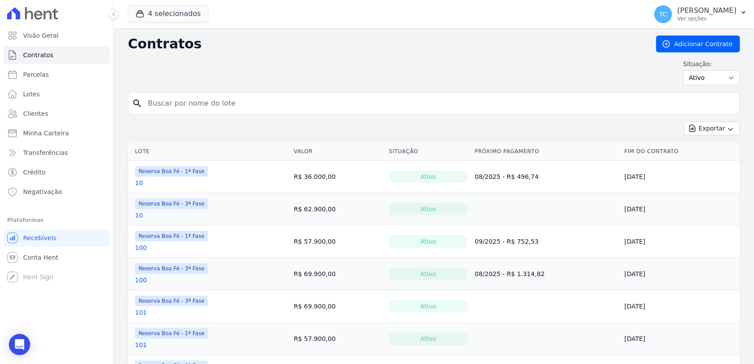
click at [185, 99] on input "search" at bounding box center [439, 104] width 593 height 18
type input "B19"
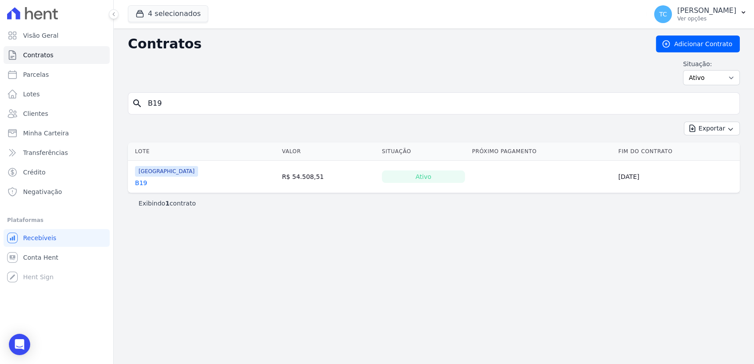
click at [140, 180] on link "B19" at bounding box center [141, 182] width 12 height 9
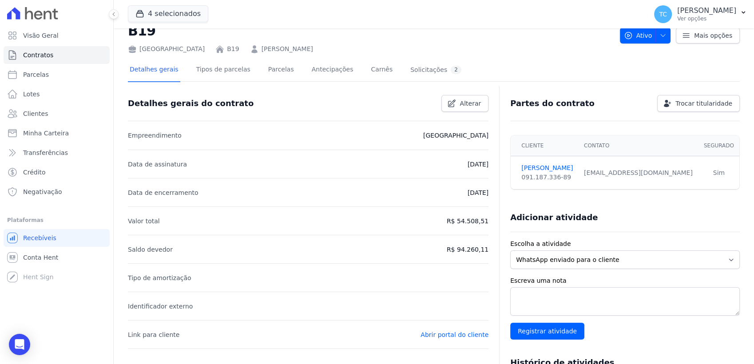
scroll to position [24, 0]
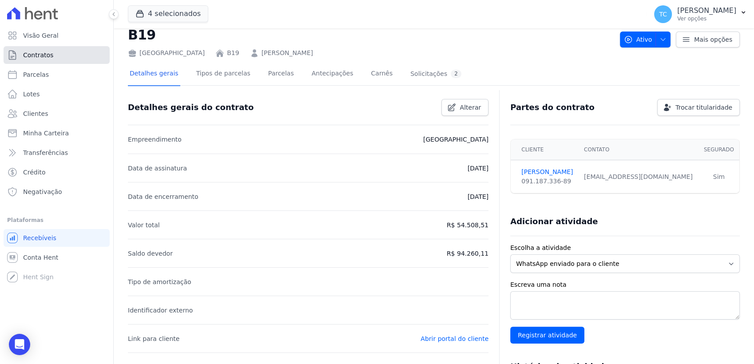
click at [71, 59] on link "Contratos" at bounding box center [57, 55] width 106 height 18
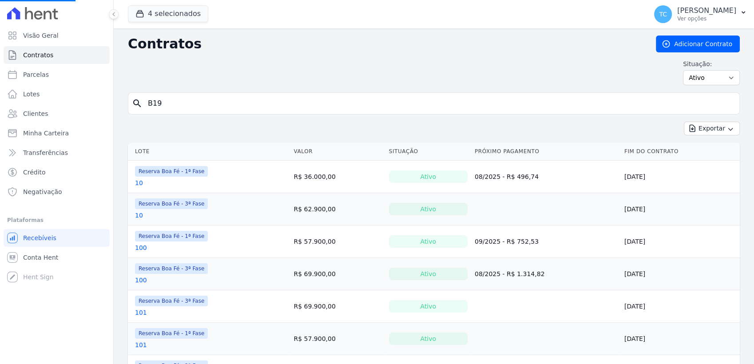
click at [206, 106] on input "B19" at bounding box center [439, 104] width 593 height 18
click at [210, 109] on input "search" at bounding box center [439, 104] width 593 height 18
type input "G15"
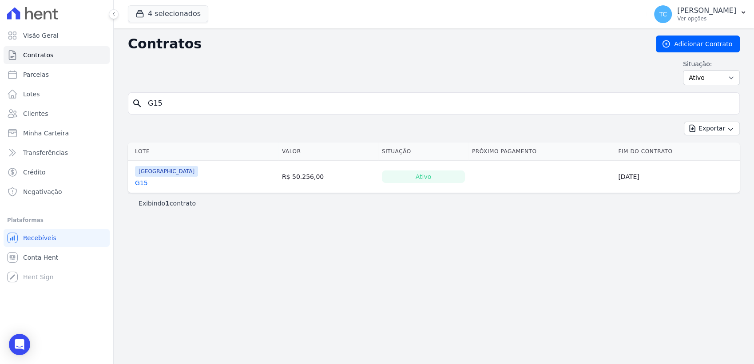
click at [136, 185] on link "G15" at bounding box center [141, 182] width 13 height 9
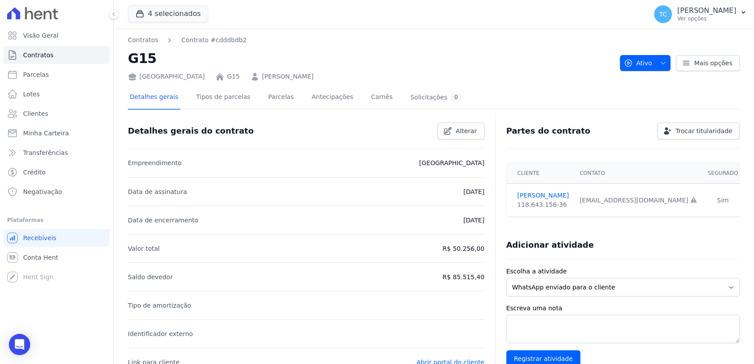
drag, startPoint x: 179, startPoint y: 55, endPoint x: 123, endPoint y: 52, distance: 56.4
click at [123, 52] on div "Contratos Contrato #cdddbdb2 G15 Parque das Palmeiras G15 PAULO RICARDO FARIA M…" at bounding box center [434, 356] width 640 height 656
click at [146, 57] on h2 "G15" at bounding box center [370, 58] width 485 height 20
click at [183, 63] on h2 "G15" at bounding box center [370, 58] width 485 height 20
click at [158, 55] on h2 "G15" at bounding box center [370, 58] width 485 height 20
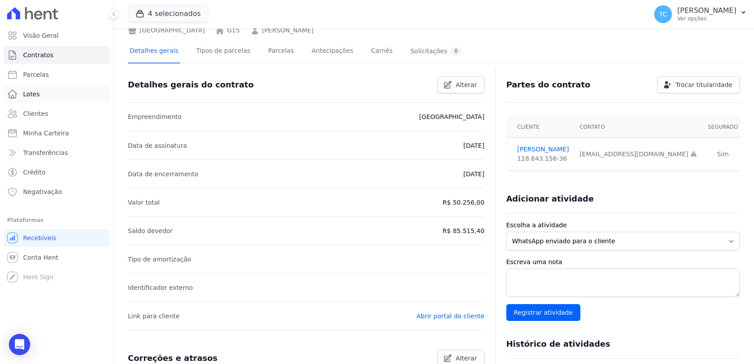
scroll to position [24, 0]
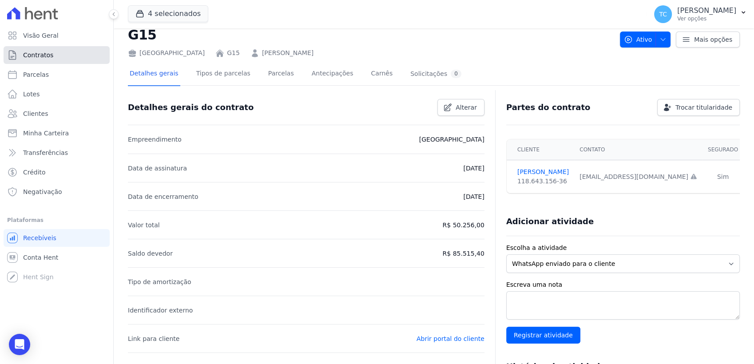
click at [55, 55] on link "Contratos" at bounding box center [57, 55] width 106 height 18
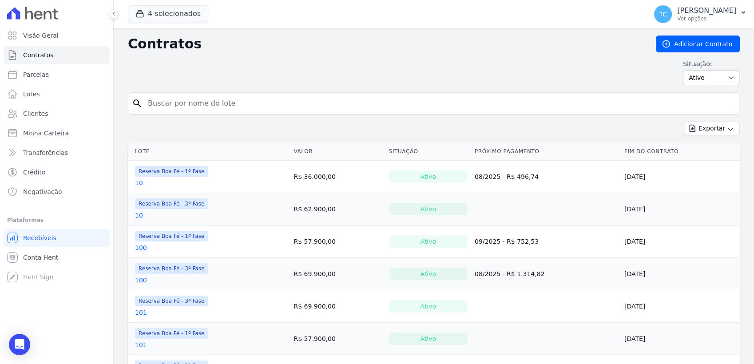
click at [170, 104] on input "search" at bounding box center [439, 104] width 593 height 18
type input "I3"
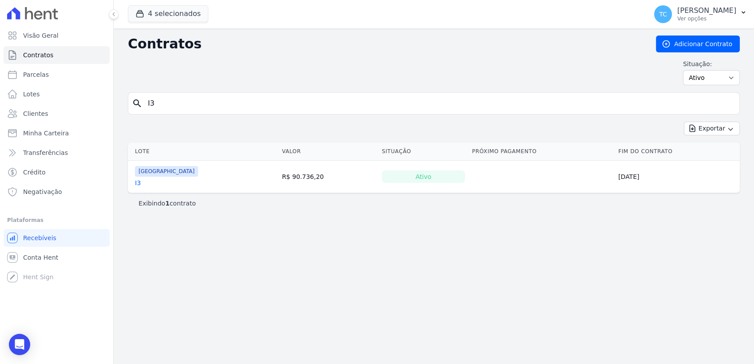
click at [136, 183] on link "I3" at bounding box center [138, 182] width 6 height 9
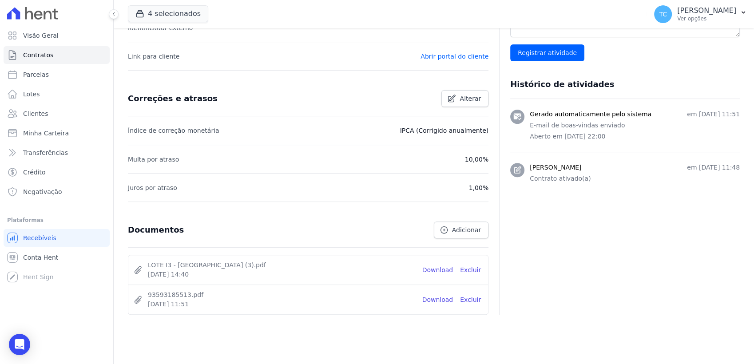
scroll to position [320, 0]
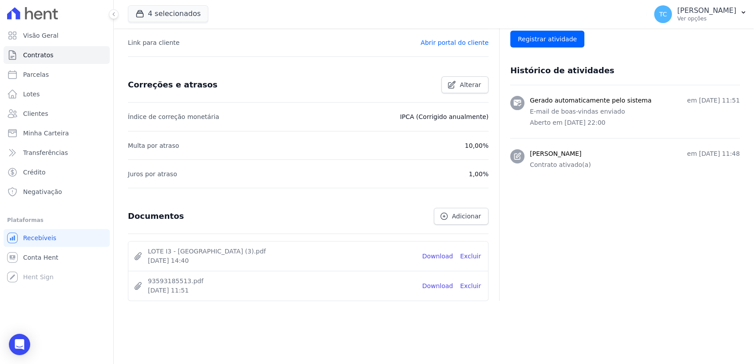
drag, startPoint x: 405, startPoint y: 121, endPoint x: 483, endPoint y: 124, distance: 78.7
click at [483, 124] on li "Índice de correção monetária IPCA (Corrigido anualmente)" at bounding box center [308, 117] width 360 height 28
drag, startPoint x: 483, startPoint y: 124, endPoint x: 481, endPoint y: 117, distance: 7.4
click at [481, 117] on p "IPCA (Corrigido anualmente)" at bounding box center [444, 116] width 89 height 11
click at [451, 115] on p "IPCA (Corrigido anualmente)" at bounding box center [444, 116] width 89 height 11
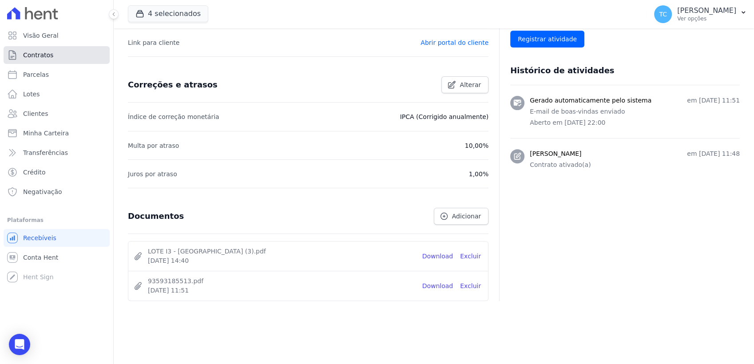
click at [28, 49] on link "Contratos" at bounding box center [57, 55] width 106 height 18
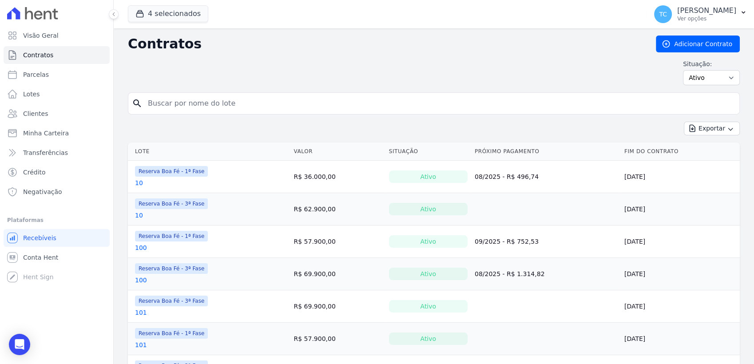
click at [180, 106] on input "search" at bounding box center [439, 104] width 593 height 18
type input "D12"
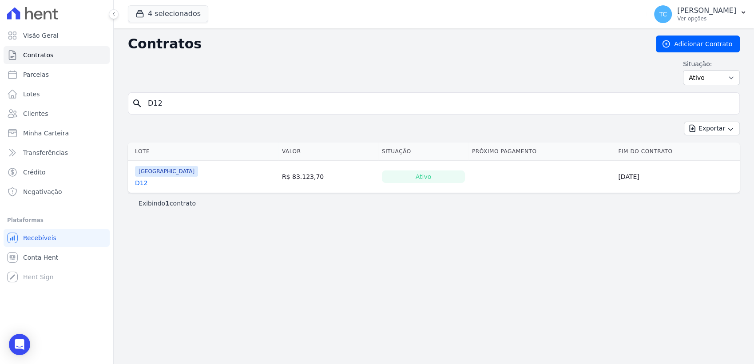
click at [141, 180] on link "D12" at bounding box center [141, 182] width 13 height 9
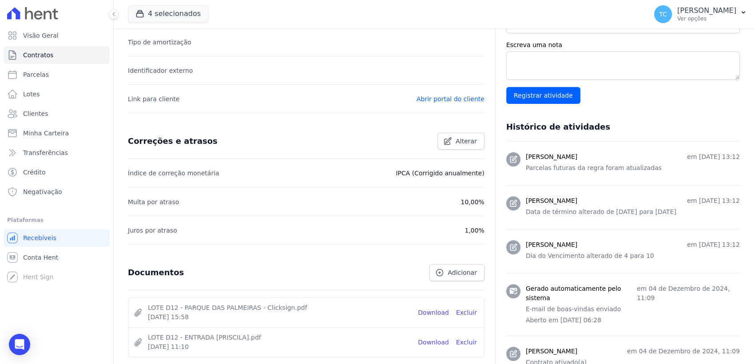
scroll to position [296, 0]
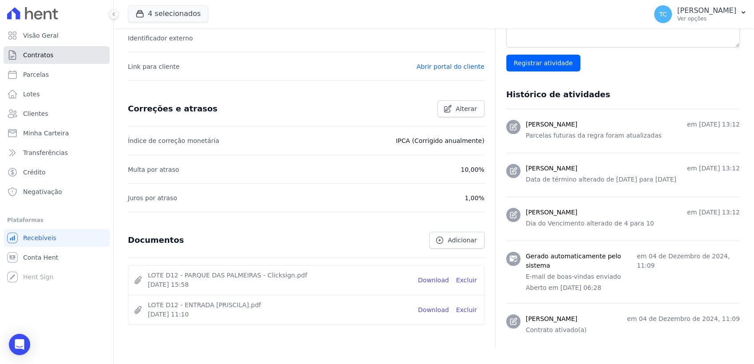
click at [40, 57] on span "Contratos" at bounding box center [38, 55] width 30 height 9
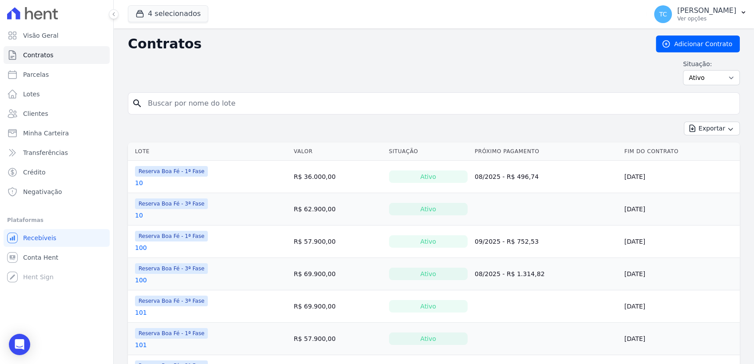
click at [189, 107] on input "search" at bounding box center [439, 104] width 593 height 18
type input "I8"
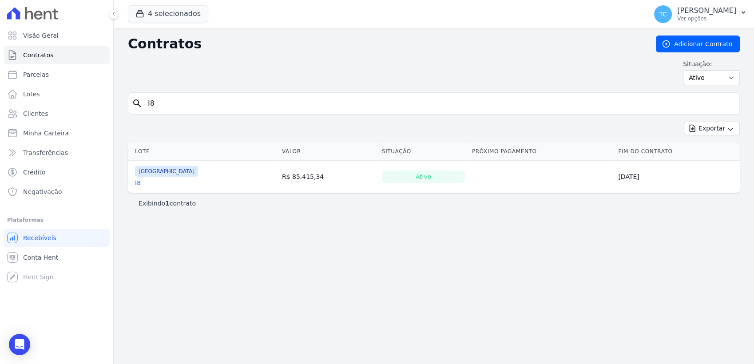
click at [135, 185] on link "I8" at bounding box center [138, 182] width 6 height 9
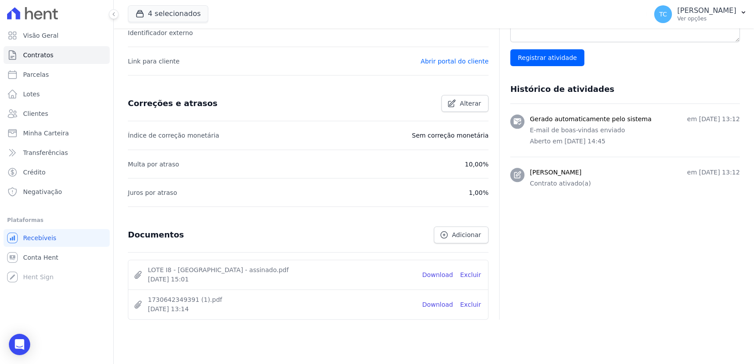
scroll to position [320, 0]
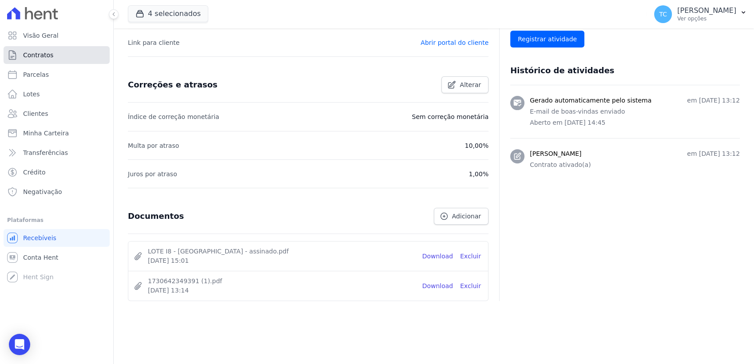
click at [55, 53] on link "Contratos" at bounding box center [57, 55] width 106 height 18
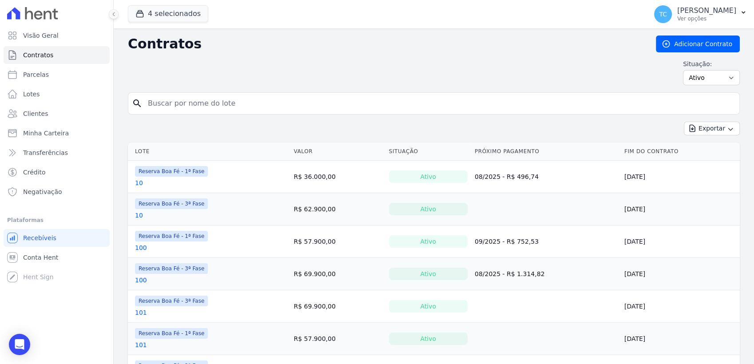
click at [216, 103] on input "search" at bounding box center [439, 104] width 593 height 18
type input "I7"
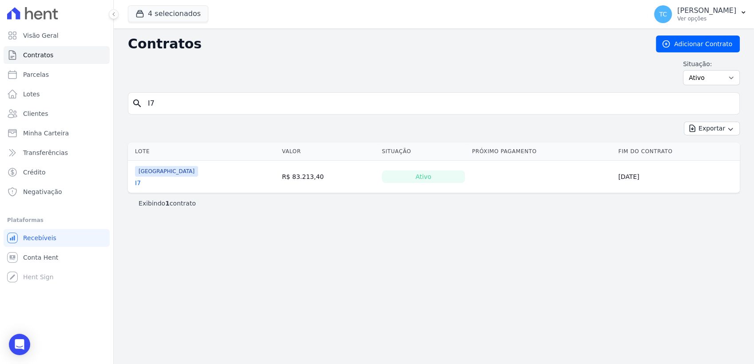
click at [135, 182] on link "I7" at bounding box center [138, 182] width 6 height 9
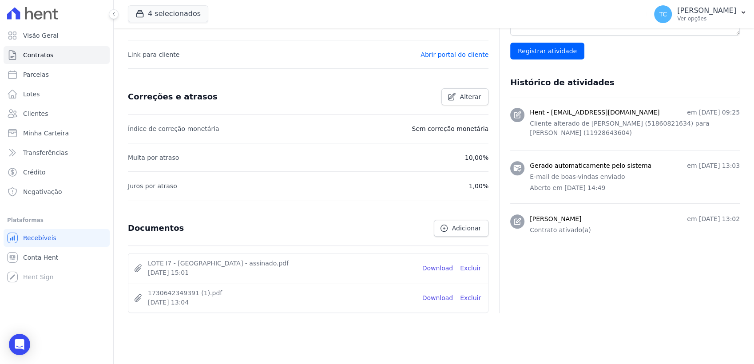
scroll to position [320, 0]
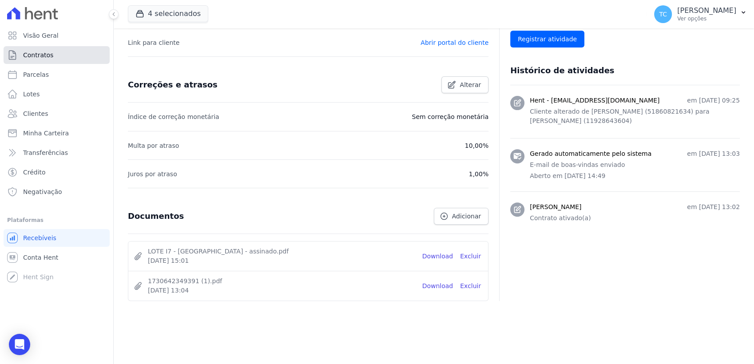
click at [51, 61] on link "Contratos" at bounding box center [57, 55] width 106 height 18
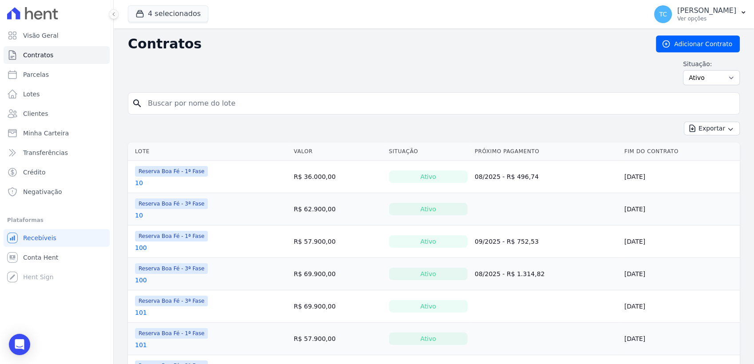
click at [178, 102] on input "search" at bounding box center [439, 104] width 593 height 18
type input "A3"
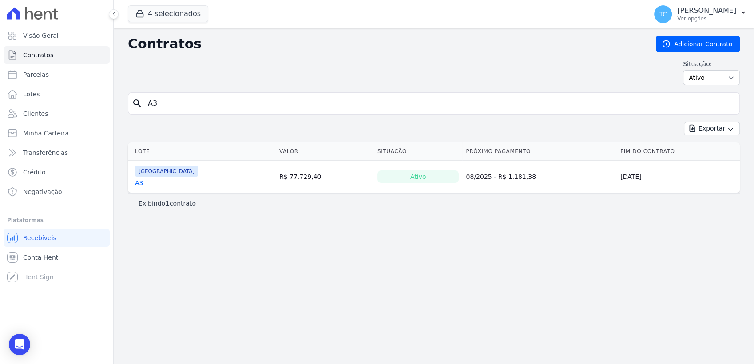
click at [136, 183] on link "A3" at bounding box center [139, 182] width 8 height 9
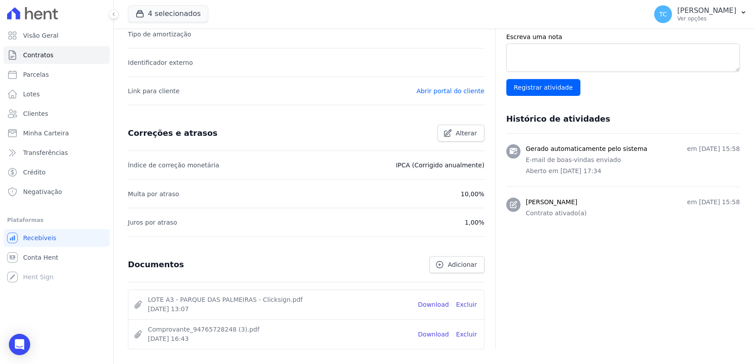
scroll to position [270, 0]
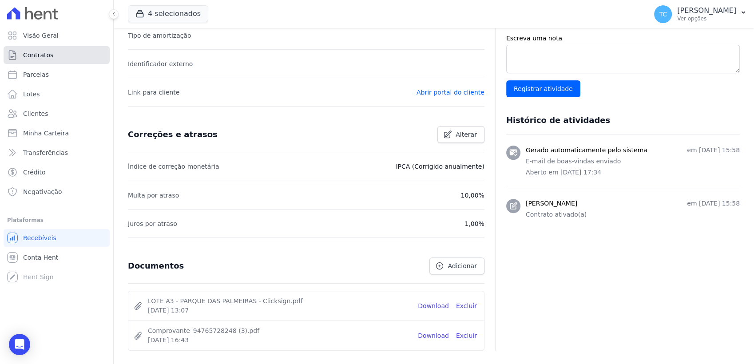
click at [56, 51] on link "Contratos" at bounding box center [57, 55] width 106 height 18
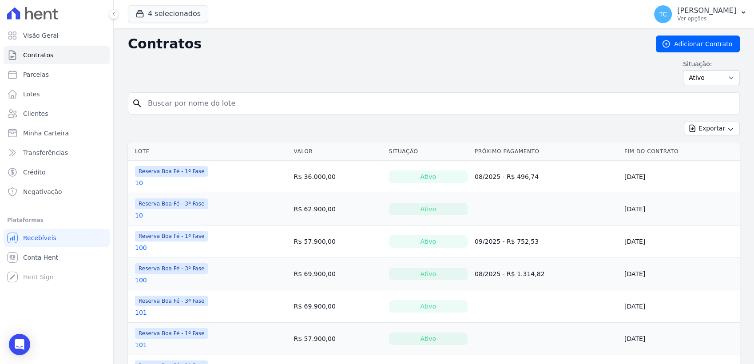
click at [183, 100] on input "search" at bounding box center [439, 104] width 593 height 18
type input "G17"
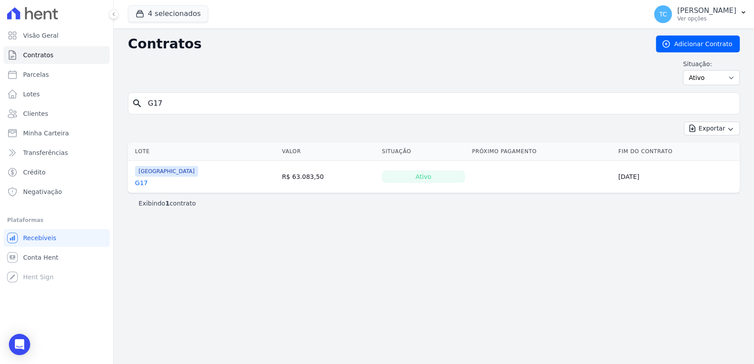
click at [136, 183] on td "Parque das Palmeiras G17" at bounding box center [203, 177] width 150 height 32
click at [141, 183] on link "G17" at bounding box center [141, 182] width 13 height 9
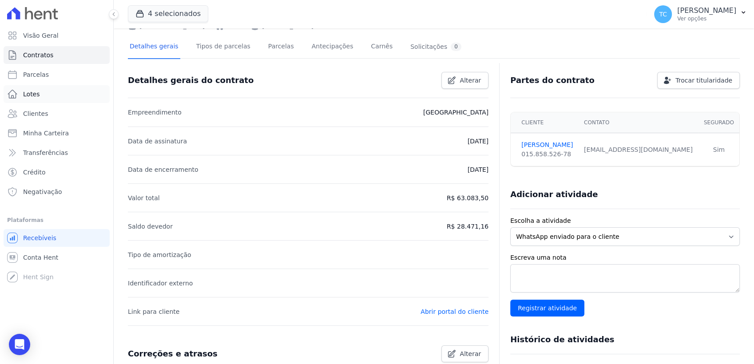
scroll to position [49, 0]
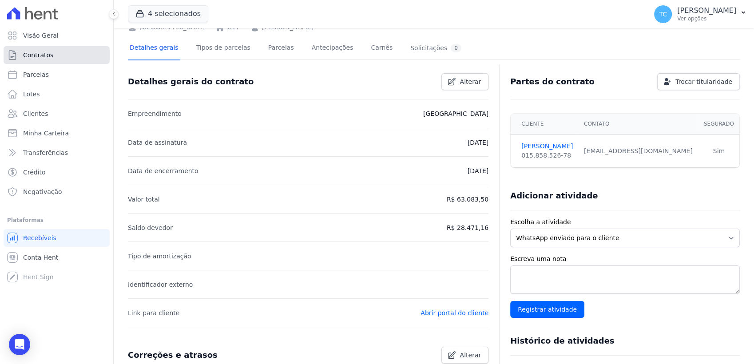
click at [71, 57] on link "Contratos" at bounding box center [57, 55] width 106 height 18
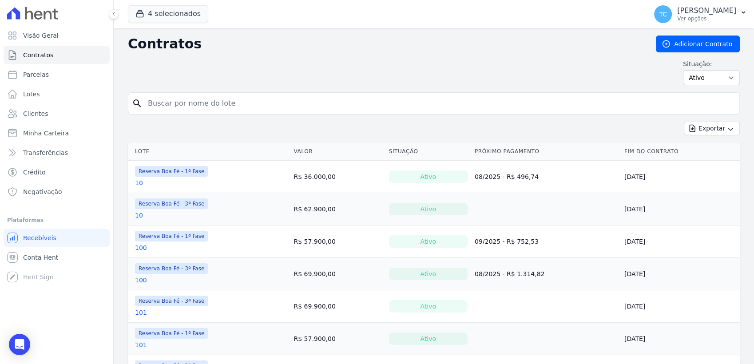
click at [170, 108] on input "search" at bounding box center [439, 104] width 593 height 18
type input "E9"
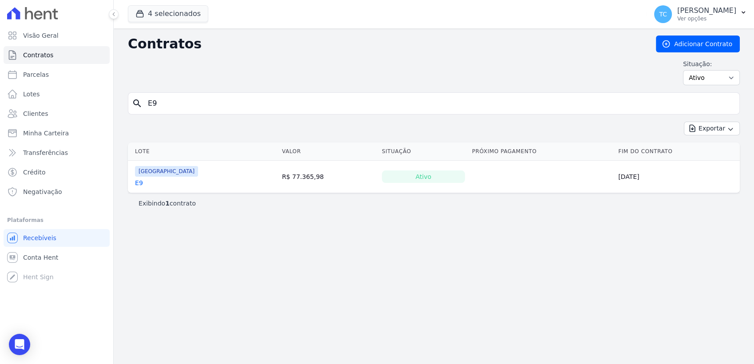
click at [137, 184] on link "E9" at bounding box center [139, 182] width 8 height 9
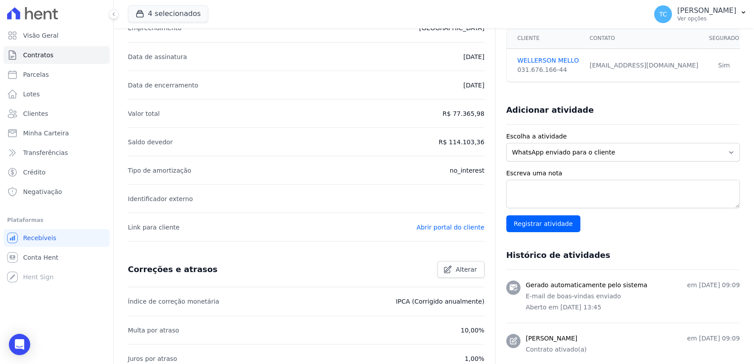
scroll to position [246, 0]
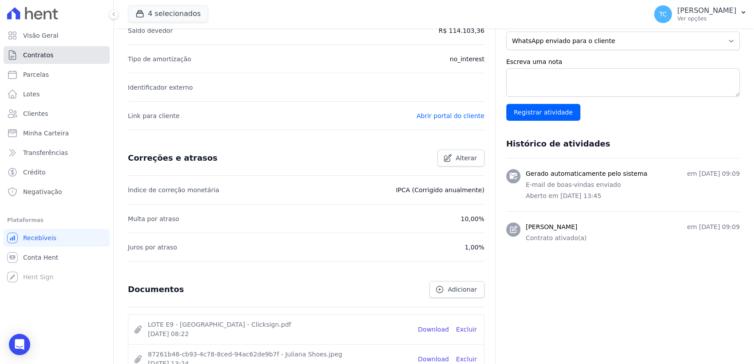
click at [49, 54] on span "Contratos" at bounding box center [38, 55] width 30 height 9
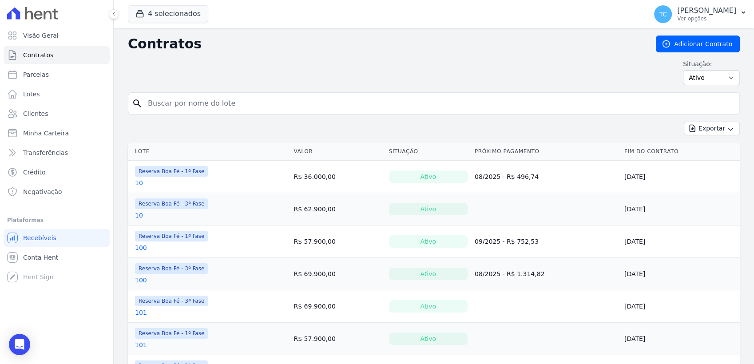
click at [201, 106] on input "search" at bounding box center [439, 104] width 593 height 18
type input "E8"
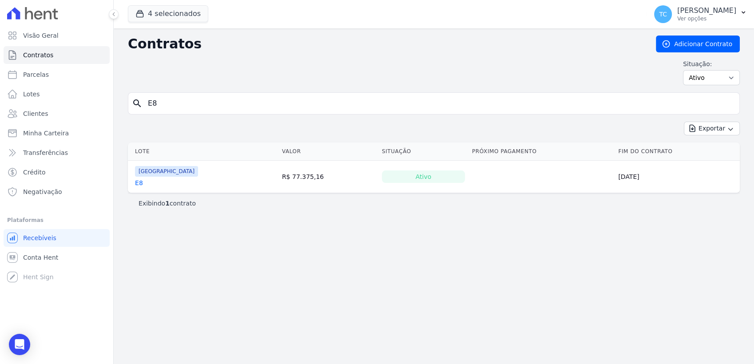
click at [139, 183] on link "E8" at bounding box center [139, 182] width 8 height 9
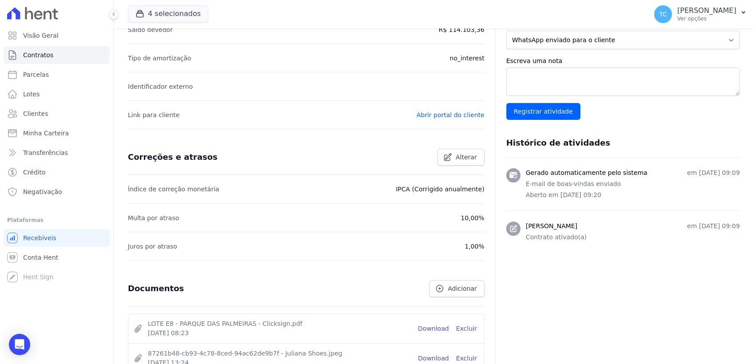
scroll to position [246, 0]
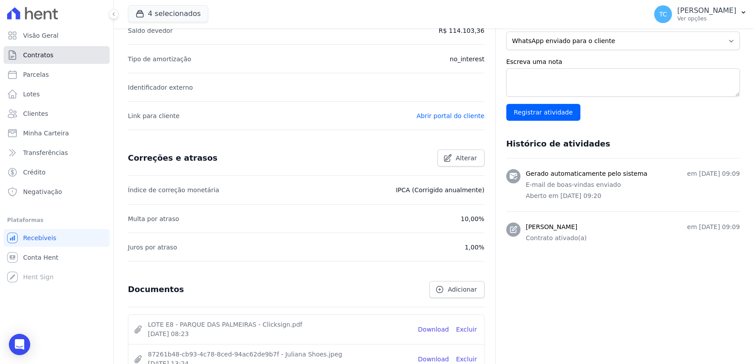
click at [32, 55] on span "Contratos" at bounding box center [38, 55] width 30 height 9
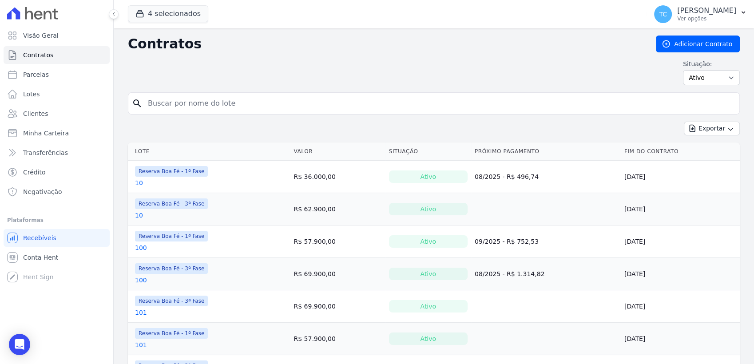
click at [177, 105] on input "search" at bounding box center [439, 104] width 593 height 18
type input "A12"
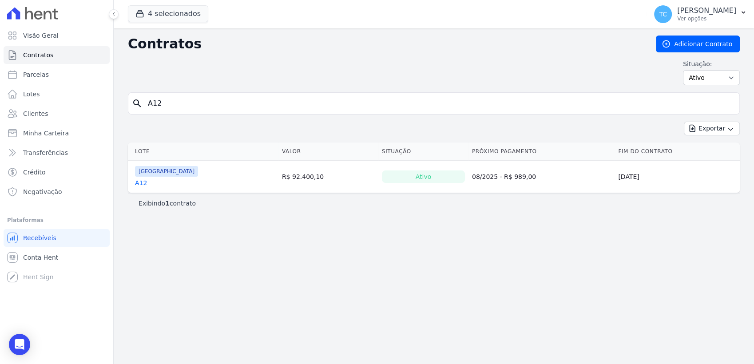
click at [138, 182] on link "A12" at bounding box center [141, 182] width 12 height 9
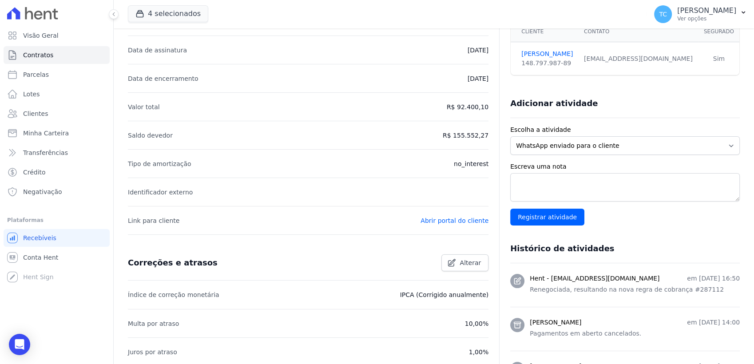
scroll to position [130, 0]
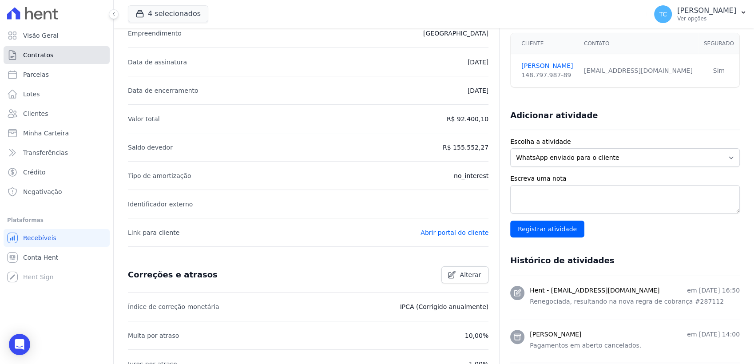
click at [55, 48] on link "Contratos" at bounding box center [57, 55] width 106 height 18
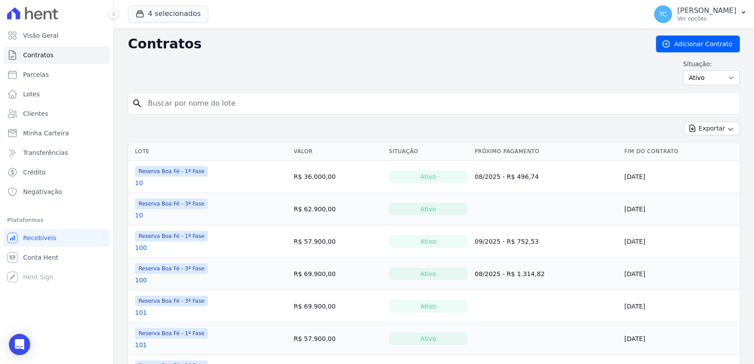
click at [182, 100] on input "search" at bounding box center [439, 104] width 593 height 18
type input "A11"
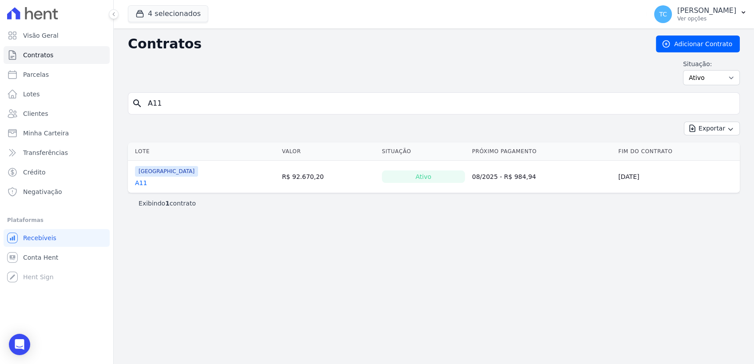
click at [139, 180] on link "A11" at bounding box center [141, 182] width 12 height 9
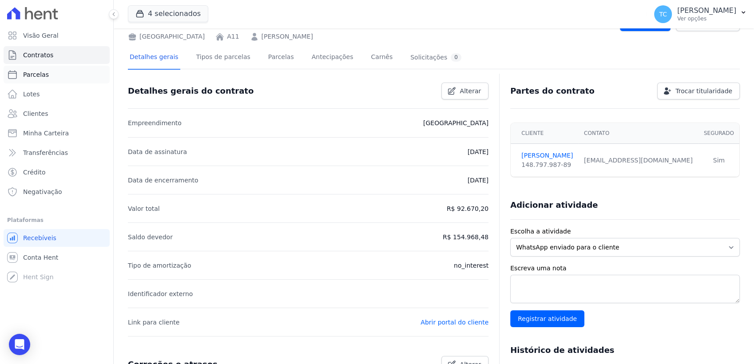
scroll to position [25, 0]
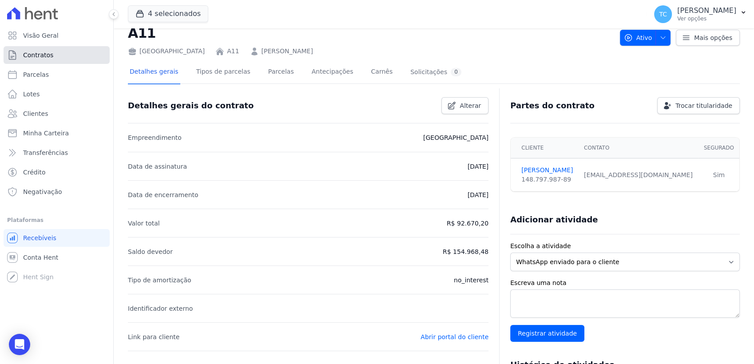
click at [69, 49] on link "Contratos" at bounding box center [57, 55] width 106 height 18
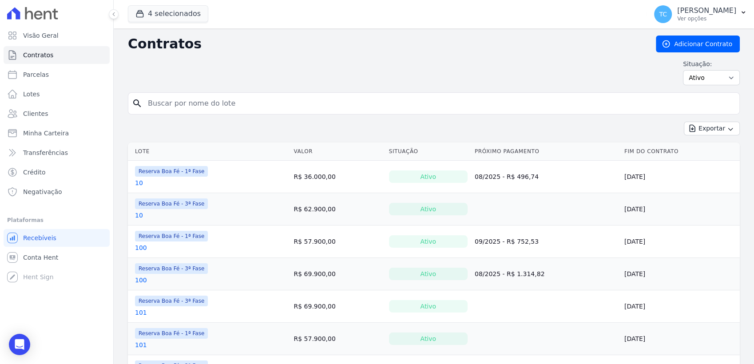
click at [195, 102] on input "search" at bounding box center [439, 104] width 593 height 18
type input "G7"
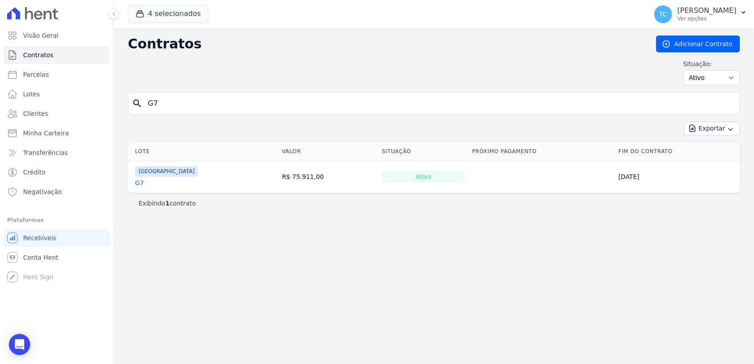
click at [137, 183] on link "G7" at bounding box center [139, 182] width 9 height 9
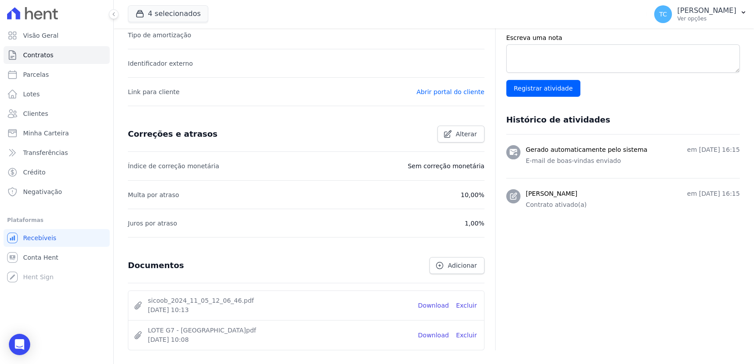
scroll to position [270, 0]
click at [60, 53] on link "Contratos" at bounding box center [57, 55] width 106 height 18
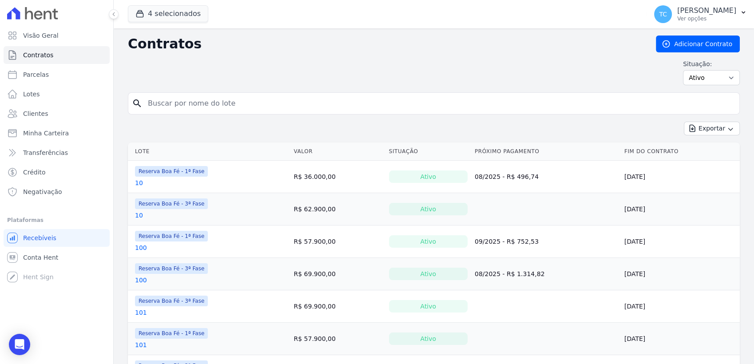
click at [185, 101] on input "search" at bounding box center [439, 104] width 593 height 18
type input "G9"
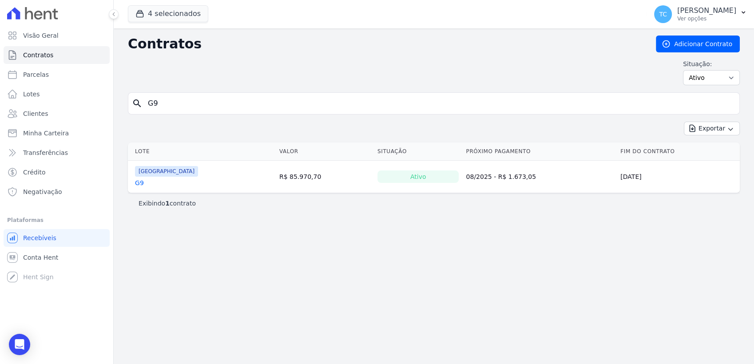
click at [219, 90] on div "Contratos Adicionar Contrato Situação: Ativo Todos Pausado Distratado Rascunho …" at bounding box center [434, 64] width 612 height 57
click at [204, 99] on input "G9" at bounding box center [439, 104] width 593 height 18
type input "G6"
click at [139, 182] on link "G6" at bounding box center [139, 182] width 9 height 9
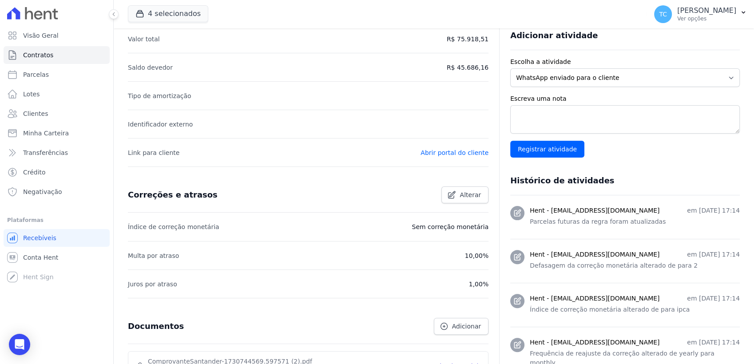
scroll to position [197, 0]
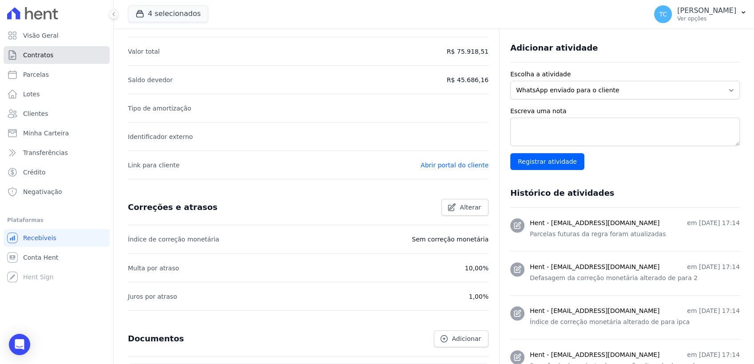
click at [59, 55] on link "Contratos" at bounding box center [57, 55] width 106 height 18
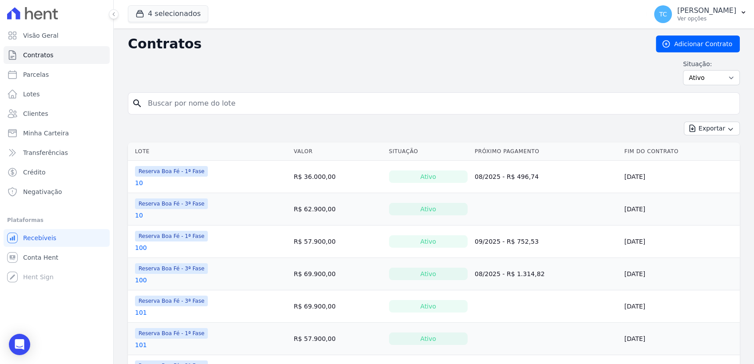
click at [194, 103] on input "search" at bounding box center [439, 104] width 593 height 18
type input "G2"
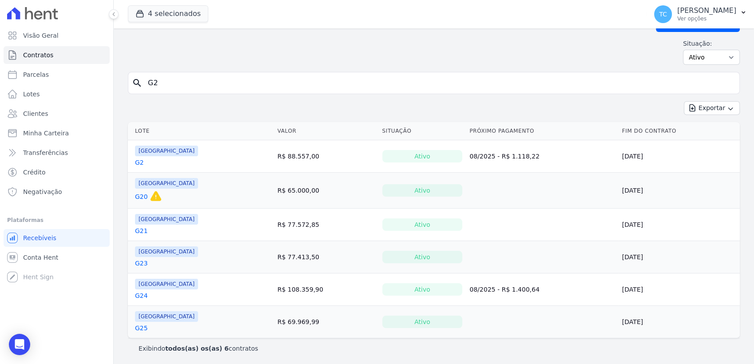
scroll to position [21, 0]
click at [139, 162] on link "G2" at bounding box center [139, 162] width 9 height 9
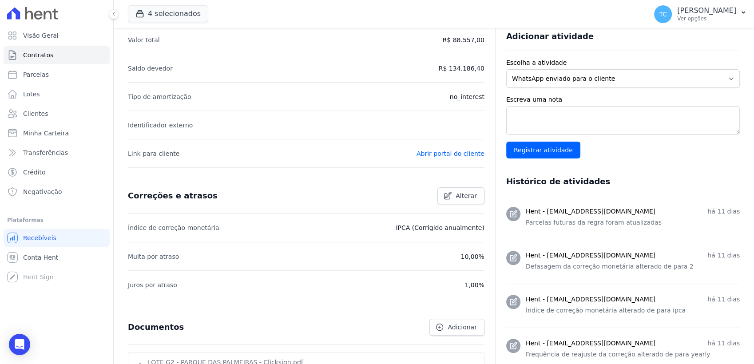
scroll to position [223, 0]
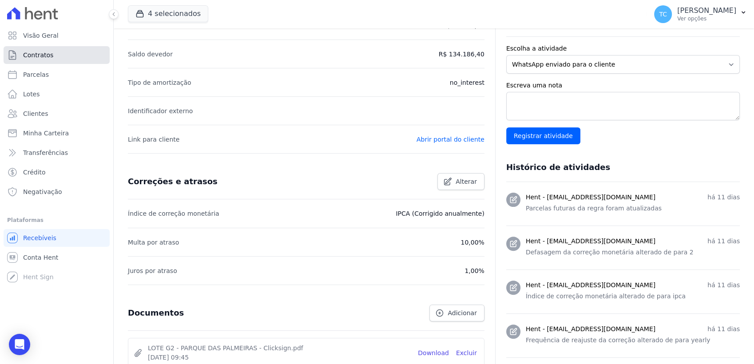
click at [54, 51] on link "Contratos" at bounding box center [57, 55] width 106 height 18
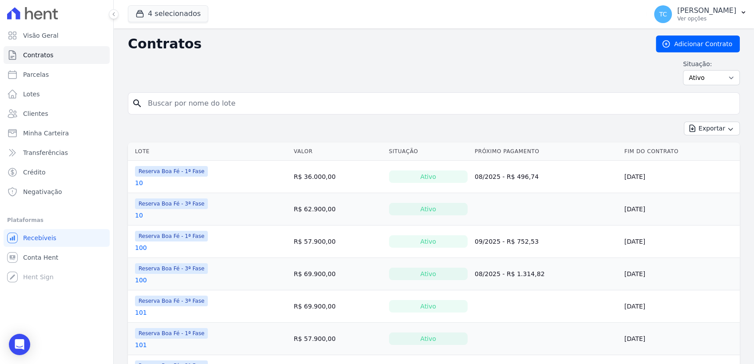
click at [170, 107] on input "search" at bounding box center [439, 104] width 593 height 18
type input "A9"
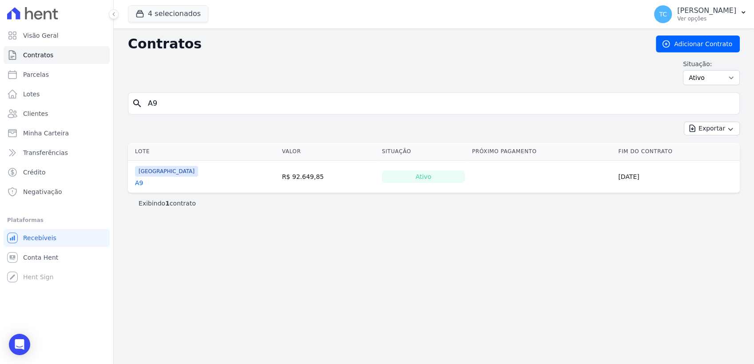
click at [141, 182] on link "A9" at bounding box center [139, 182] width 8 height 9
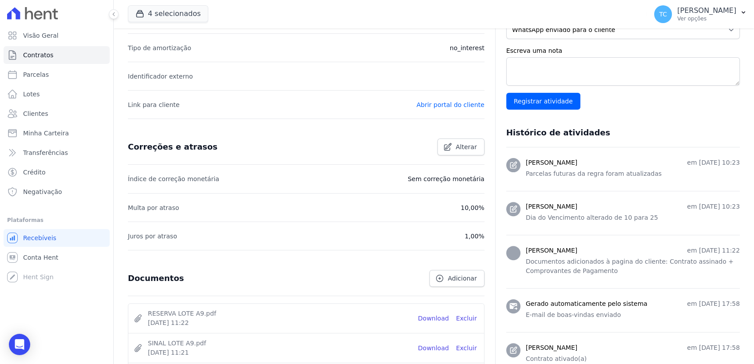
scroll to position [246, 0]
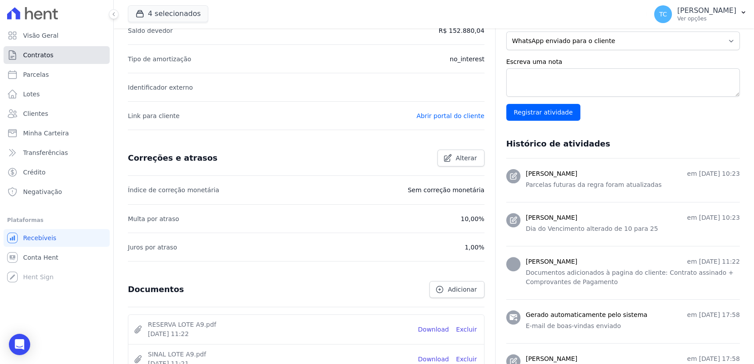
click at [56, 62] on link "Contratos" at bounding box center [57, 55] width 106 height 18
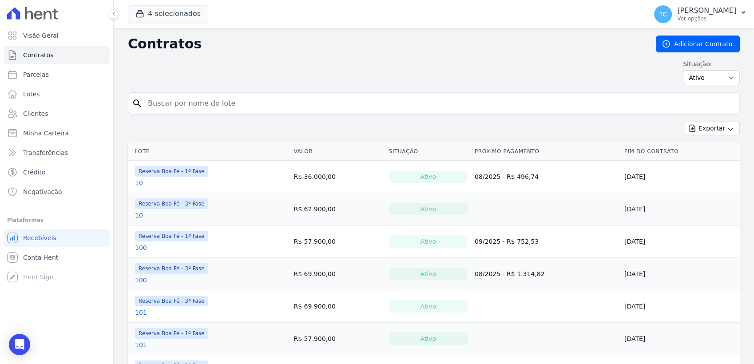
click at [188, 100] on input "search" at bounding box center [439, 104] width 593 height 18
type input "D1"
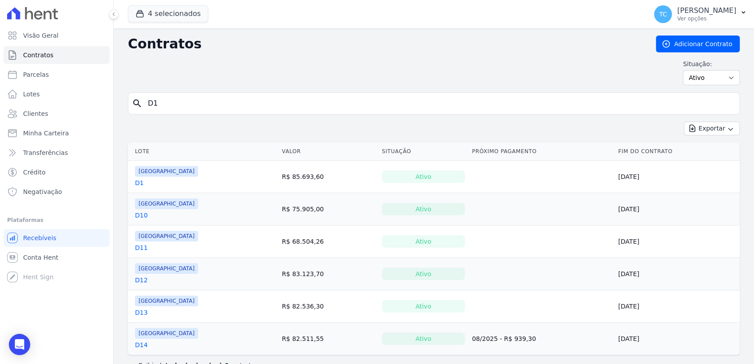
scroll to position [17, 0]
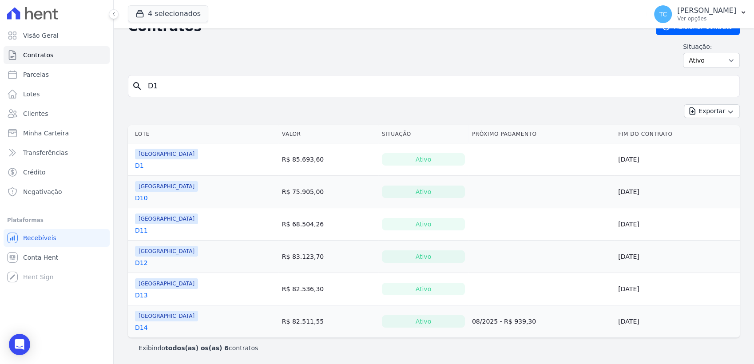
click at [139, 165] on link "D1" at bounding box center [139, 165] width 9 height 9
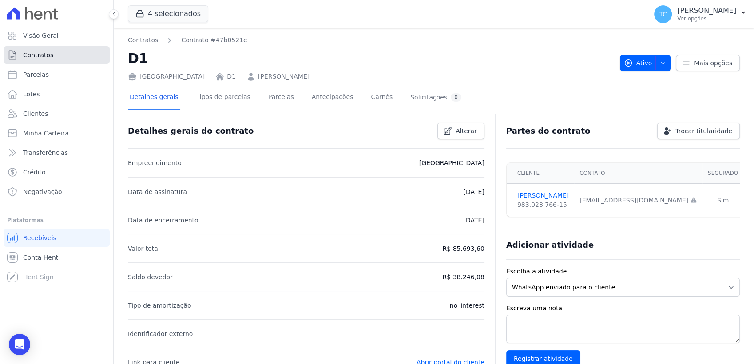
click at [61, 55] on link "Contratos" at bounding box center [57, 55] width 106 height 18
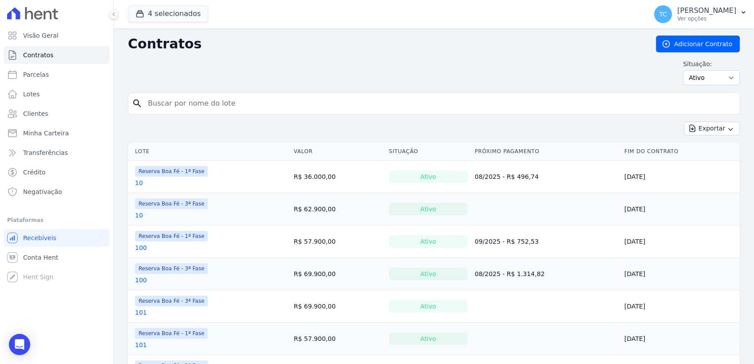
click at [171, 105] on input "search" at bounding box center [439, 104] width 593 height 18
type input "H5"
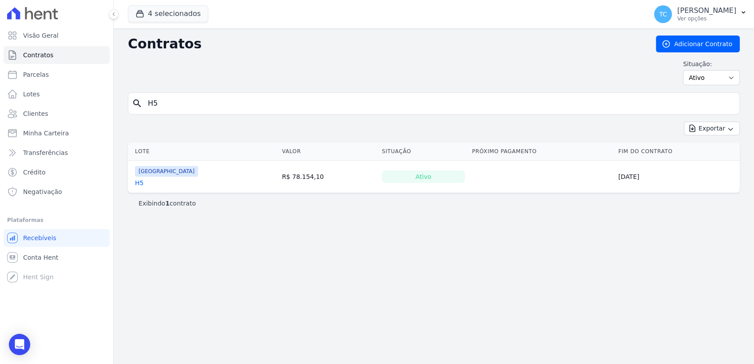
click at [139, 184] on link "H5" at bounding box center [139, 182] width 8 height 9
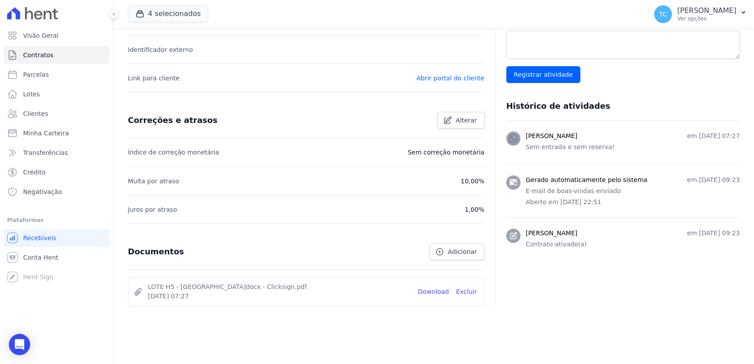
scroll to position [289, 0]
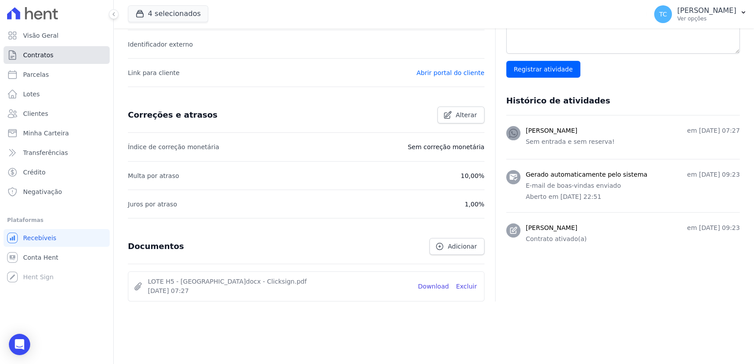
click at [93, 51] on link "Contratos" at bounding box center [57, 55] width 106 height 18
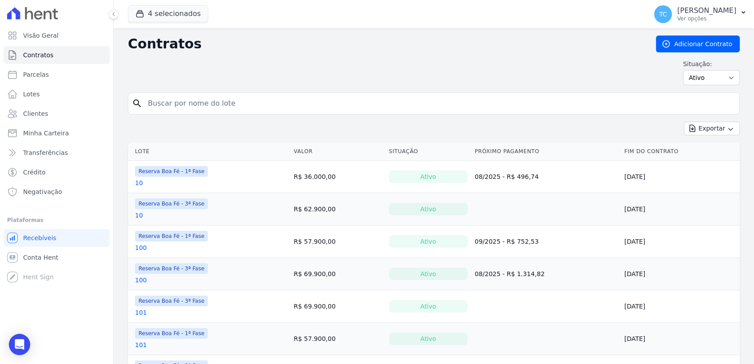
click at [167, 103] on input "search" at bounding box center [439, 104] width 593 height 18
type input "A5"
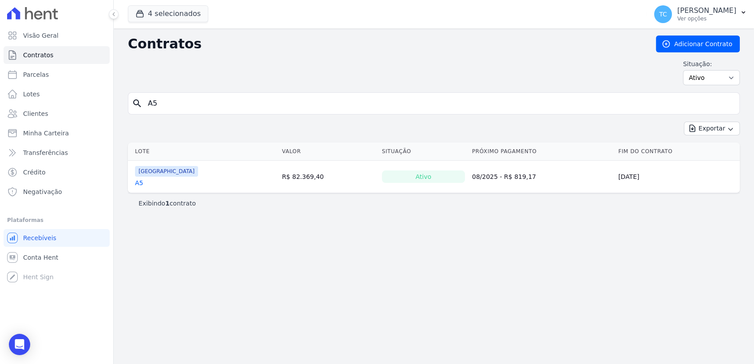
click at [136, 182] on link "A5" at bounding box center [139, 182] width 8 height 9
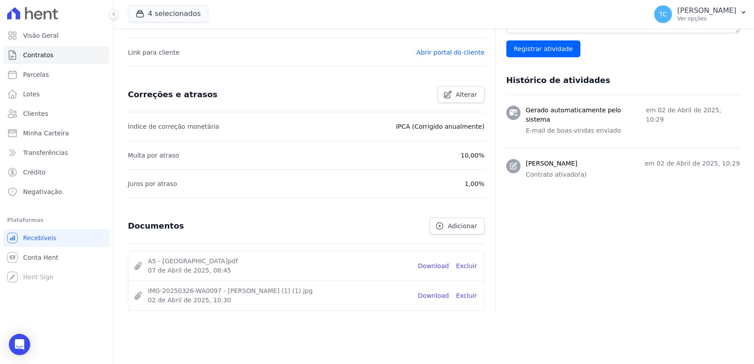
scroll to position [320, 0]
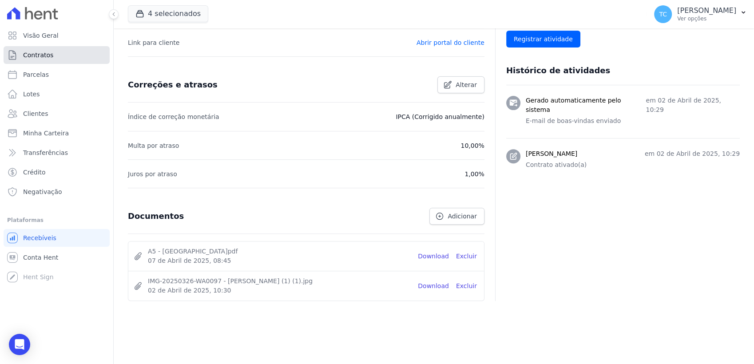
click at [57, 50] on link "Contratos" at bounding box center [57, 55] width 106 height 18
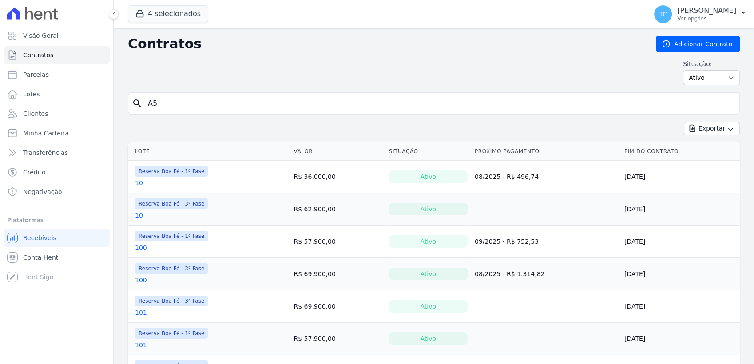
click at [176, 106] on input "A5" at bounding box center [439, 104] width 593 height 18
click at [176, 106] on input "search" at bounding box center [439, 104] width 593 height 18
type input "D"
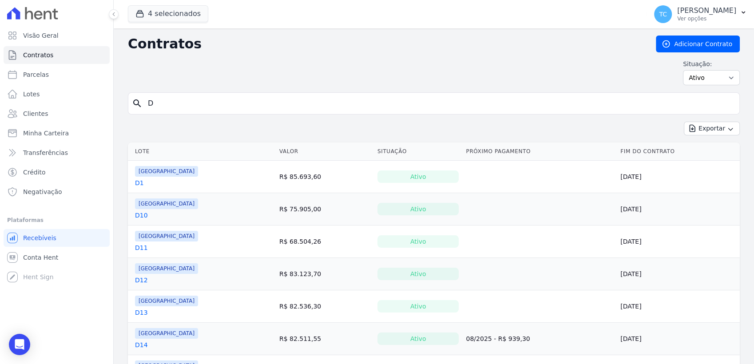
click at [173, 97] on input "D" at bounding box center [439, 104] width 593 height 18
click at [168, 107] on input "D" at bounding box center [439, 104] width 593 height 18
type input "D7"
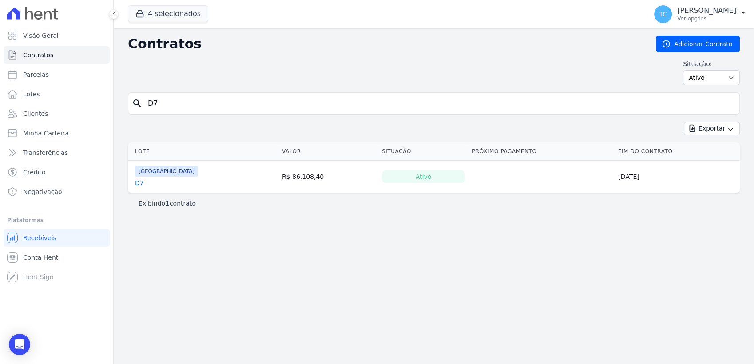
click at [142, 179] on link "D7" at bounding box center [139, 182] width 9 height 9
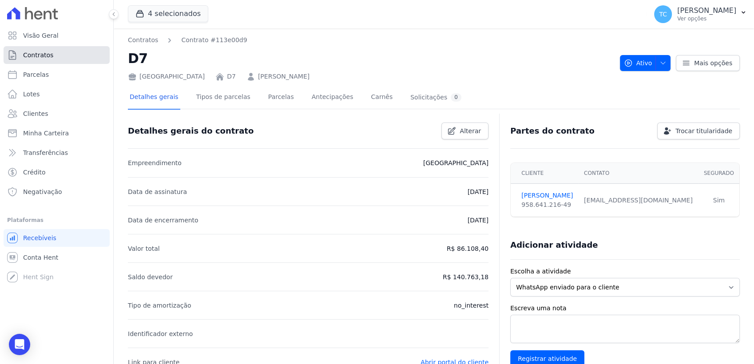
click at [51, 55] on link "Contratos" at bounding box center [57, 55] width 106 height 18
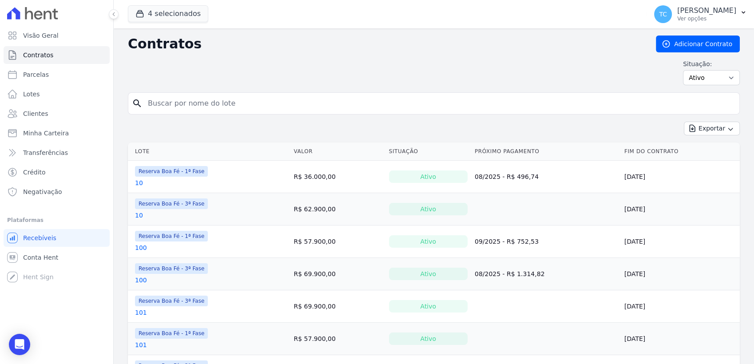
click at [213, 99] on input "search" at bounding box center [439, 104] width 593 height 18
type input "H19"
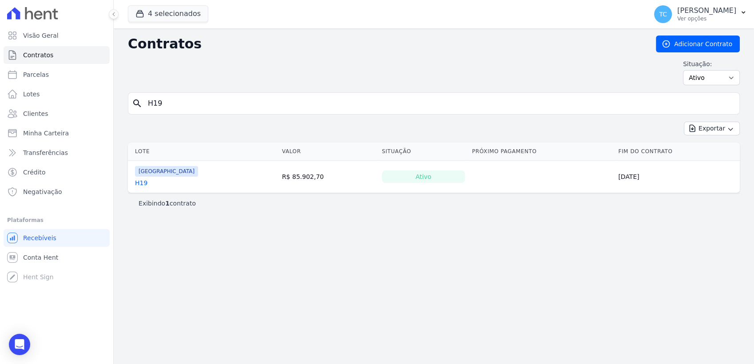
click at [142, 183] on link "H19" at bounding box center [141, 182] width 12 height 9
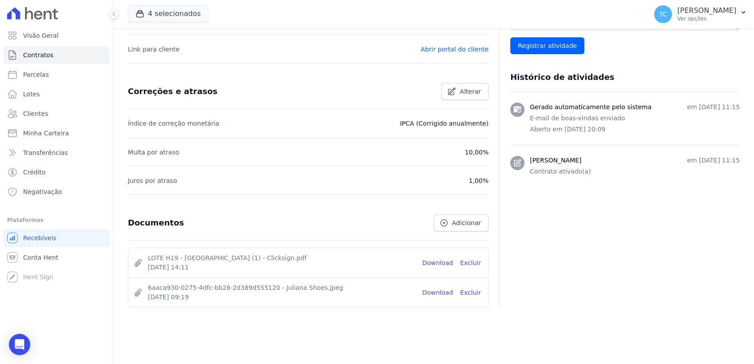
scroll to position [320, 0]
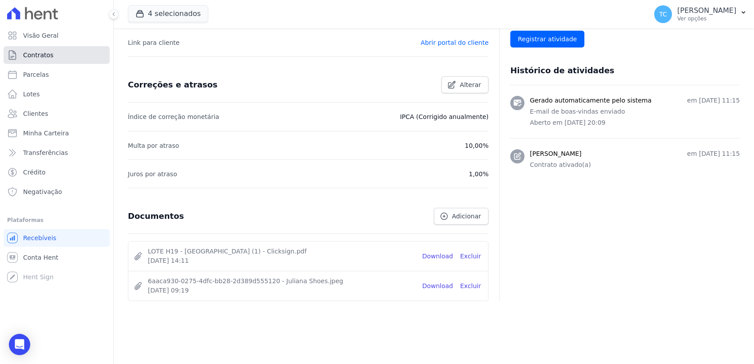
click at [86, 60] on link "Contratos" at bounding box center [57, 55] width 106 height 18
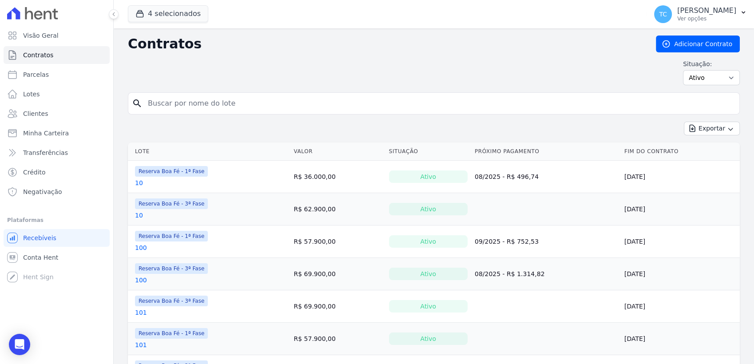
click at [203, 101] on input "search" at bounding box center [439, 104] width 593 height 18
type input "G24"
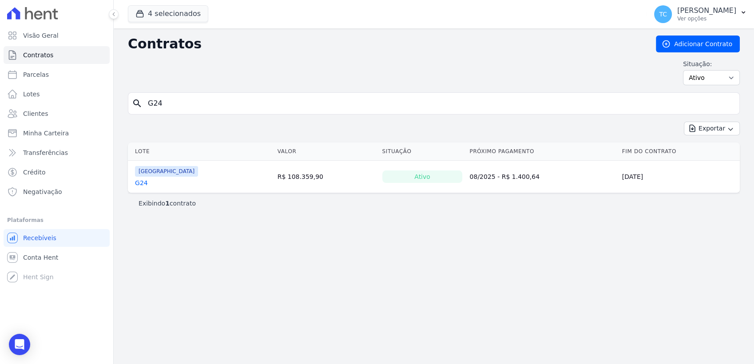
click at [146, 183] on link "G24" at bounding box center [141, 182] width 13 height 9
click at [144, 183] on link "G24" at bounding box center [141, 182] width 13 height 9
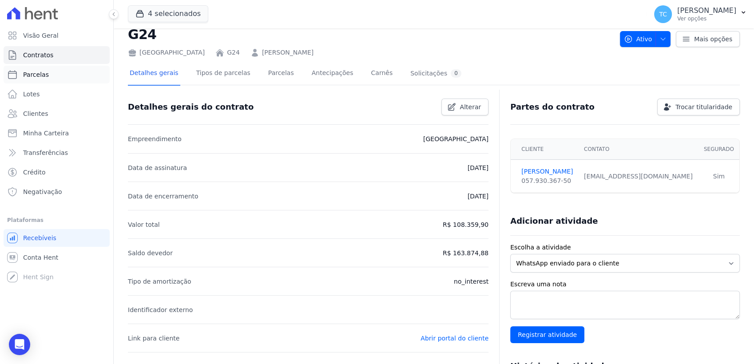
scroll to position [24, 0]
click at [59, 52] on link "Contratos" at bounding box center [57, 55] width 106 height 18
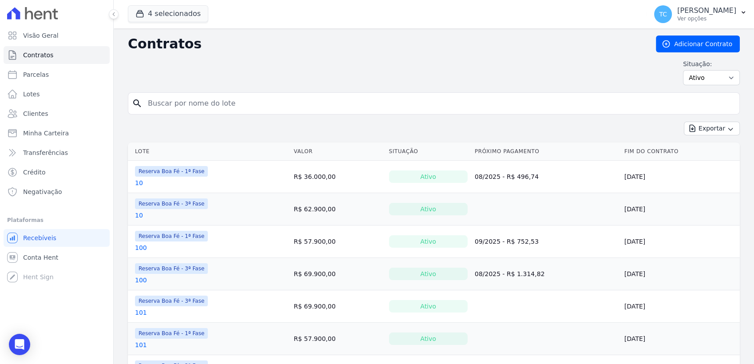
click at [171, 105] on input "search" at bounding box center [439, 104] width 593 height 18
type input "D10"
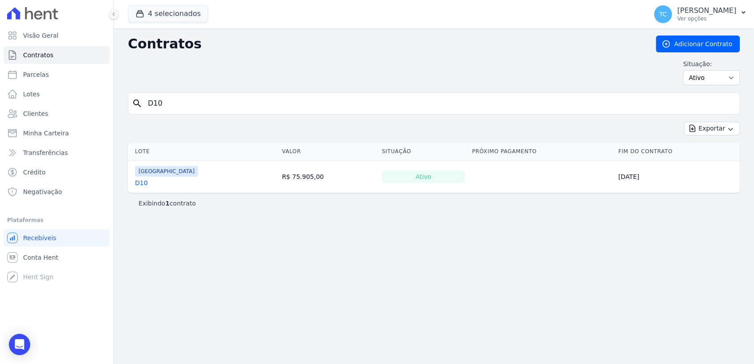
click at [143, 185] on link "D10" at bounding box center [141, 182] width 13 height 9
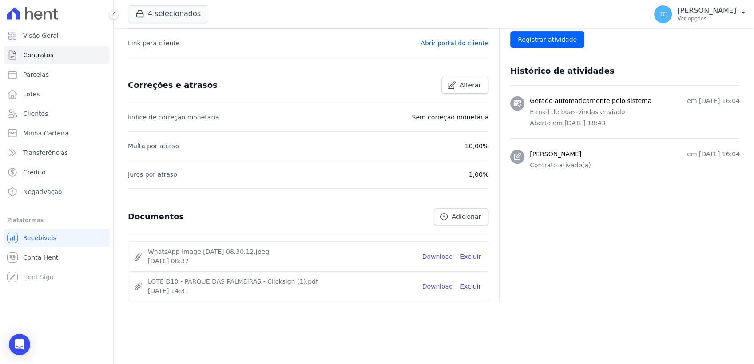
scroll to position [320, 0]
click at [57, 55] on link "Contratos" at bounding box center [57, 55] width 106 height 18
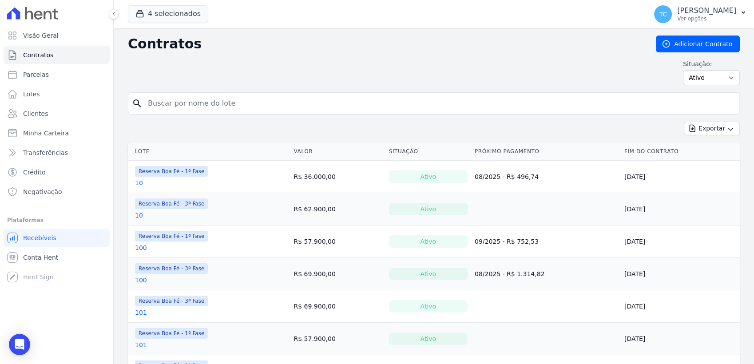
click at [170, 103] on input "search" at bounding box center [439, 104] width 593 height 18
type input "G14"
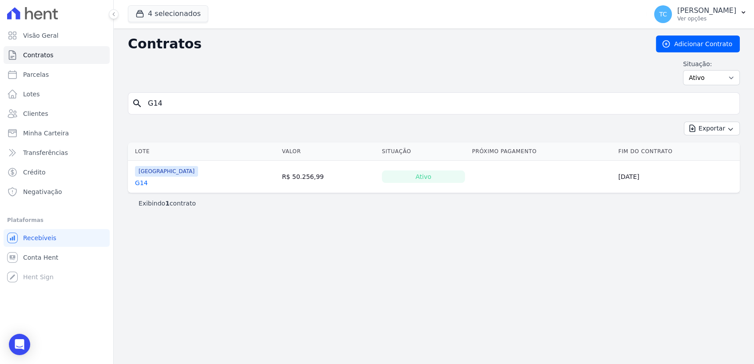
click at [143, 183] on link "G14" at bounding box center [141, 182] width 13 height 9
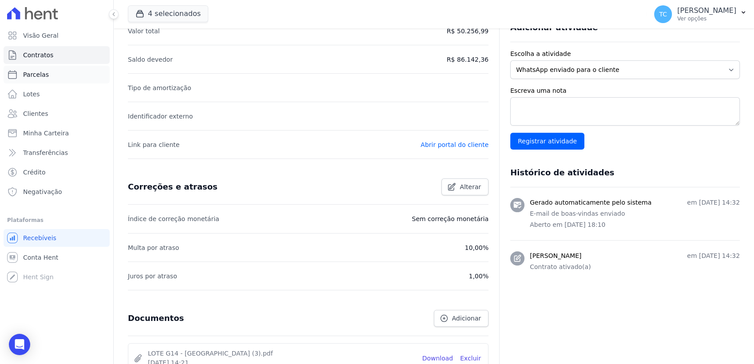
scroll to position [49, 0]
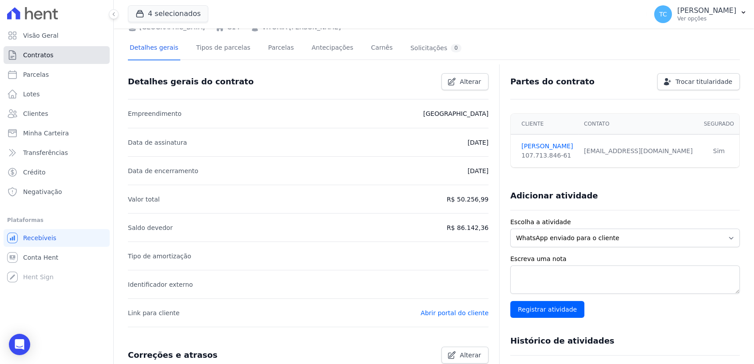
click at [50, 54] on span "Contratos" at bounding box center [38, 55] width 30 height 9
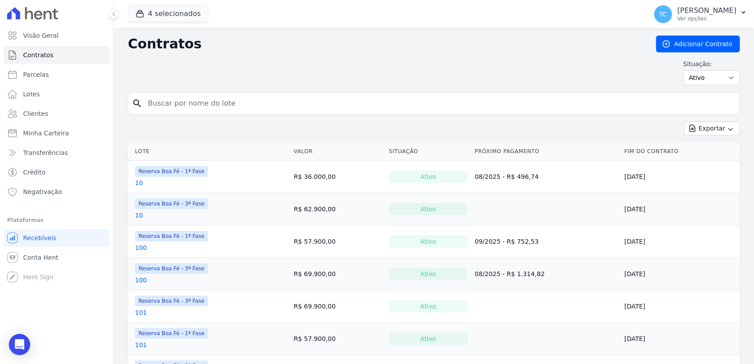
drag, startPoint x: 196, startPoint y: 95, endPoint x: 190, endPoint y: 99, distance: 7.2
click at [190, 99] on input "search" at bounding box center [439, 104] width 593 height 18
type input "B7"
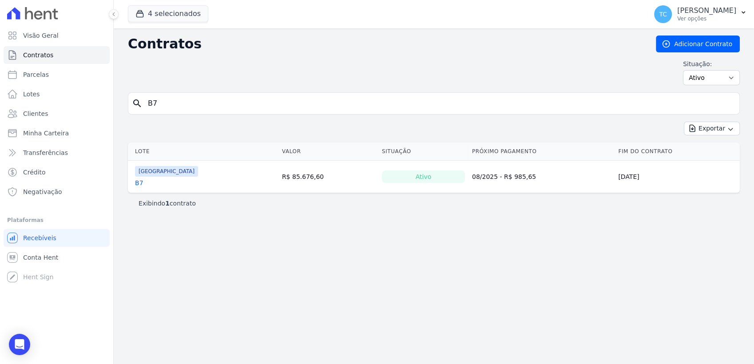
click at [137, 182] on link "B7" at bounding box center [139, 182] width 8 height 9
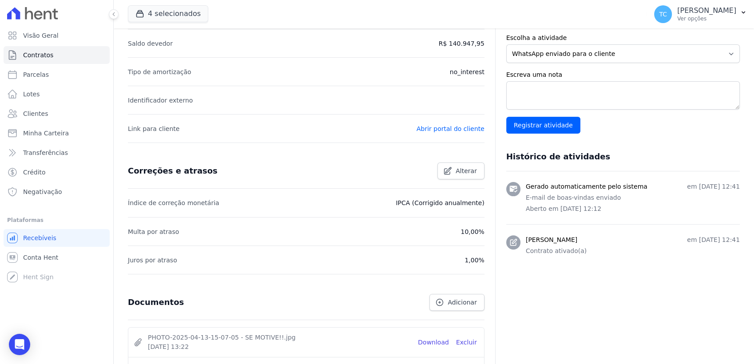
scroll to position [24, 0]
